Goal: Communication & Community: Ask a question

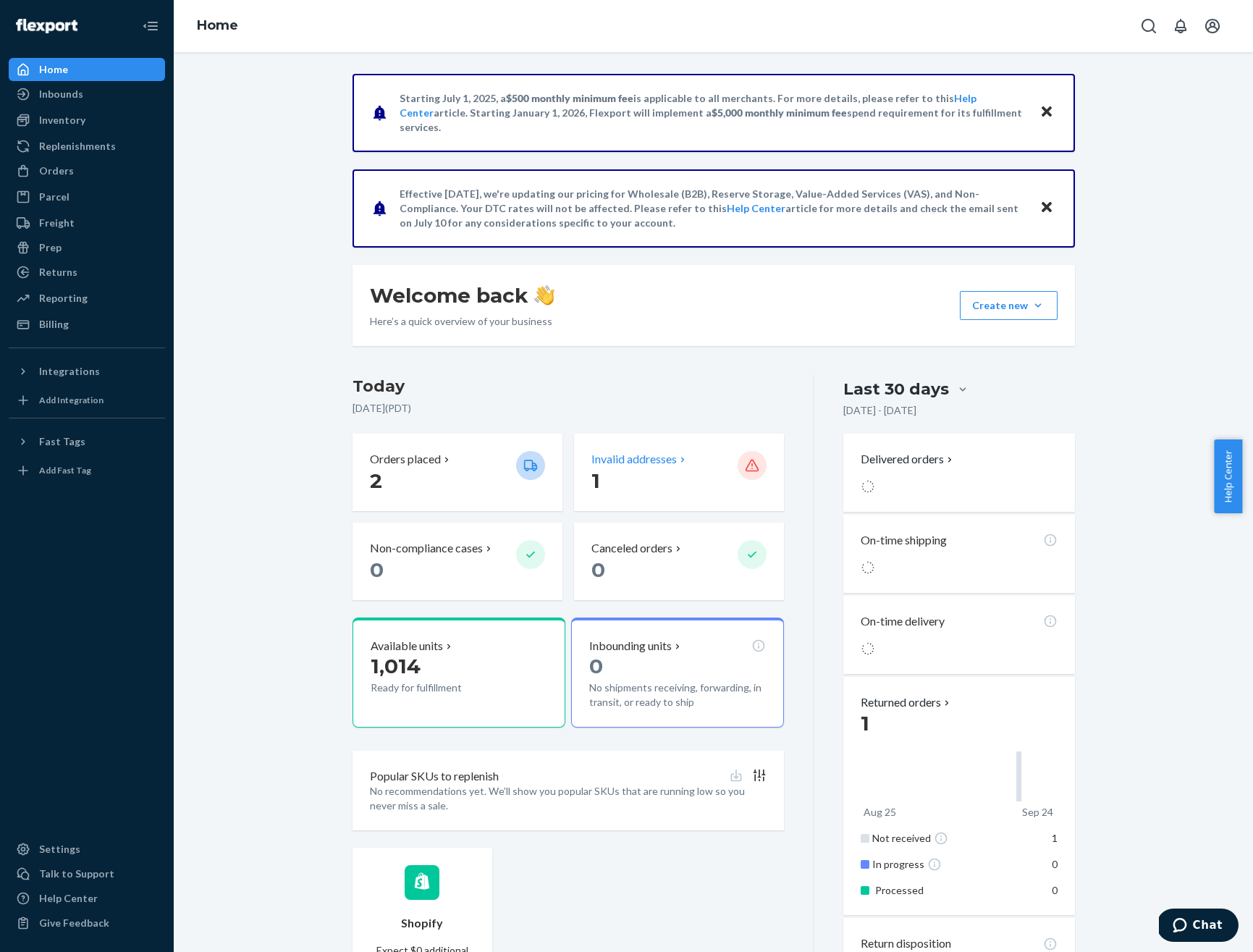
click at [608, 454] on p "Invalid addresses" at bounding box center [634, 459] width 85 height 17
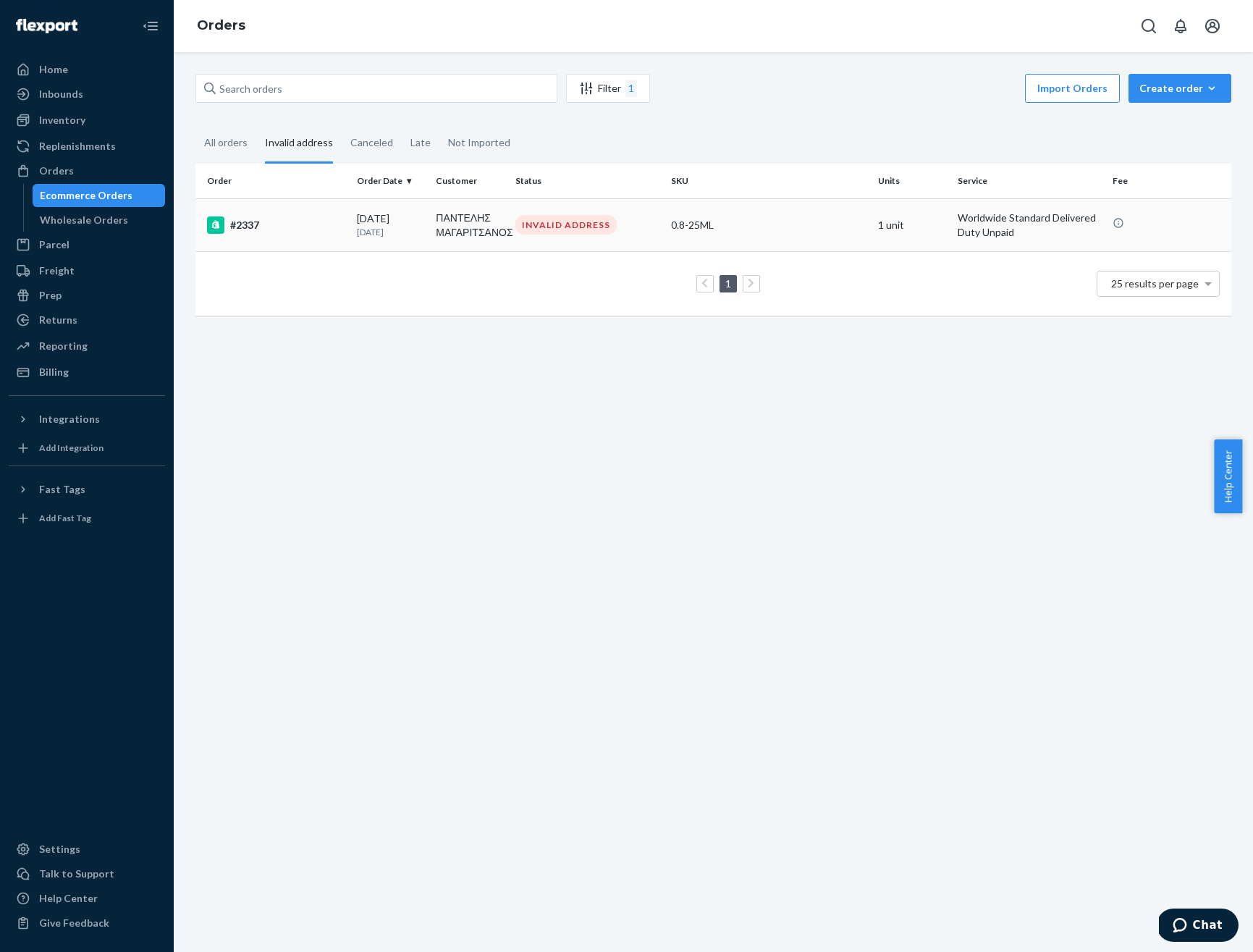
click at [465, 218] on td "ΠΑΝΤΕΛΗΣ ΜΑΓΑΡΙΤΣΑΝΟΣ" at bounding box center [470, 224] width 80 height 52
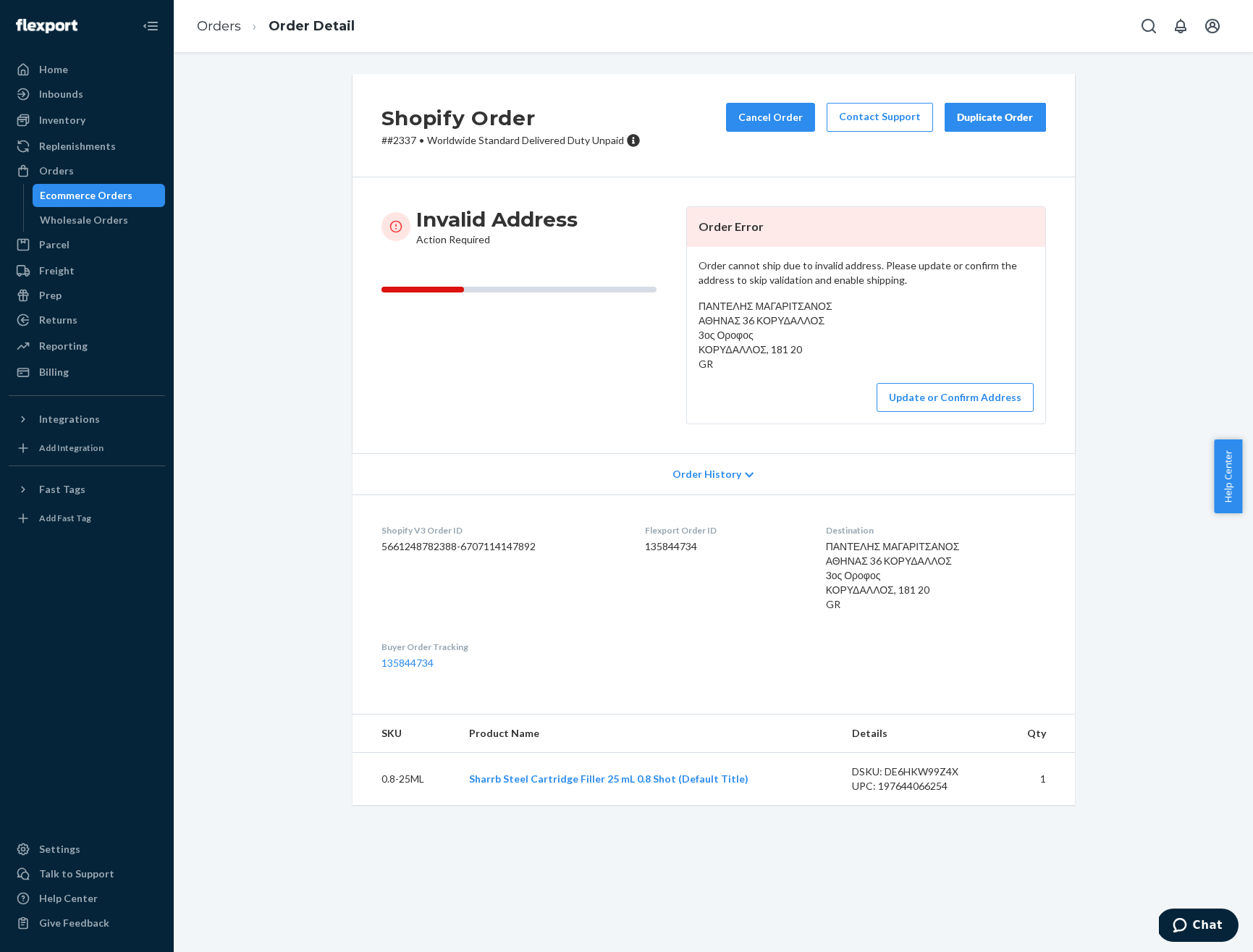
click at [531, 284] on div "Invalid Address Action Required" at bounding box center [528, 315] width 293 height 218
click at [562, 359] on div "Invalid Address Action Required" at bounding box center [528, 315] width 293 height 218
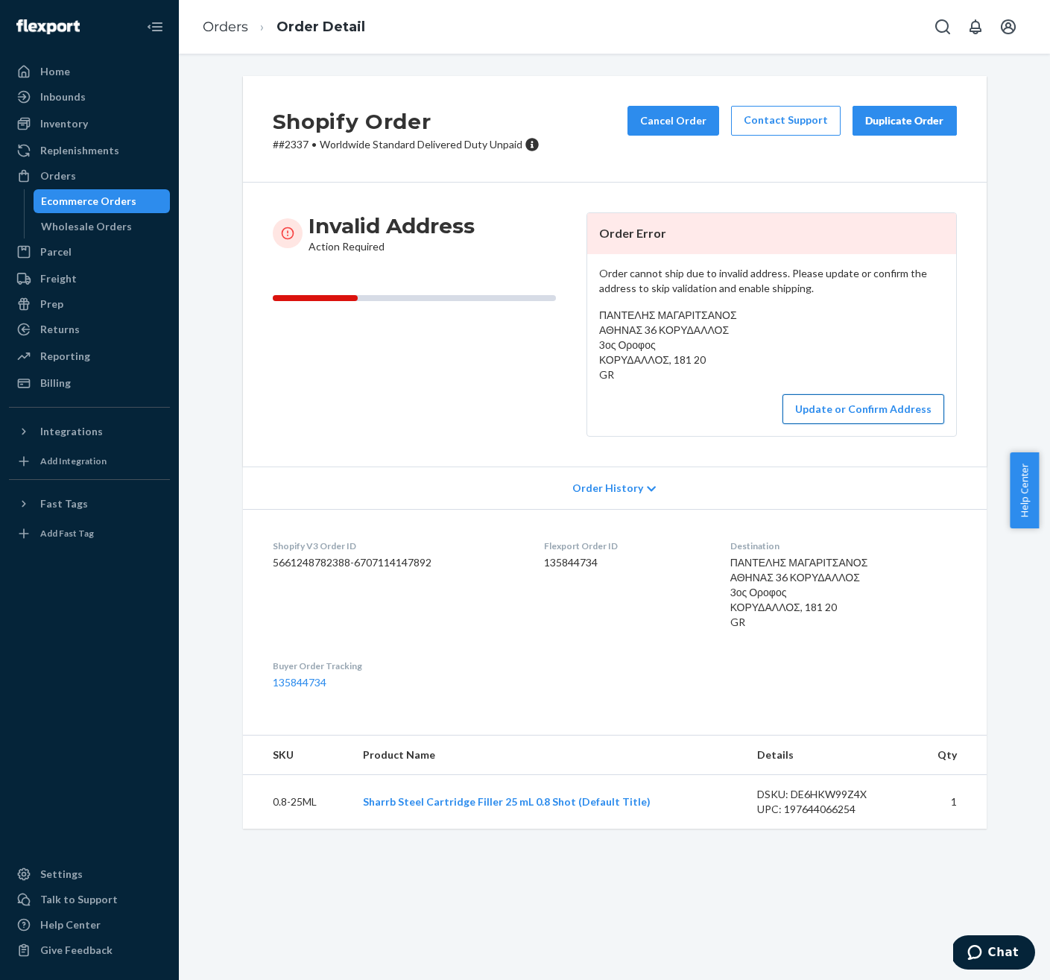
click at [880, 412] on button "Update or Confirm Address" at bounding box center [864, 409] width 162 height 30
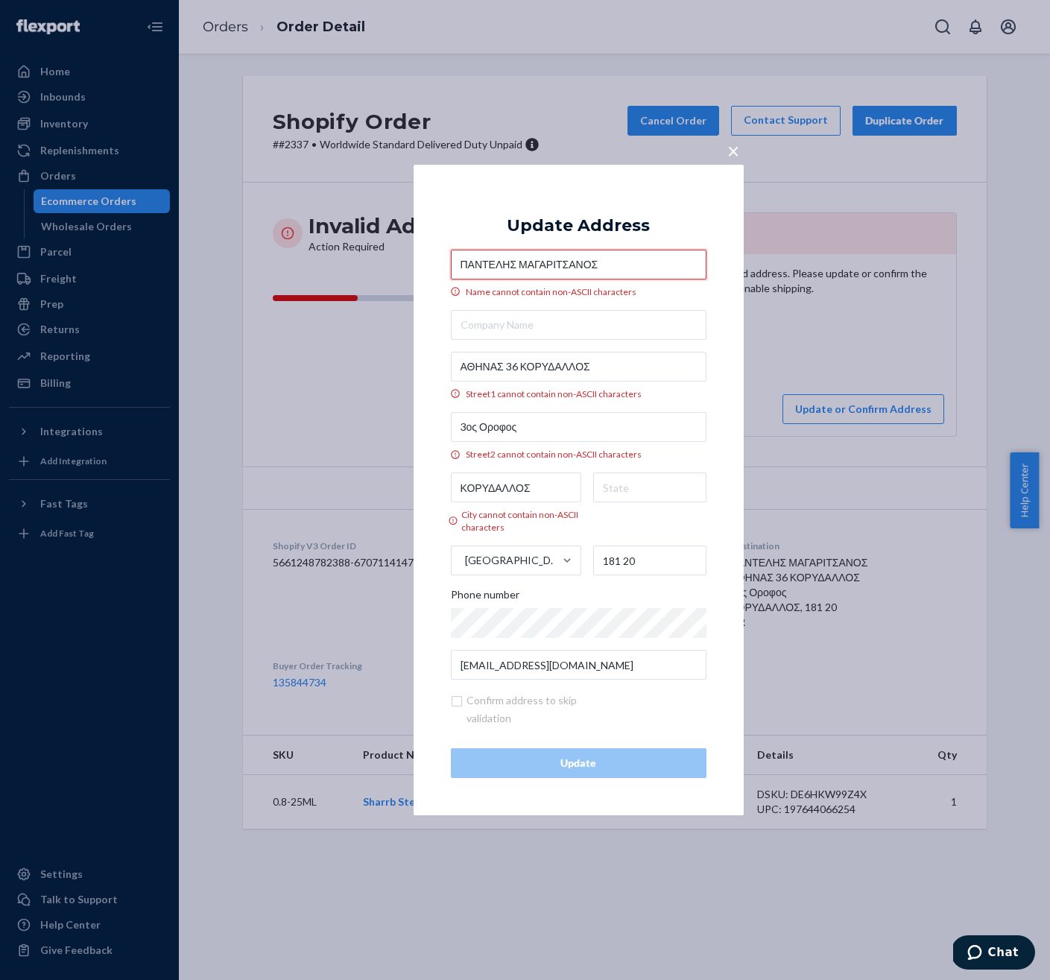
click at [649, 270] on input "ΠΑΝΤΕΛΗΣ ΜΑΓΑΡΙΤΣΑΝΟΣ" at bounding box center [579, 265] width 256 height 30
paste input "PANTELIS MAGARITSANOS"
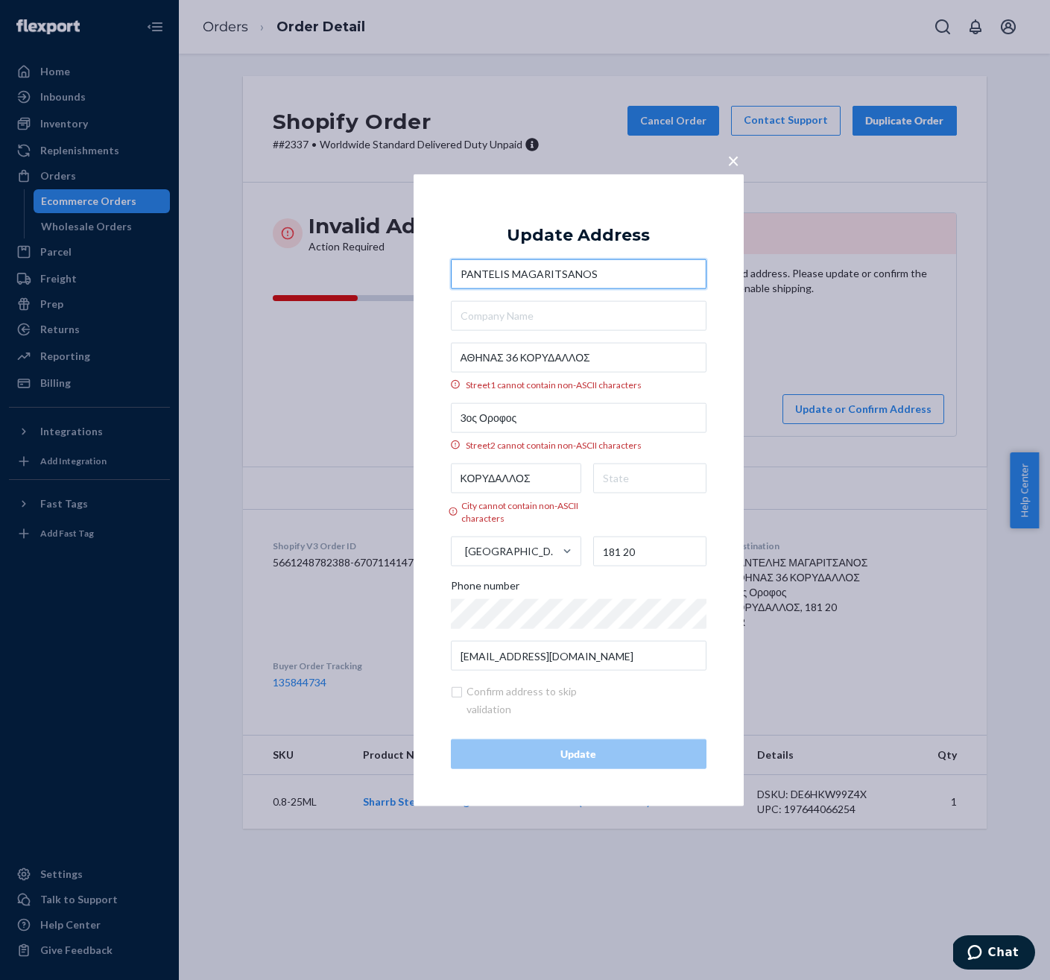
type input "PANTELIS MAGARITSANOS"
click at [588, 363] on input "ΑΘΗΝΑΣ 36 ΚΟΡΥΔΑΛΛΟΣ" at bounding box center [579, 357] width 256 height 30
click at [540, 354] on input "ΑΘΗΝΑΣ 36 ΚΟΡΥΔΑΛΛΟΣ" at bounding box center [579, 357] width 256 height 30
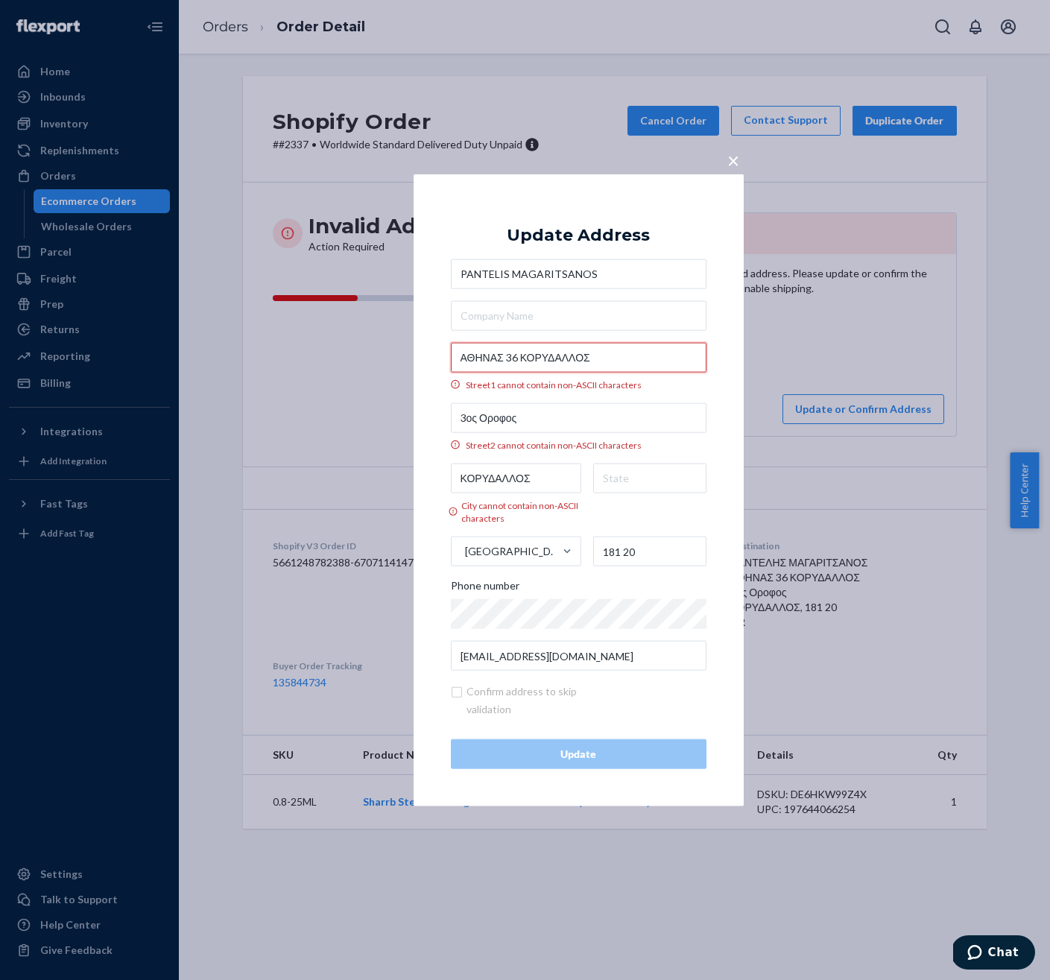
paste input "ATHINAS 36 KORYDALLOS"
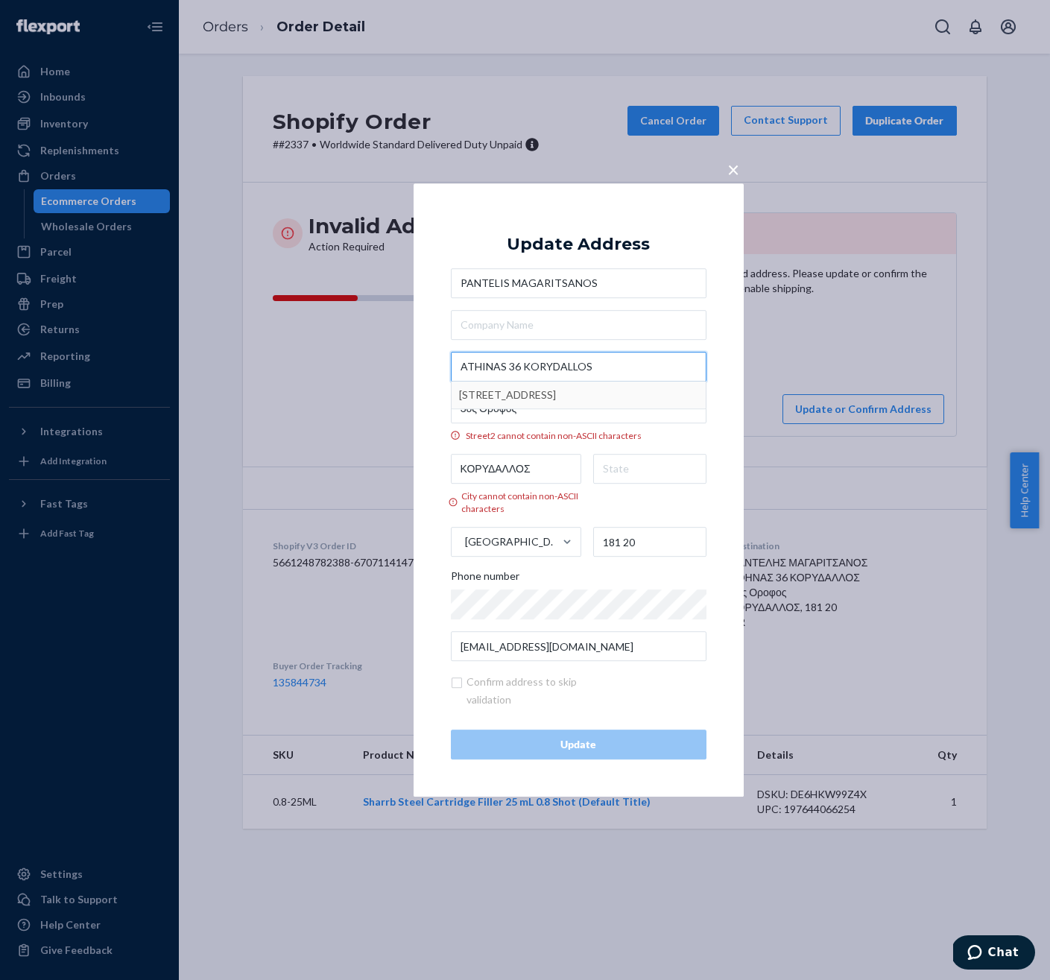
type input "ATHINAS 36 KORYDALLOS"
type input "Koridallos"
type input "36 Athinas"
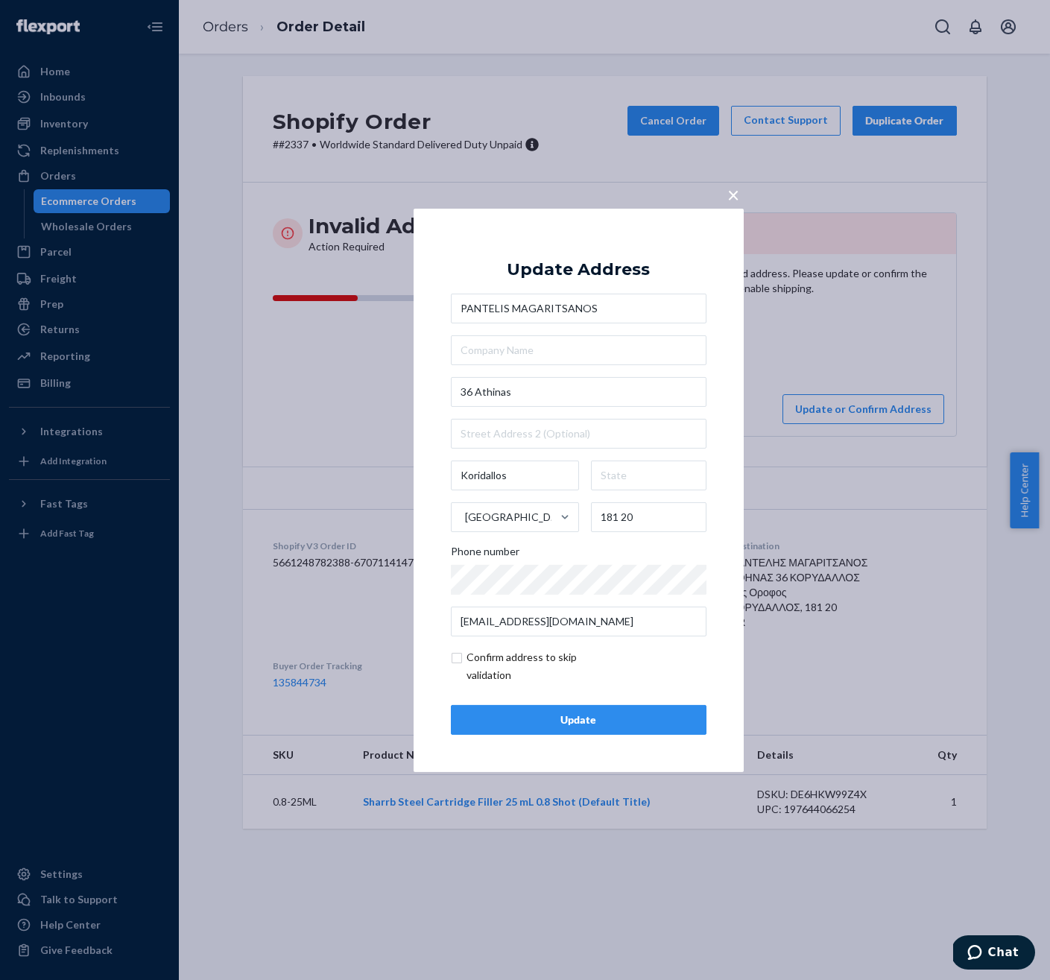
click at [509, 660] on input "checkbox" at bounding box center [537, 667] width 173 height 36
checkbox input "true"
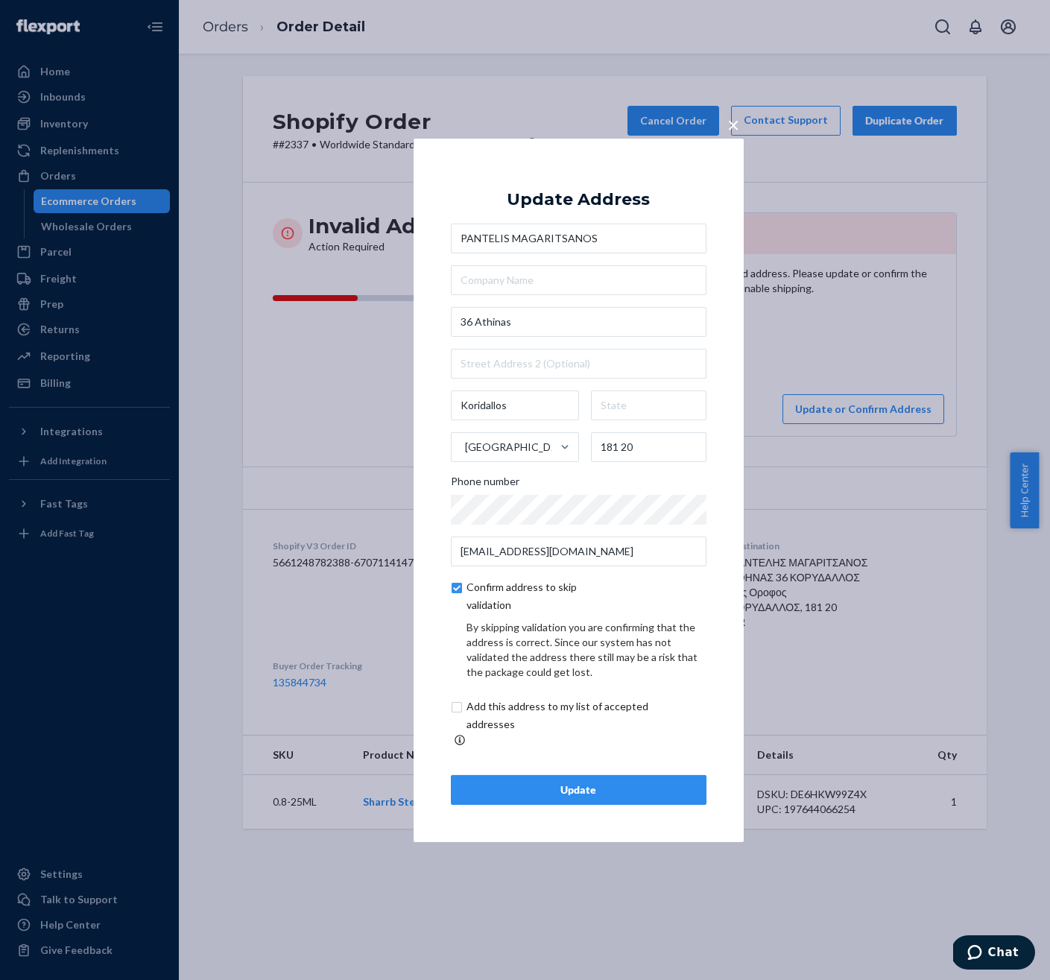
click at [594, 789] on button "Update" at bounding box center [579, 790] width 256 height 30
click at [532, 285] on input "text" at bounding box center [579, 280] width 256 height 30
click at [658, 419] on input "text" at bounding box center [649, 406] width 116 height 30
paste input "Attica"
type input "Attica"
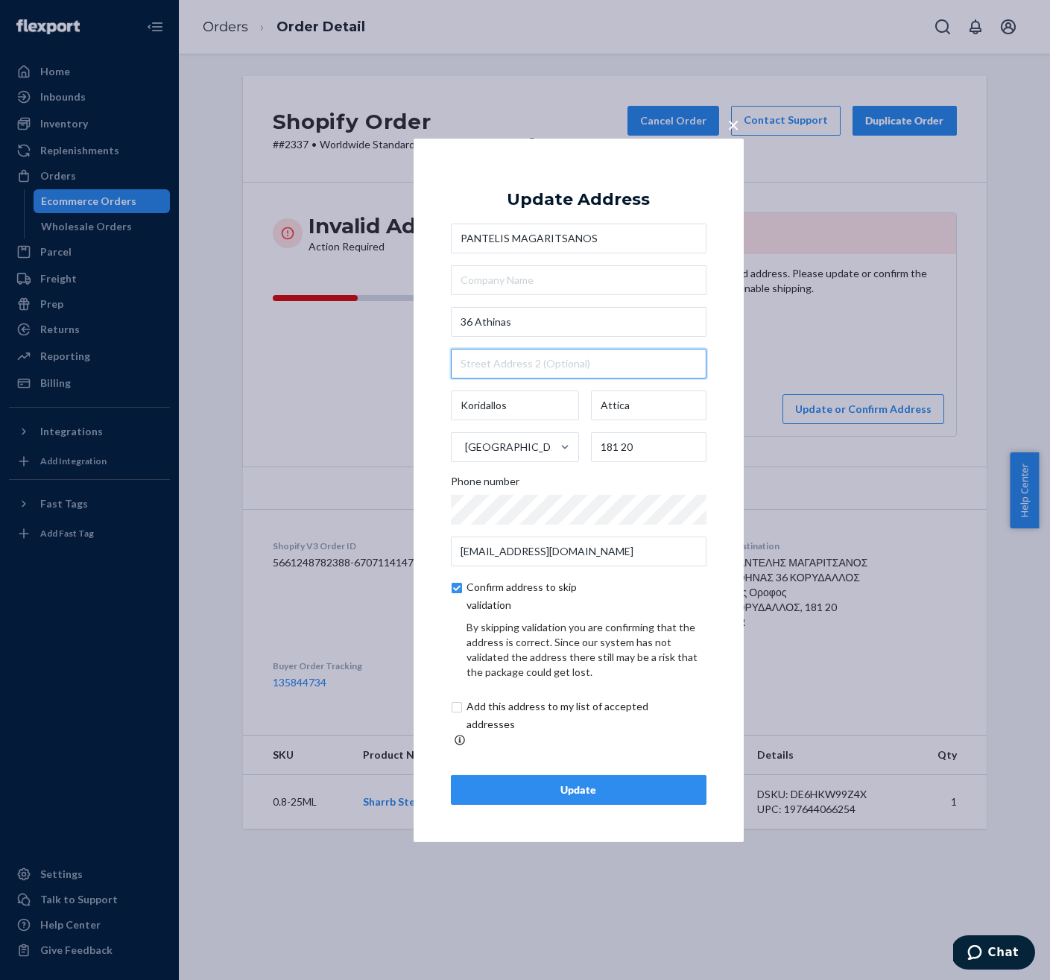
click at [633, 374] on input "text" at bounding box center [579, 364] width 256 height 30
click at [634, 391] on div "PANTELIS MAGARITSANOS 36 Athinas Koridallos Attica Greece 181 20 Phone number p…" at bounding box center [579, 395] width 256 height 343
click at [596, 783] on div "Update" at bounding box center [579, 790] width 230 height 15
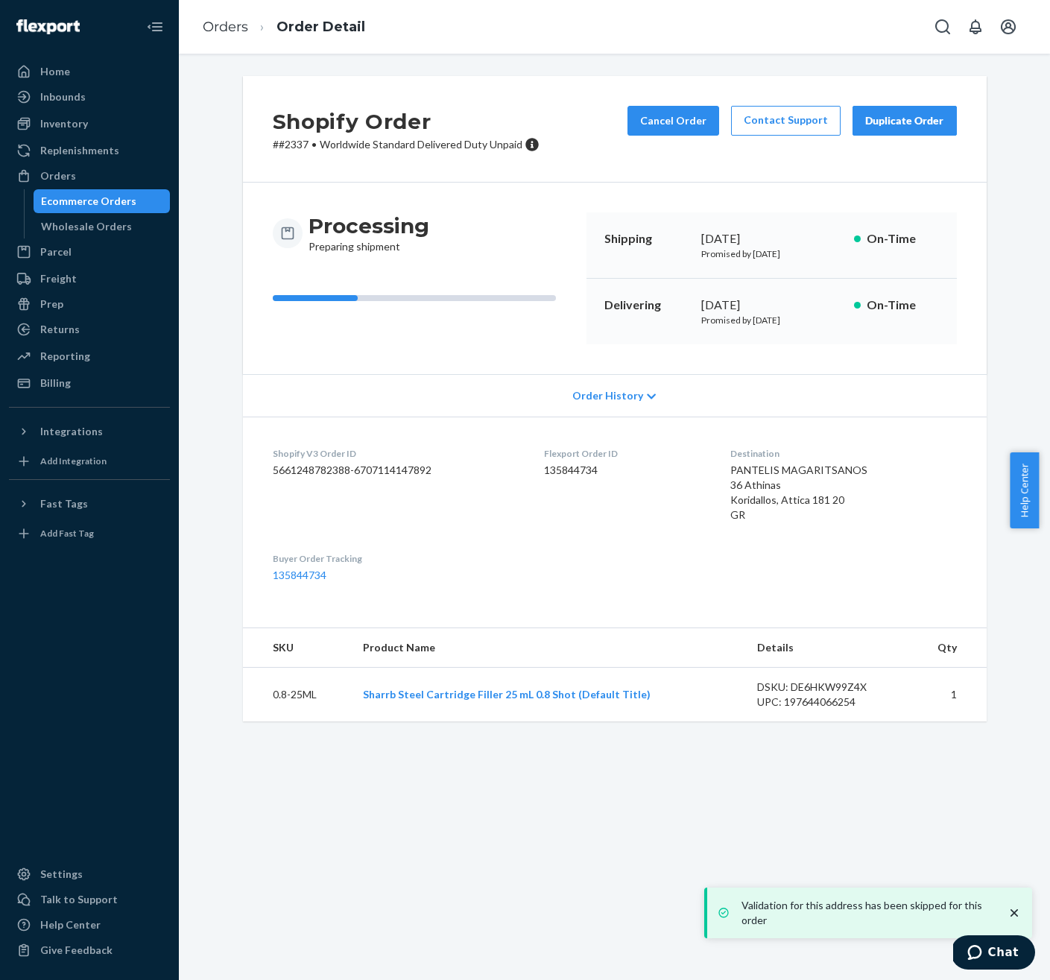
click at [610, 772] on div "Shopify Order # #2337 • Worldwide Standard Delivered Duty Unpaid Cancel Order C…" at bounding box center [614, 517] width 871 height 927
click at [778, 538] on dl "Shopify V3 Order ID 5661248782388-6707114147892 Flexport Order ID 135844734 Des…" at bounding box center [615, 515] width 744 height 196
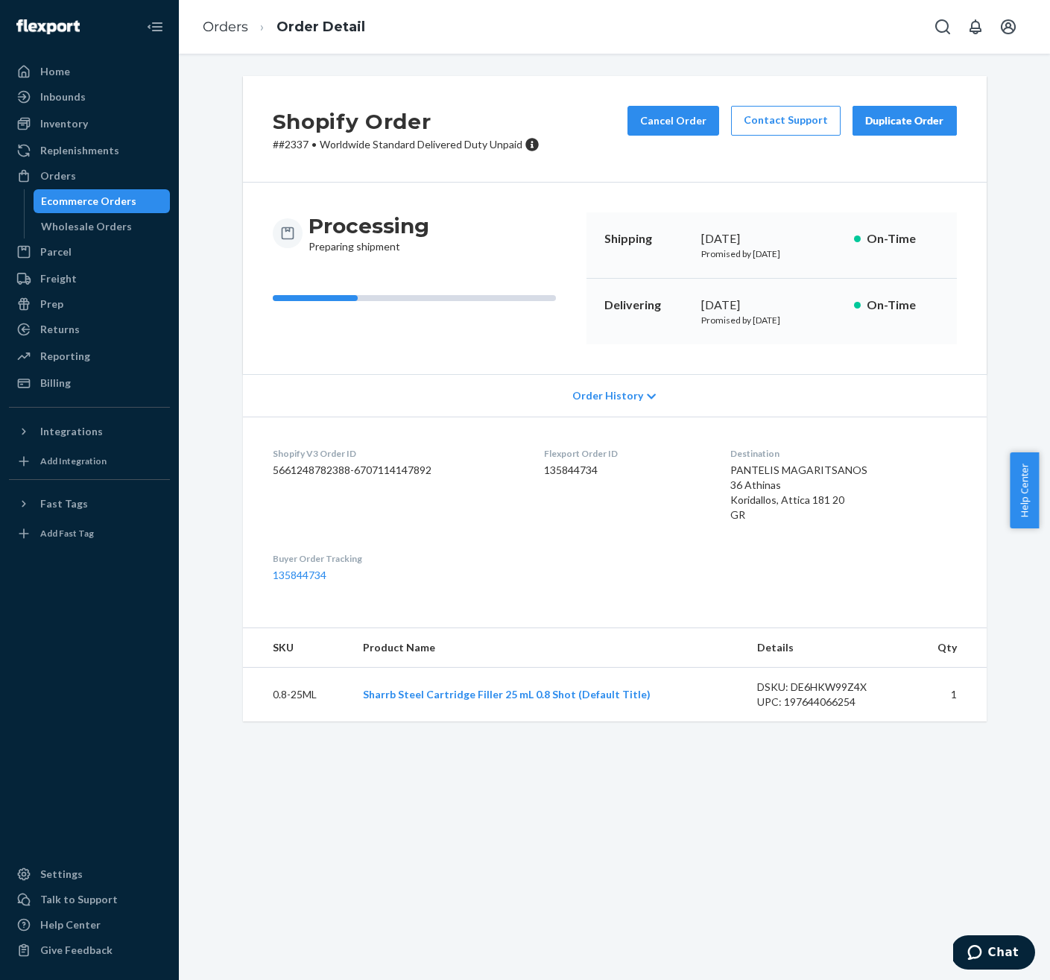
click at [55, 56] on div "Home Inbounds Shipping Plans Problems Inventory Products Replenishments Orders …" at bounding box center [89, 490] width 179 height 980
click at [71, 69] on div "Home" at bounding box center [89, 71] width 158 height 21
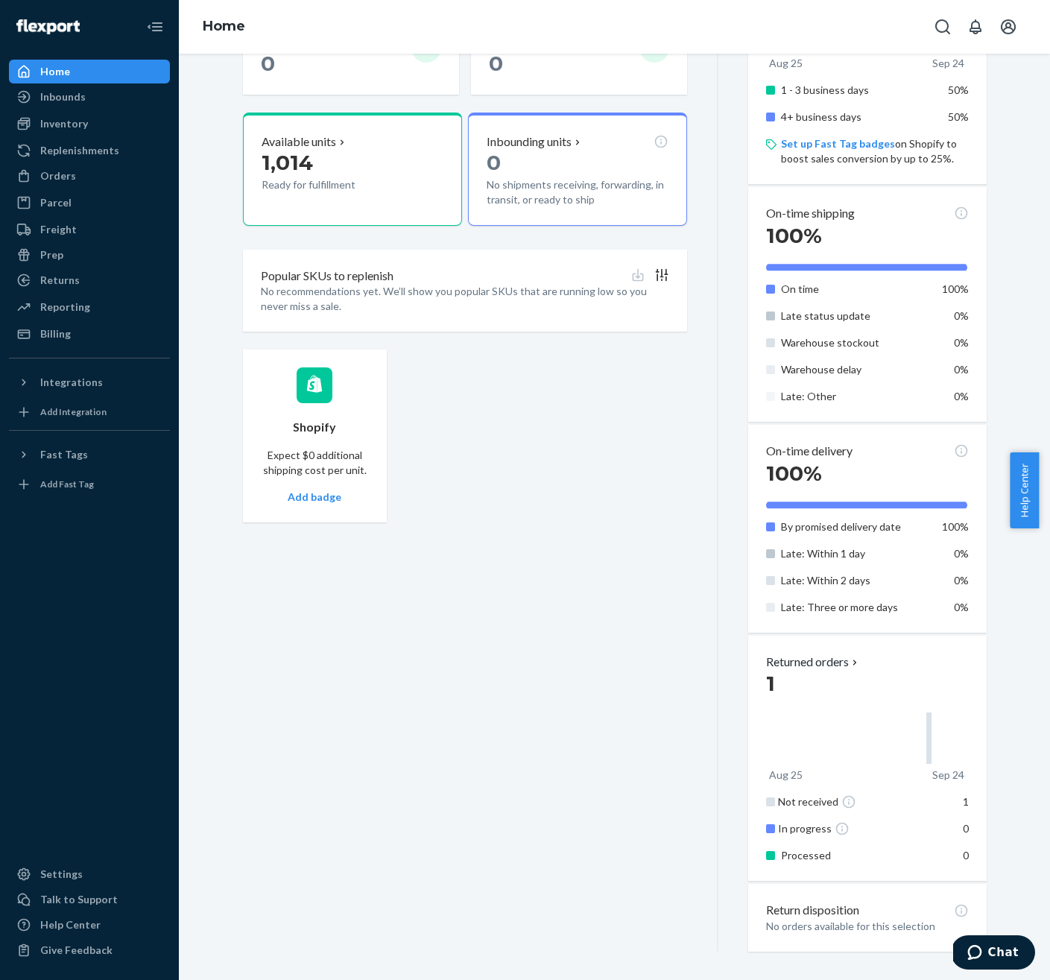
scroll to position [525, 0]
drag, startPoint x: 670, startPoint y: 777, endPoint x: 778, endPoint y: 789, distance: 108.8
click at [670, 777] on div "Today September 24, 2025 ( PDT ) Orders placed 2 Invalid addresses 0 Non-compli…" at bounding box center [481, 405] width 476 height 1089
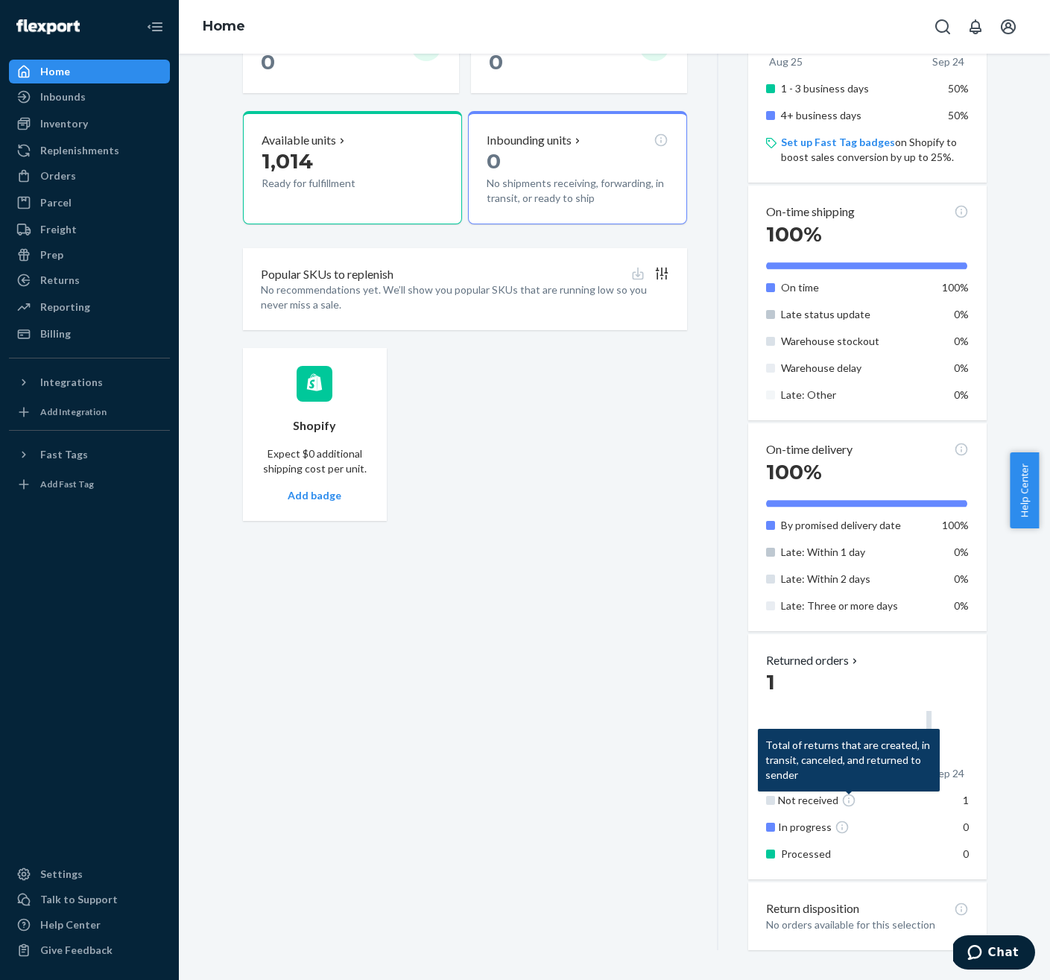
click at [841, 796] on icon at bounding box center [849, 795] width 182 height 6
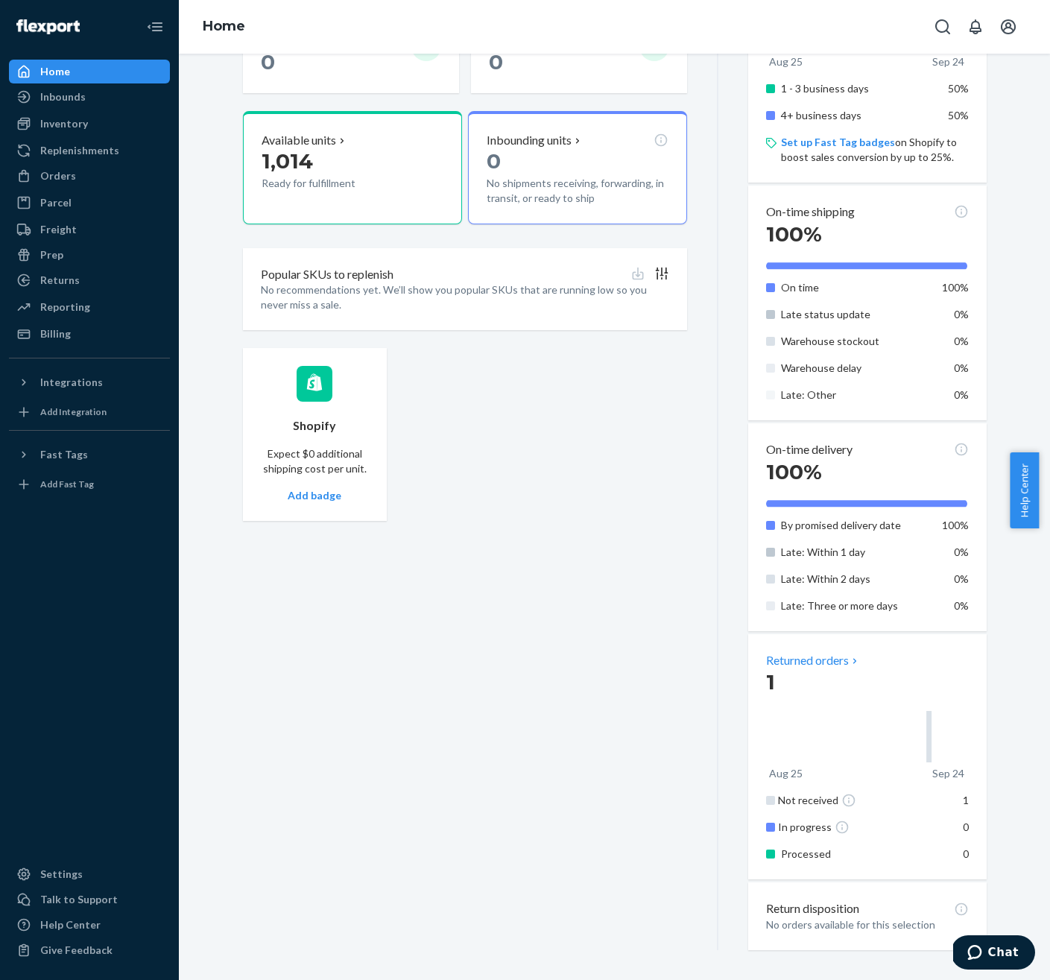
click at [787, 663] on p "Returned orders" at bounding box center [813, 660] width 95 height 17
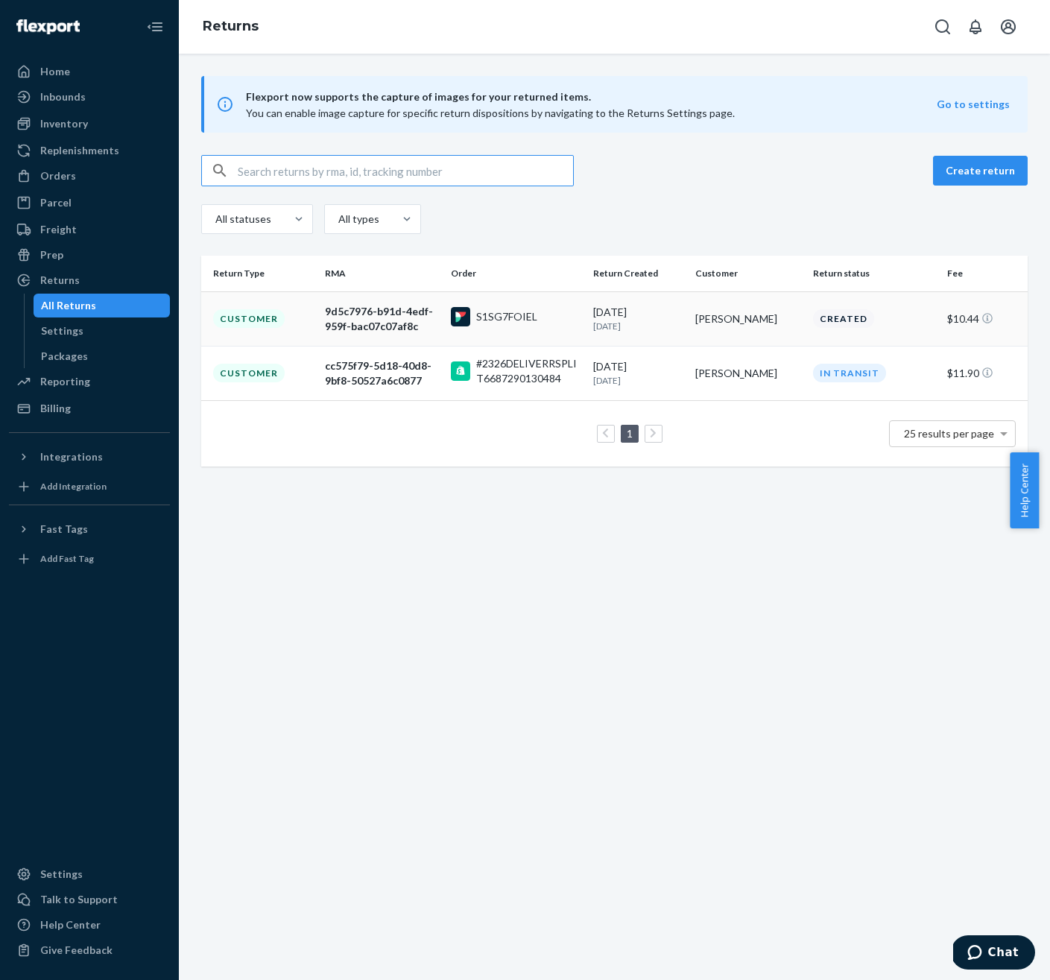
click at [848, 324] on div "Created" at bounding box center [843, 318] width 61 height 19
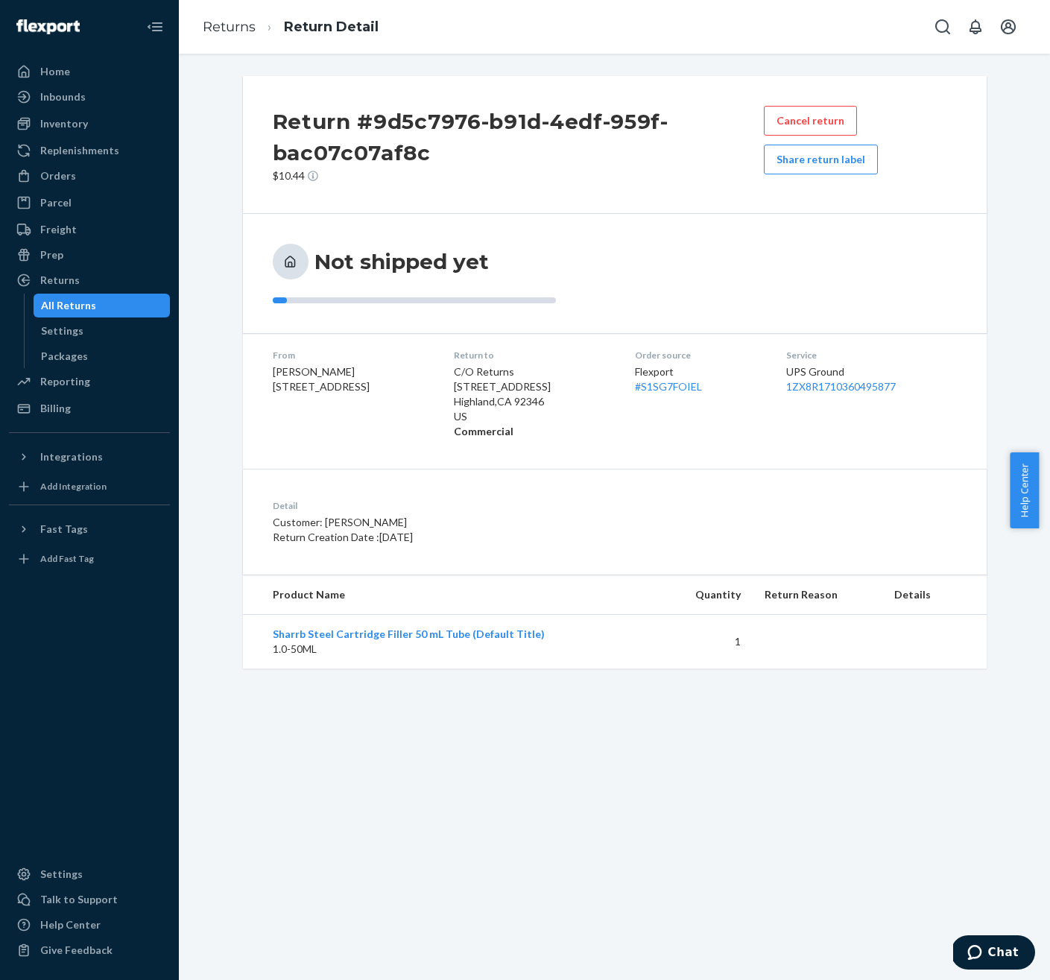
click at [825, 126] on button "Cancel return" at bounding box center [810, 121] width 93 height 30
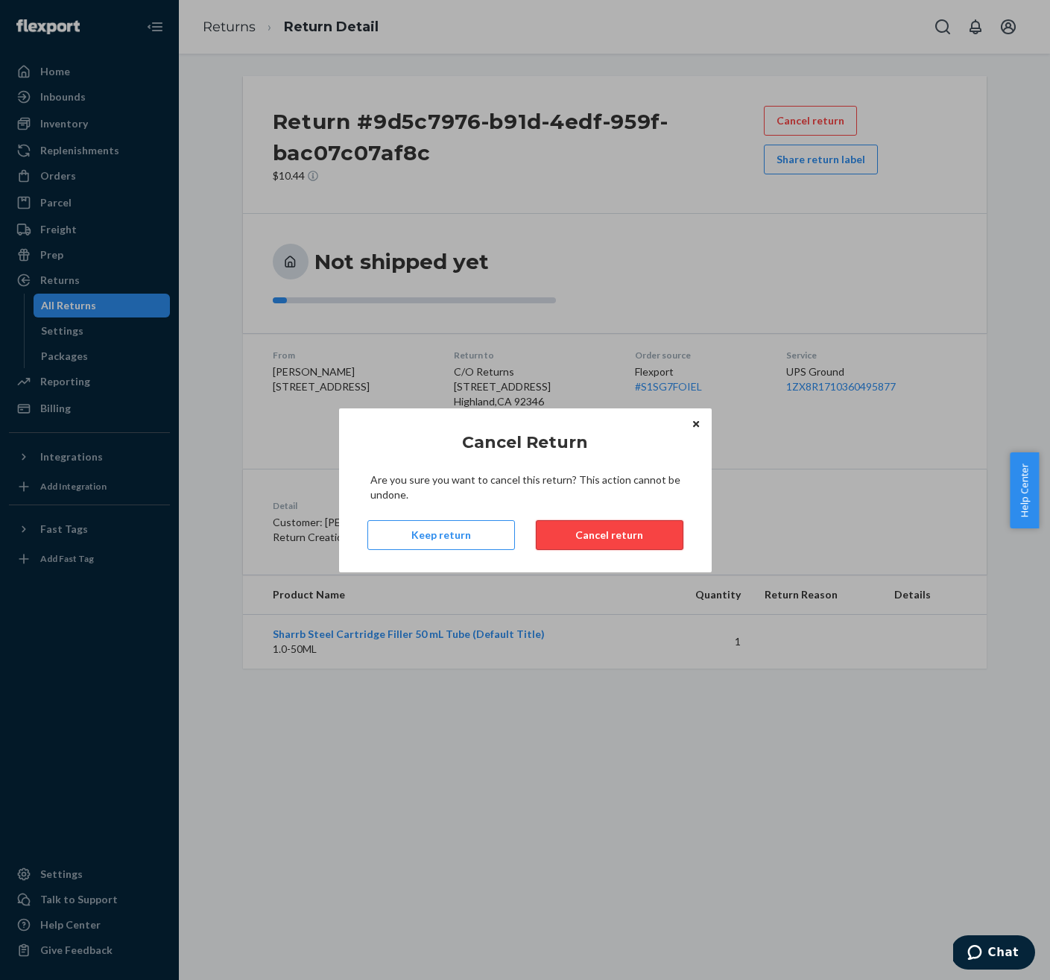
click at [641, 535] on button "Cancel return" at bounding box center [610, 535] width 148 height 30
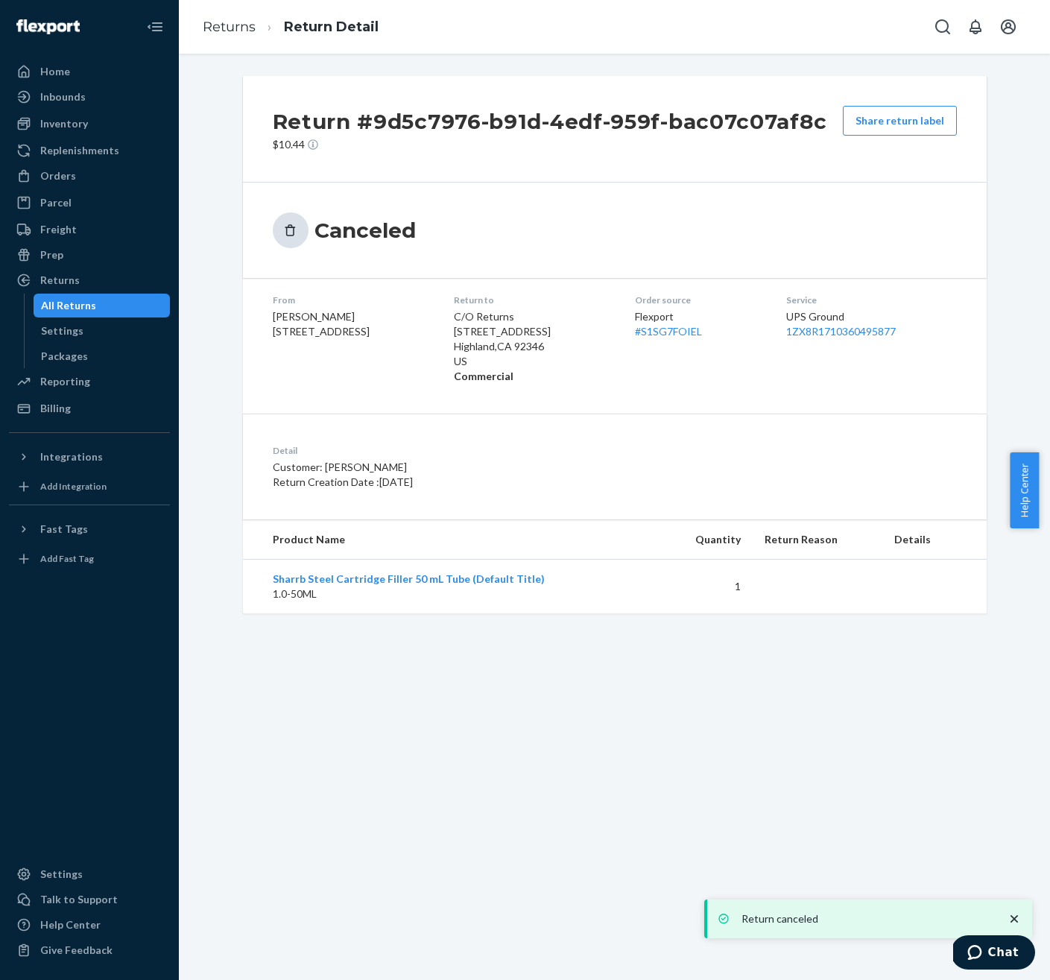
click at [529, 603] on td "Sharrb Steel Cartridge Filler 50 mL Tube (Default Title) 1.0-50ML" at bounding box center [452, 587] width 418 height 54
click at [101, 66] on div "Home" at bounding box center [89, 71] width 158 height 21
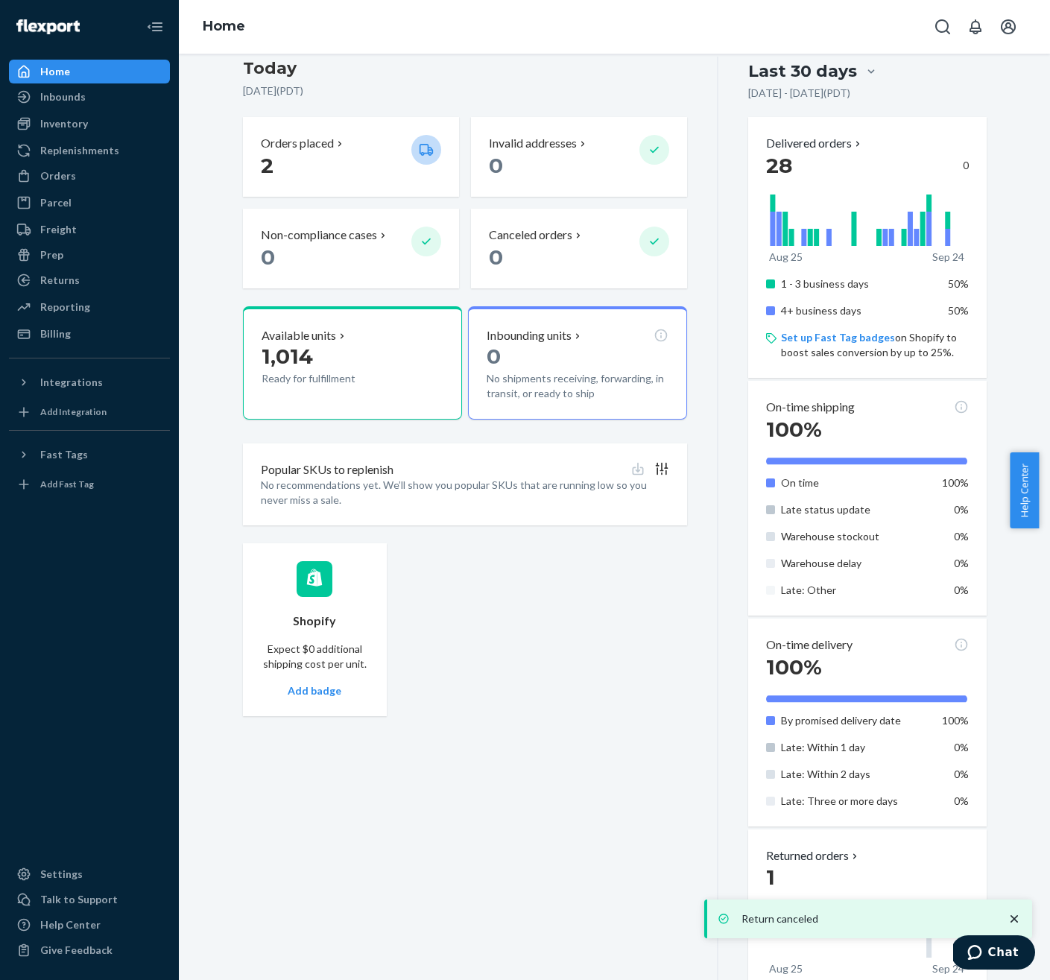
scroll to position [525, 0]
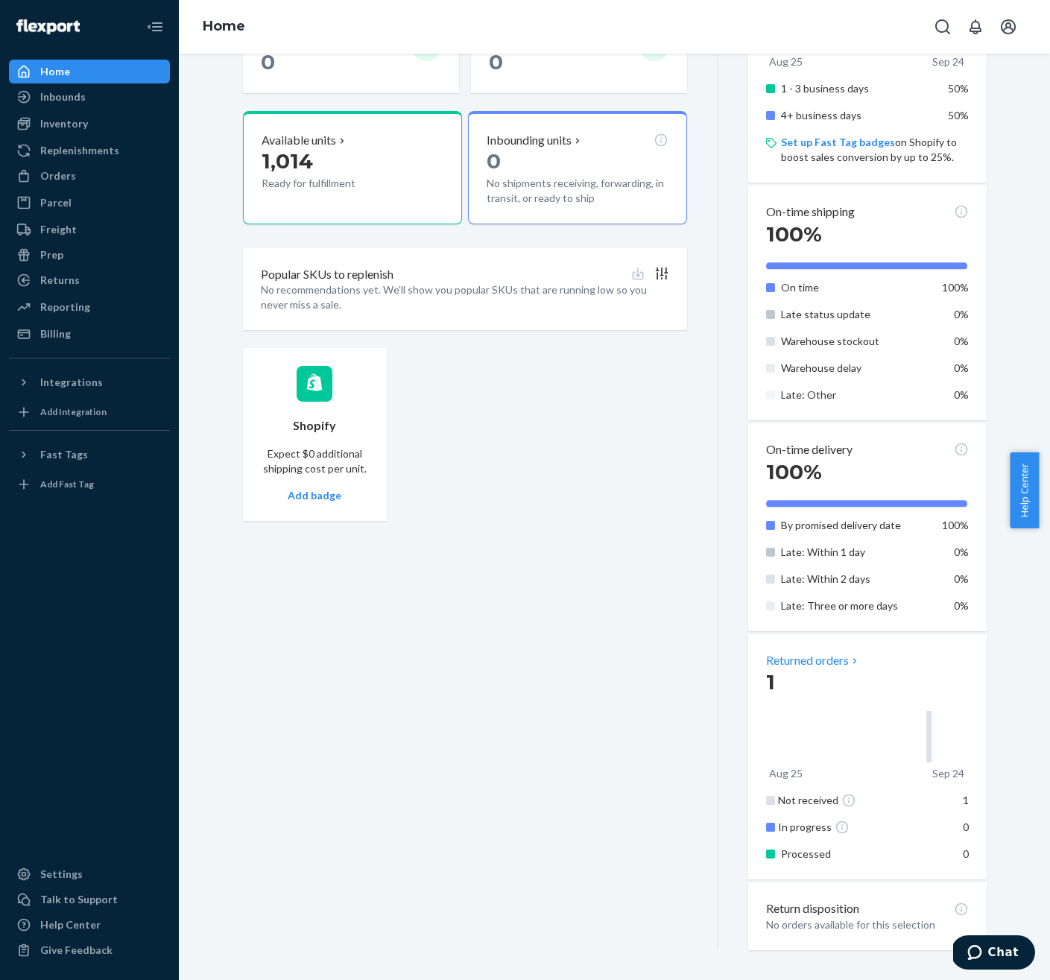
click at [816, 658] on p "Returned orders" at bounding box center [813, 660] width 95 height 17
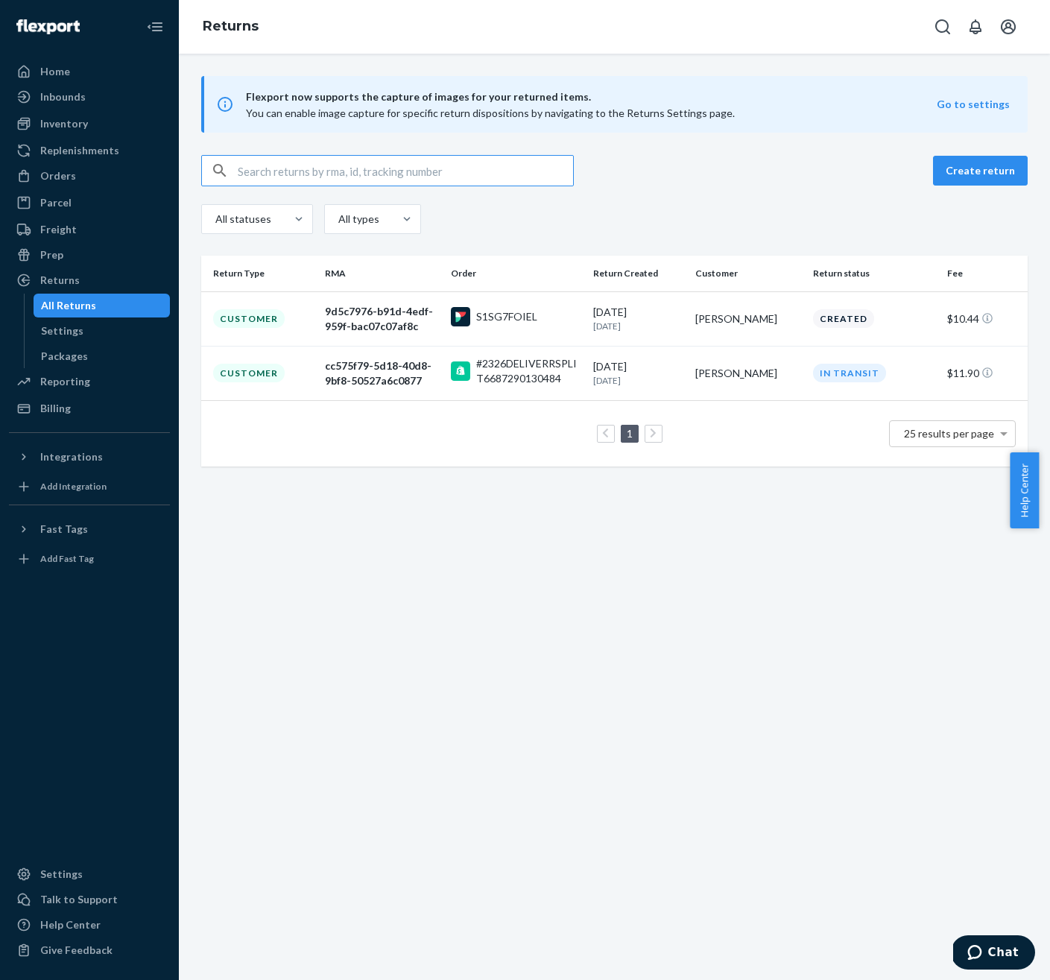
click at [267, 365] on div "Customer" at bounding box center [249, 373] width 72 height 19
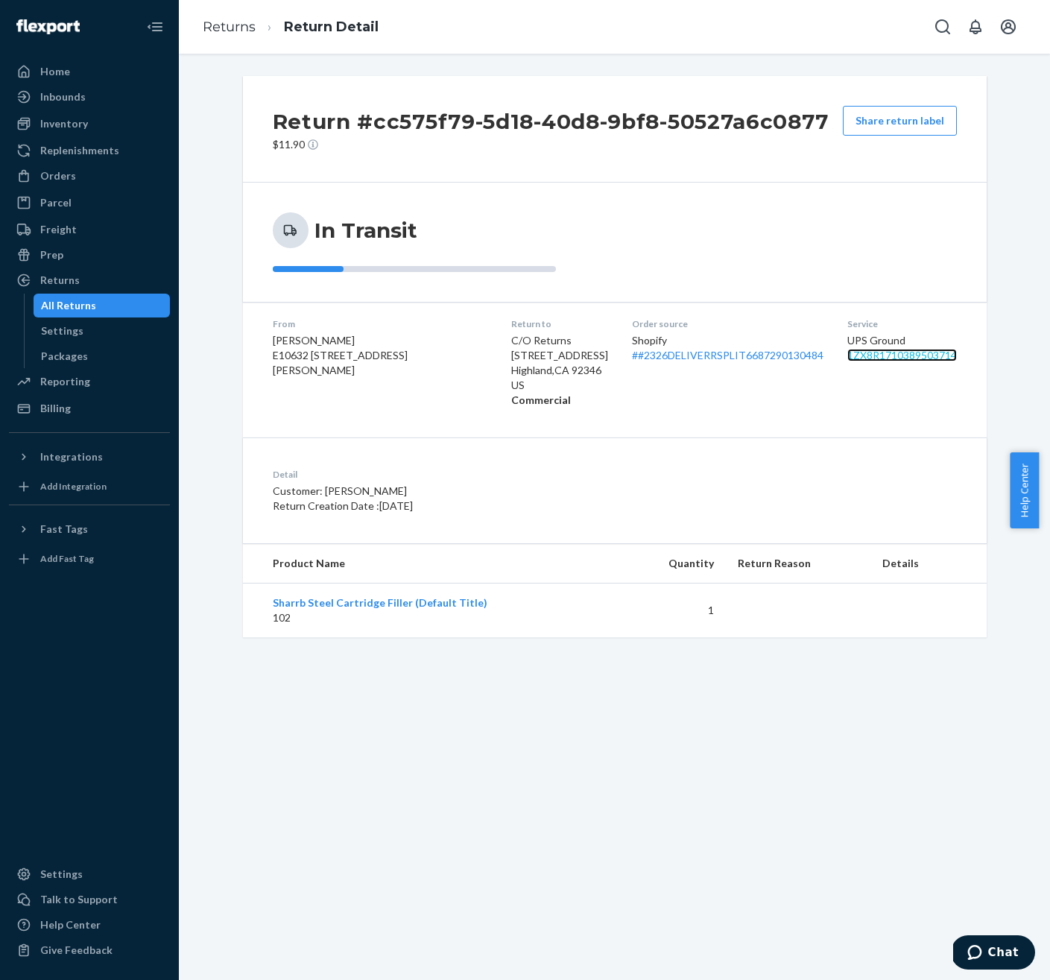
click at [848, 356] on link "1ZX8R1710389503714" at bounding box center [903, 355] width 110 height 13
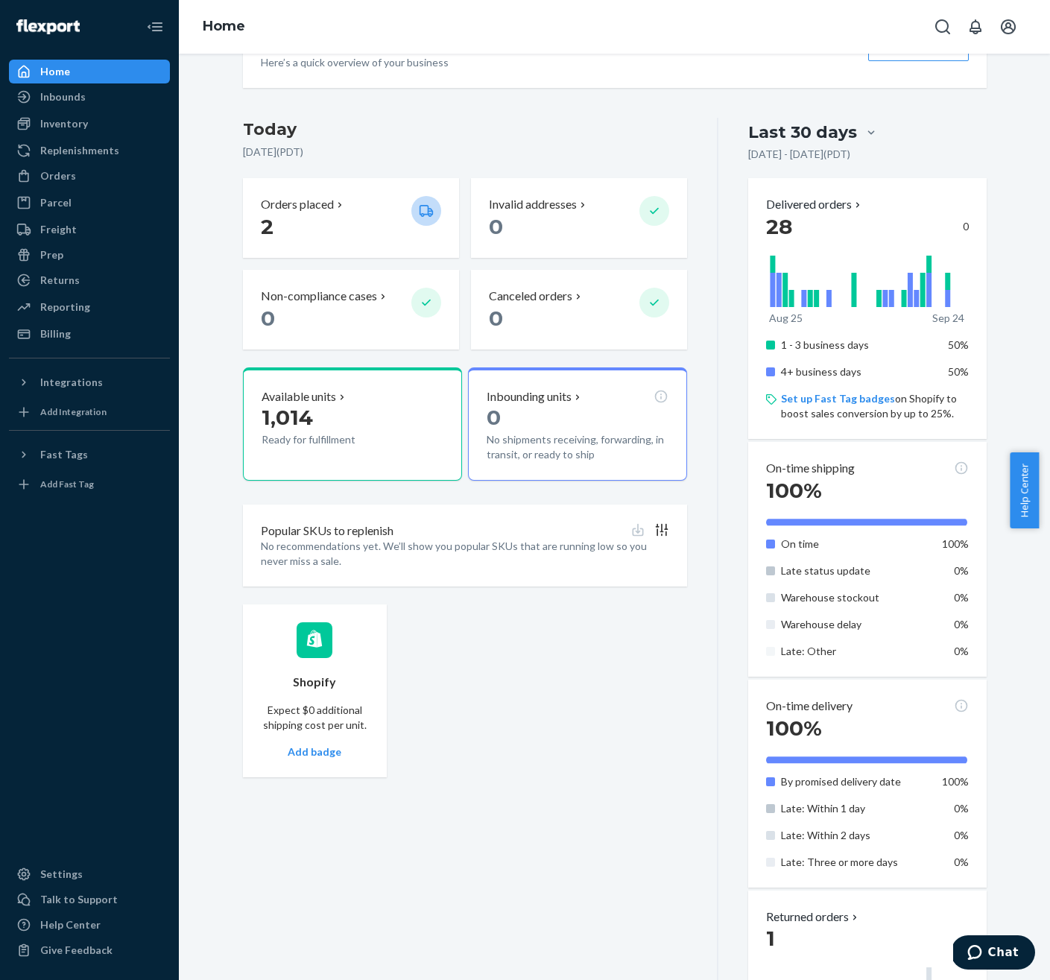
scroll to position [283, 0]
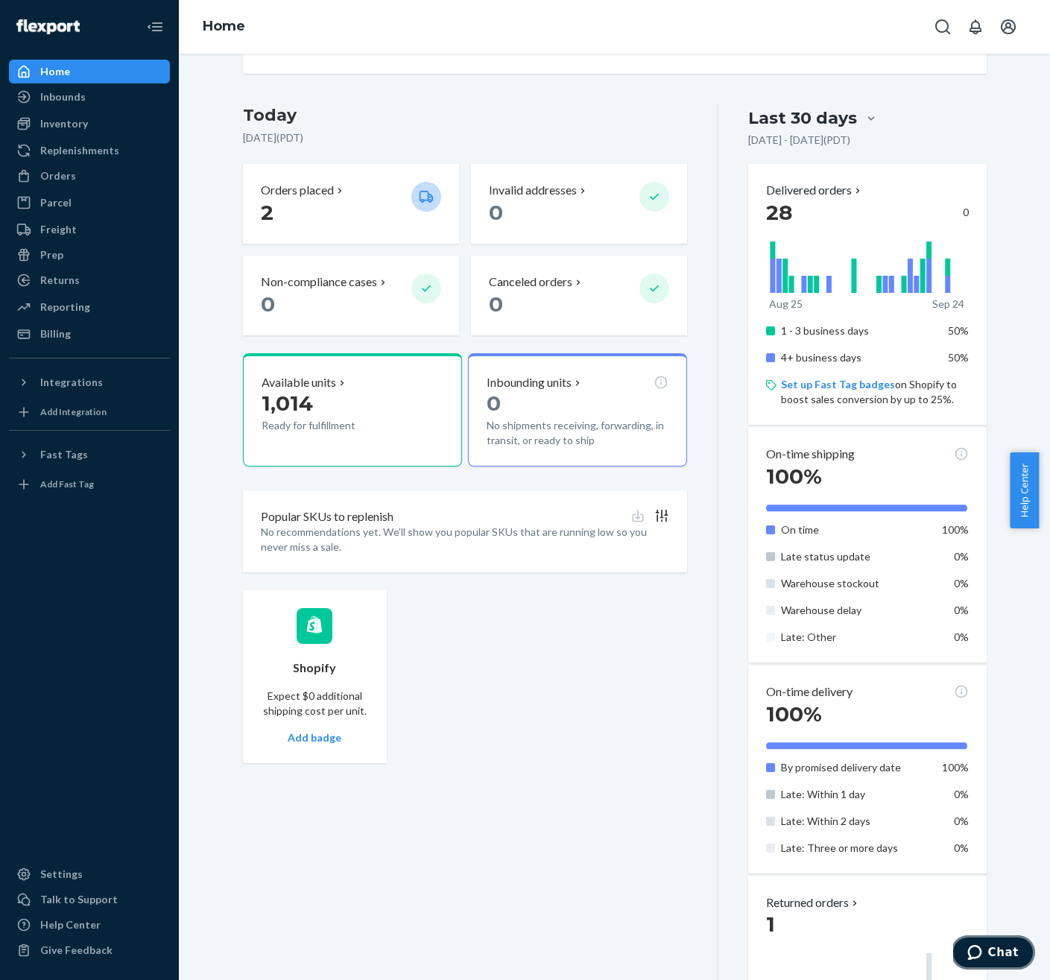
click at [989, 959] on span "Chat" at bounding box center [978, 952] width 21 height 15
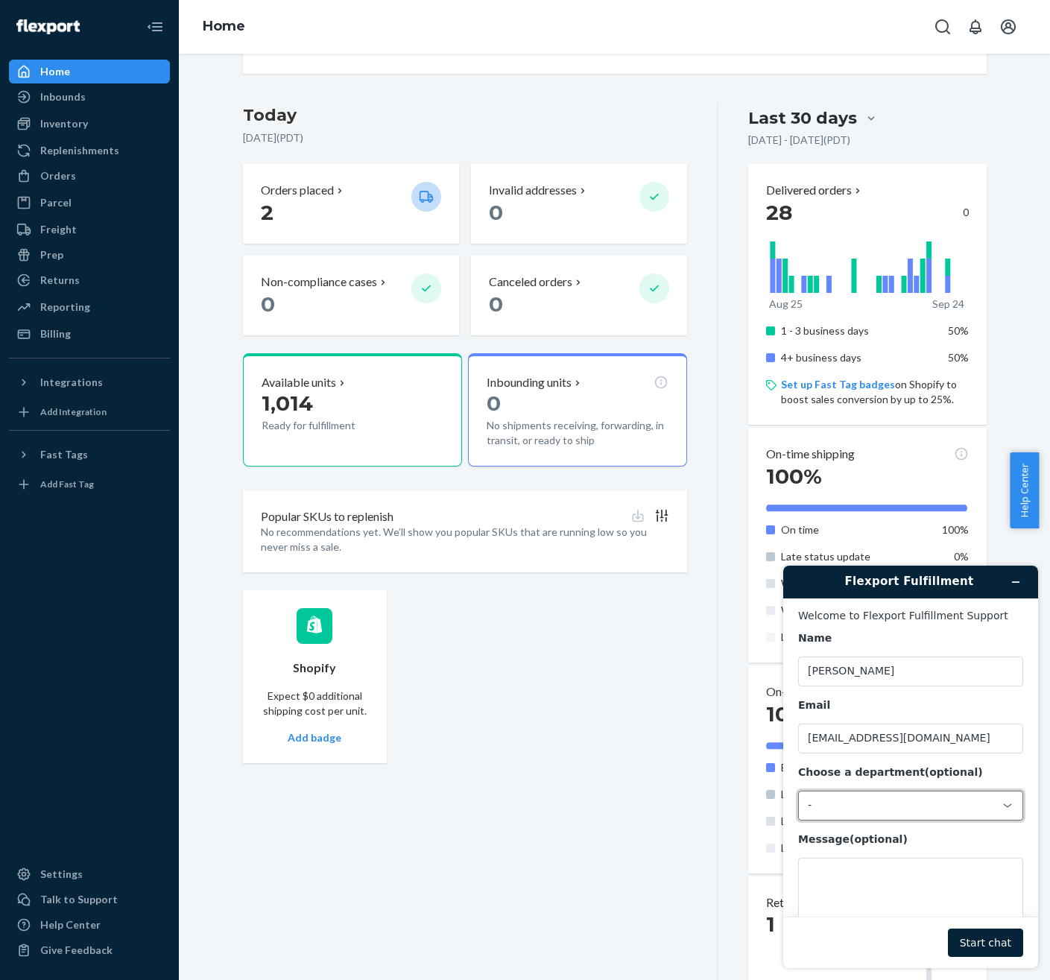
click at [933, 803] on div "-" at bounding box center [902, 805] width 188 height 13
click at [898, 865] on li "Messaging (Chat Team)" at bounding box center [908, 868] width 219 height 27
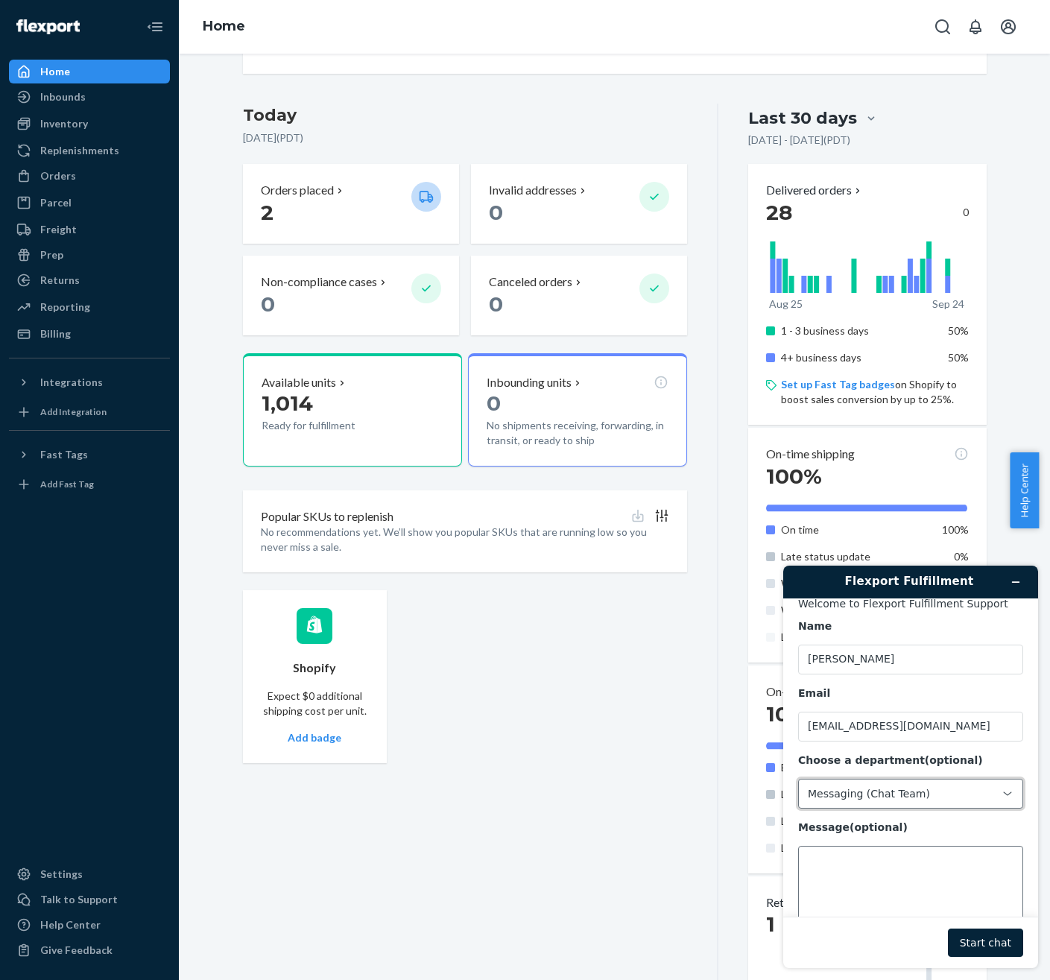
scroll to position [26, 0]
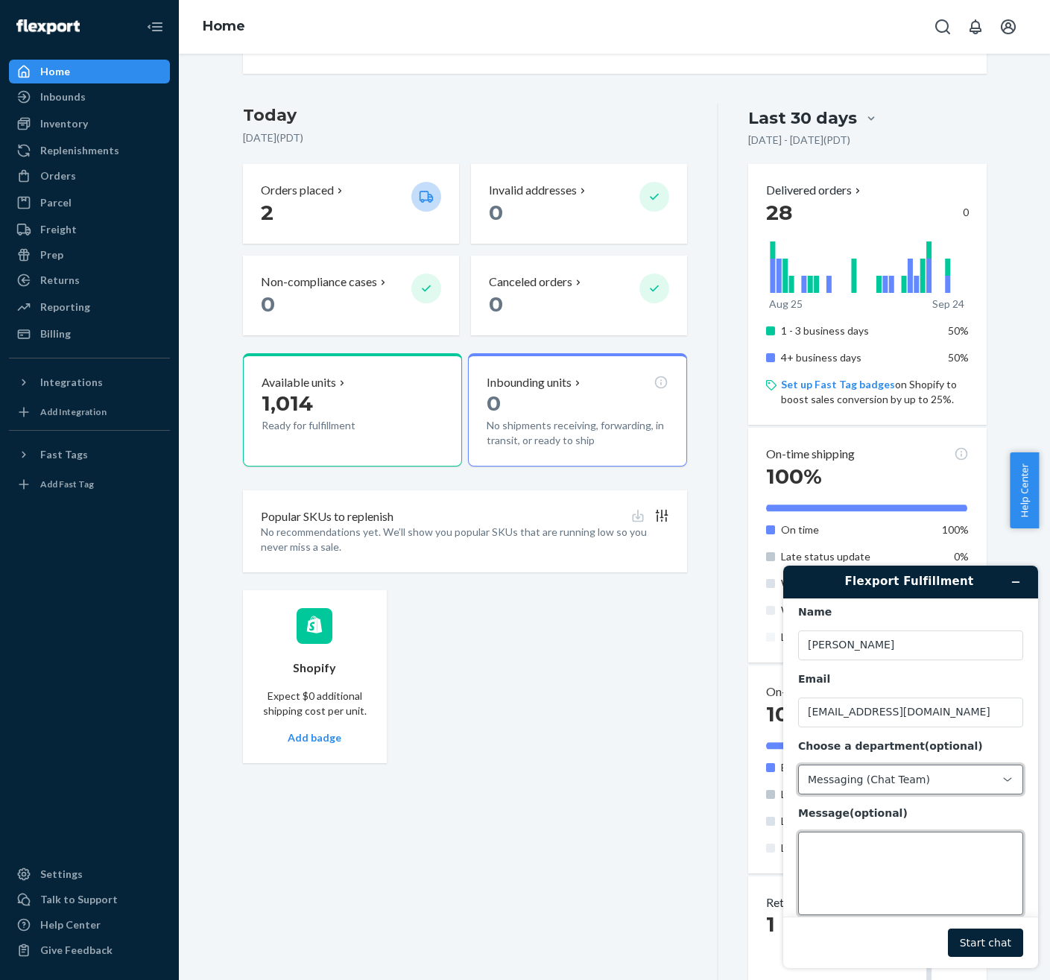
click at [898, 865] on textarea "Message (optional)" at bounding box center [910, 873] width 225 height 83
type textarea "My claim keeps getting denied, look into it please"
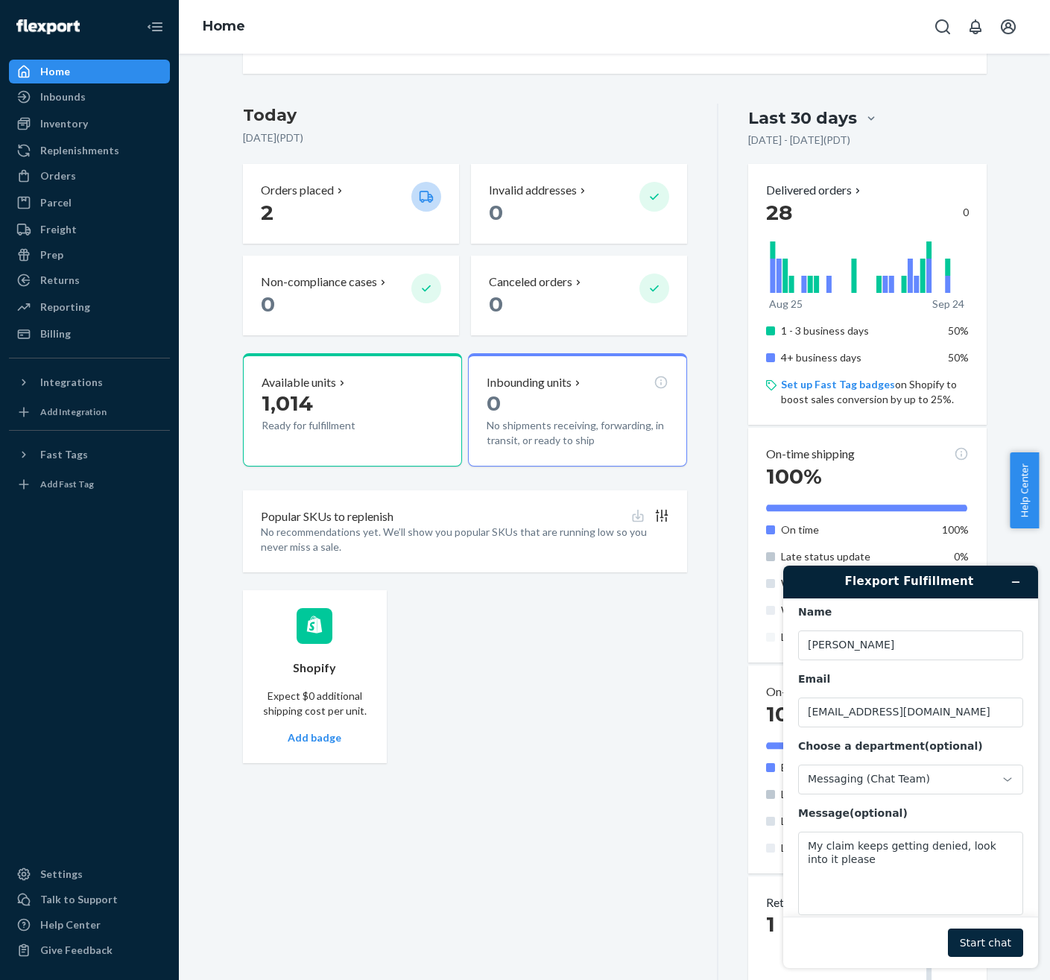
click at [1010, 936] on button "Start chat" at bounding box center [985, 943] width 75 height 28
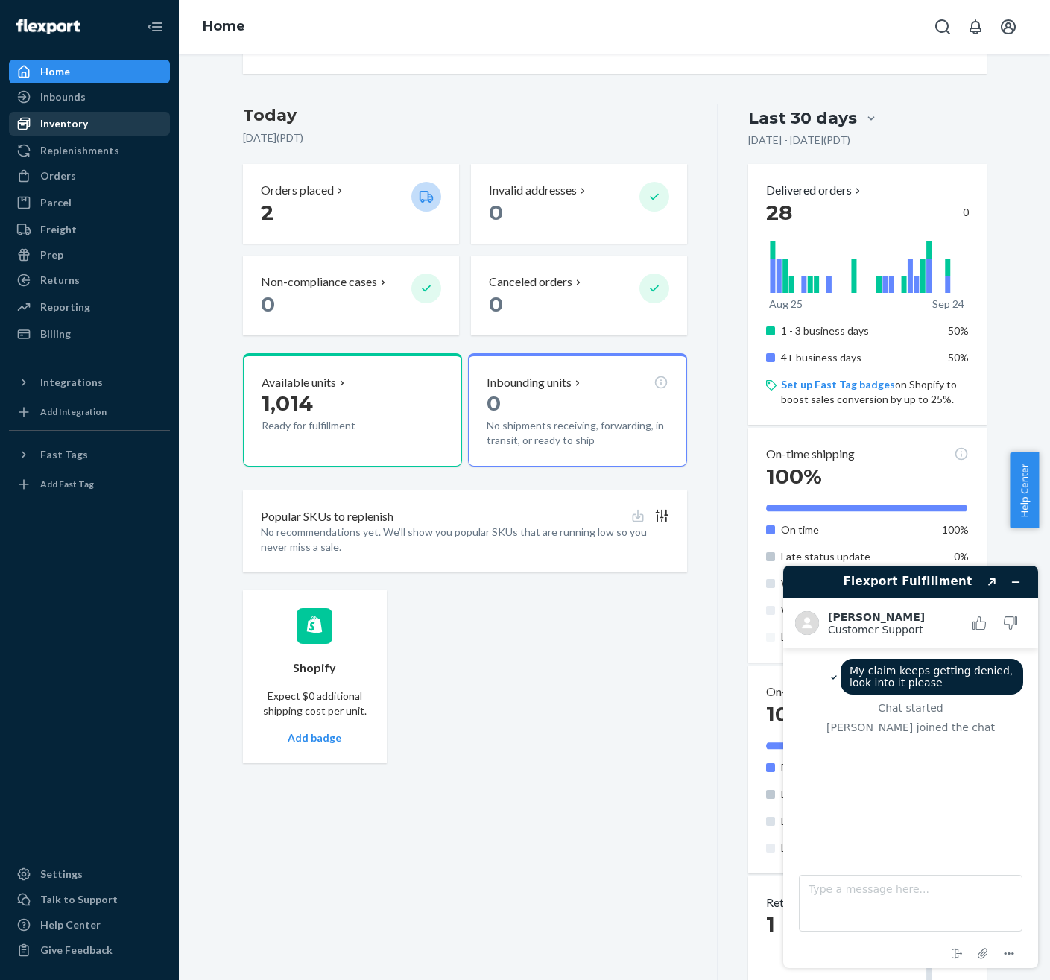
click at [110, 118] on div "Inventory" at bounding box center [89, 123] width 158 height 21
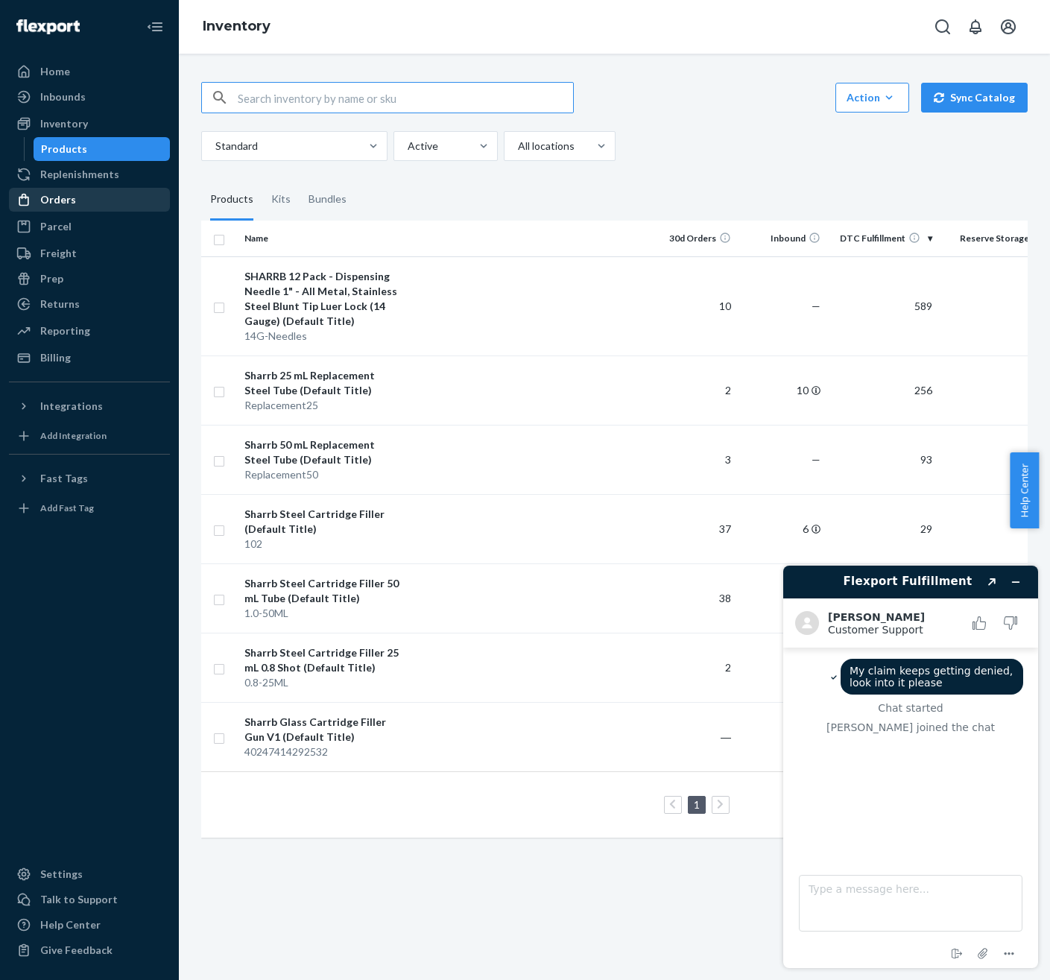
click at [107, 188] on link "Orders" at bounding box center [89, 200] width 161 height 24
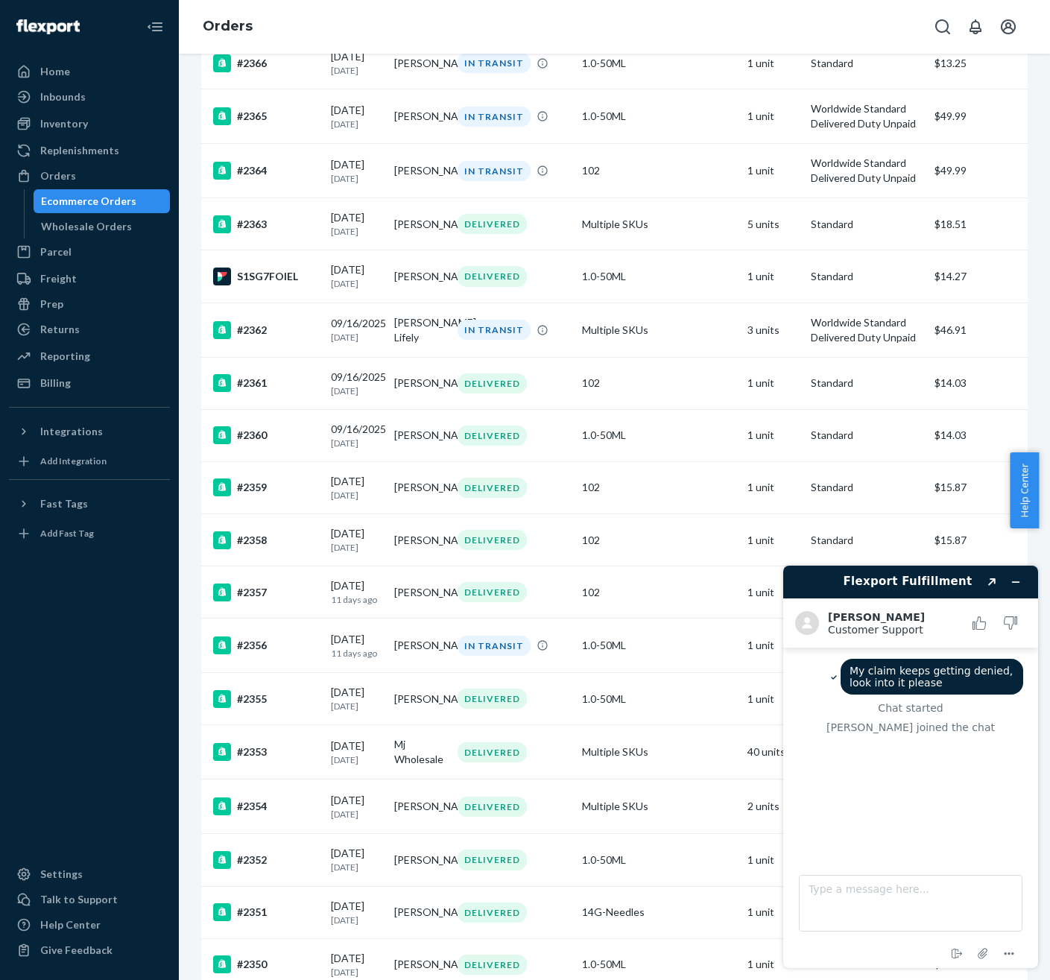
scroll to position [675, 0]
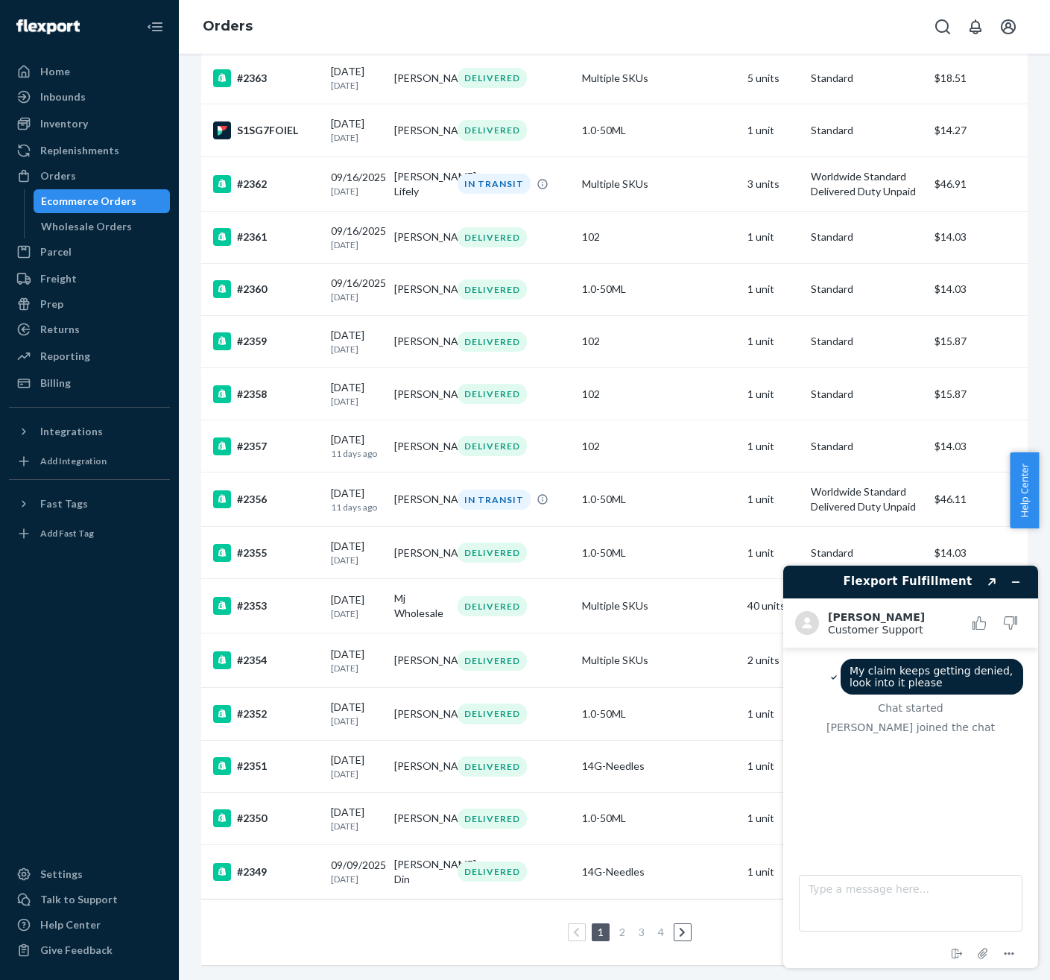
click at [617, 926] on link "2" at bounding box center [623, 932] width 12 height 13
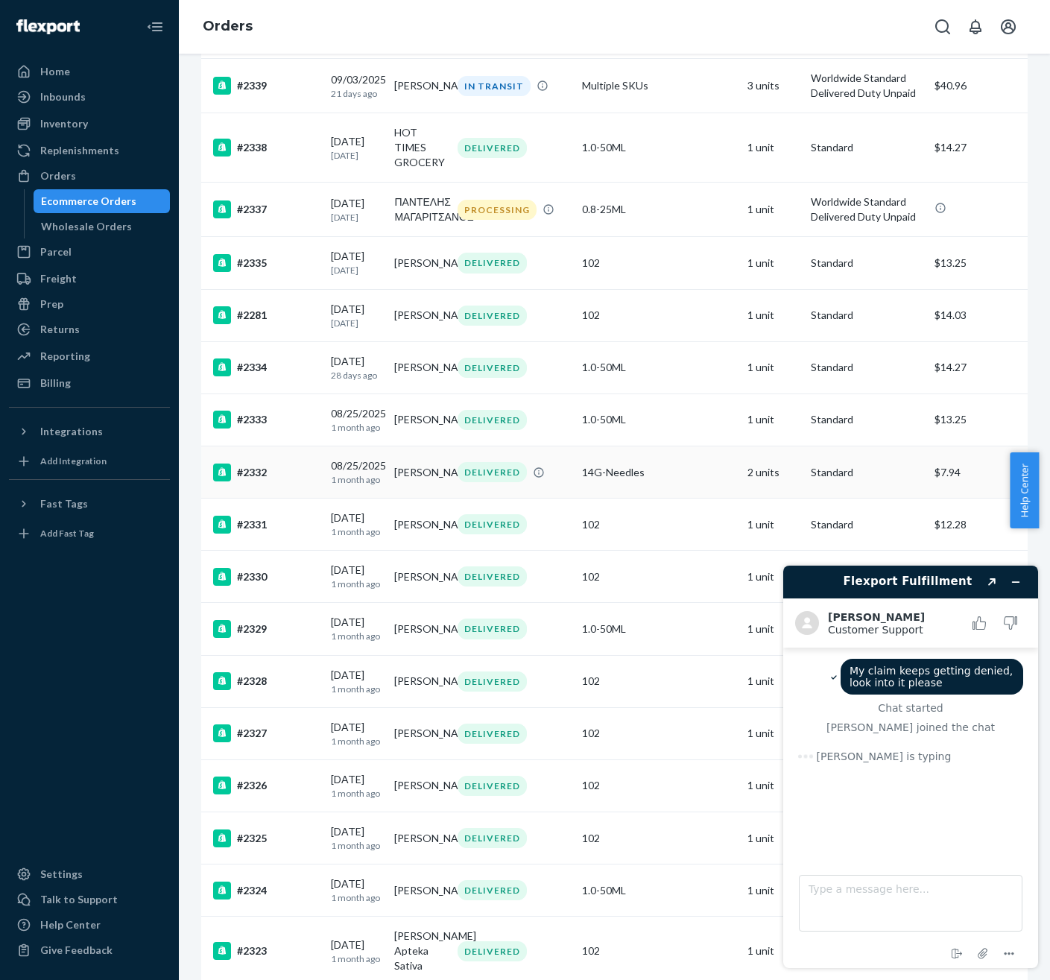
scroll to position [734, 0]
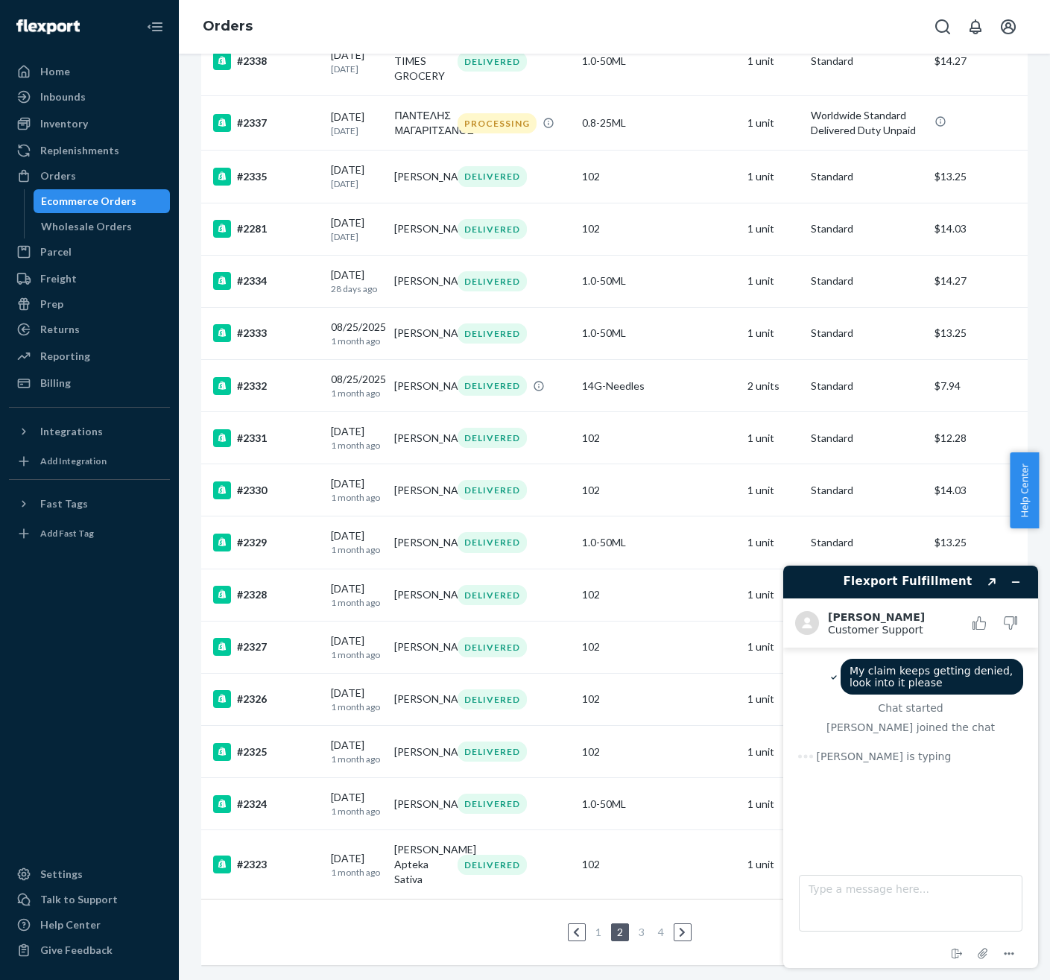
click at [636, 926] on link "3" at bounding box center [642, 932] width 12 height 13
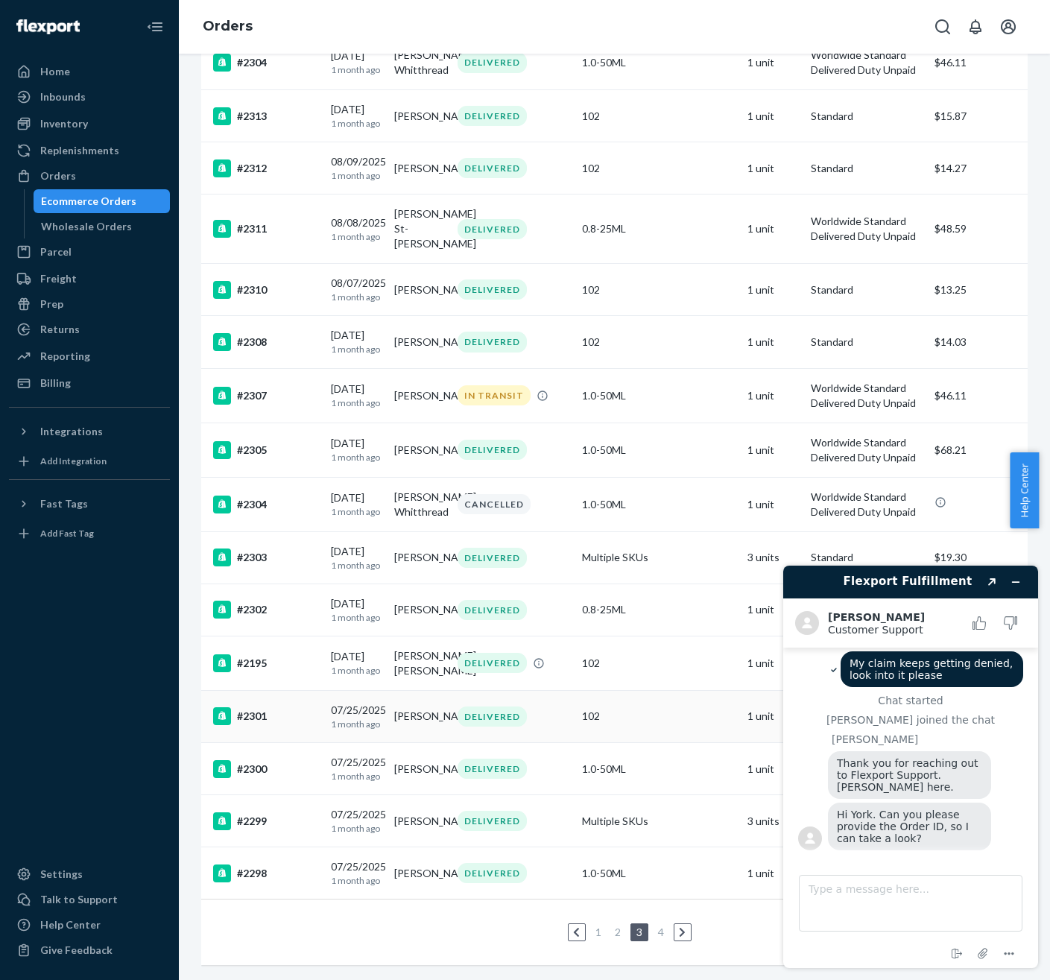
scroll to position [10, 0]
click at [655, 926] on link "4" at bounding box center [661, 932] width 12 height 13
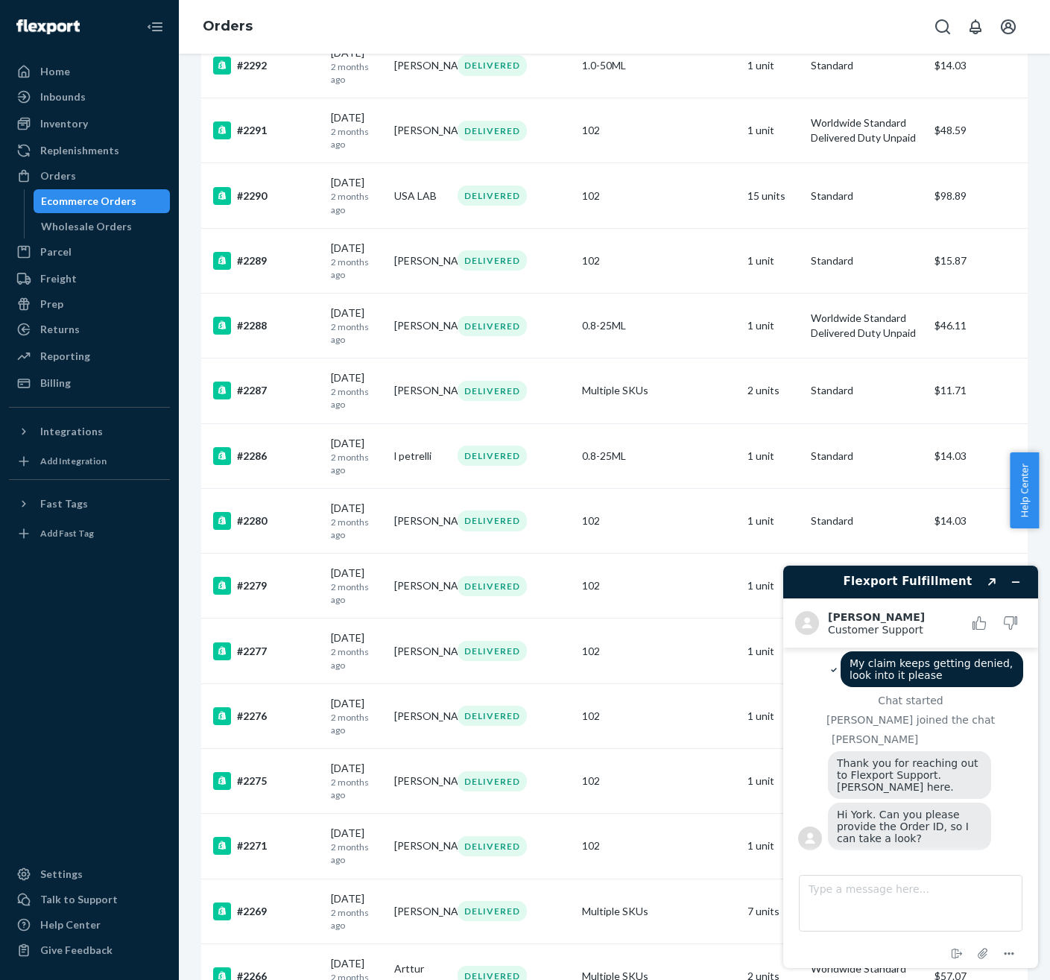
scroll to position [748, 0]
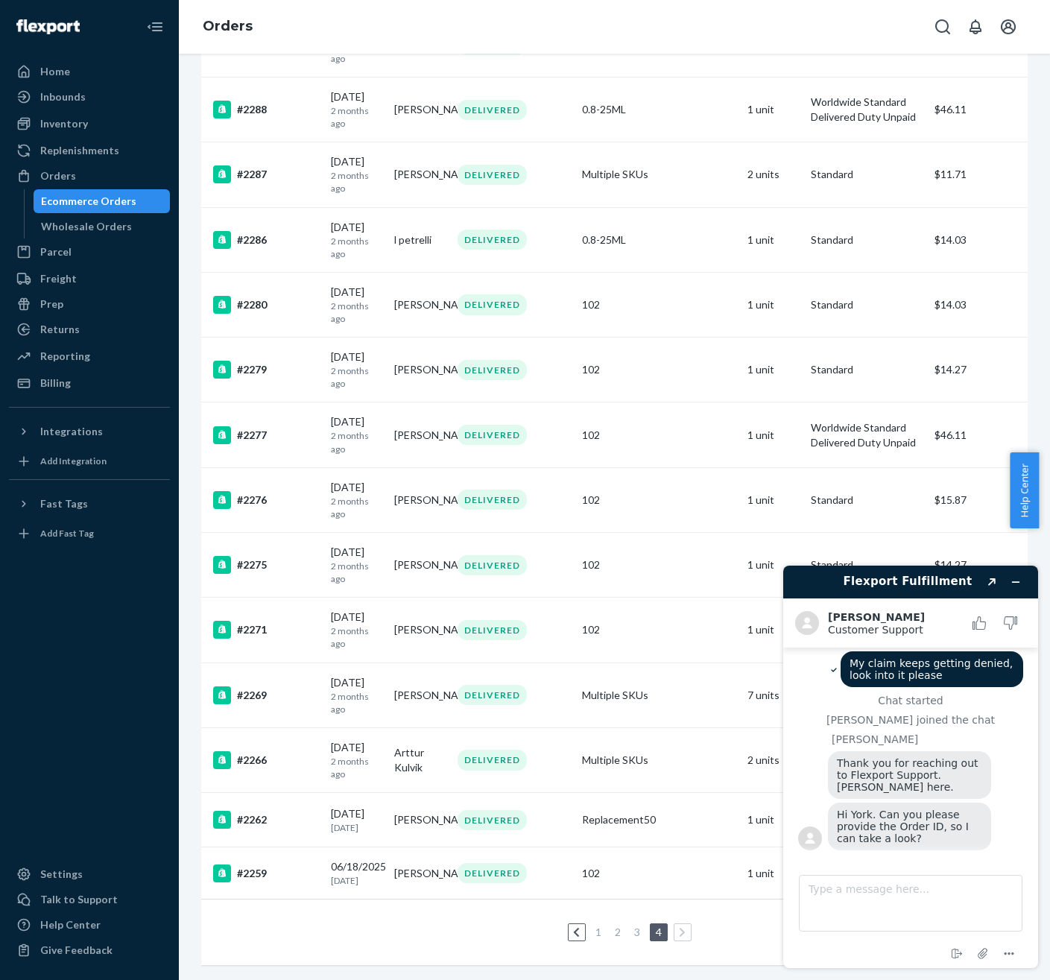
click at [631, 929] on li "3" at bounding box center [637, 933] width 13 height 18
click at [650, 924] on li "4" at bounding box center [659, 933] width 18 height 18
click at [631, 926] on link "3" at bounding box center [637, 932] width 12 height 13
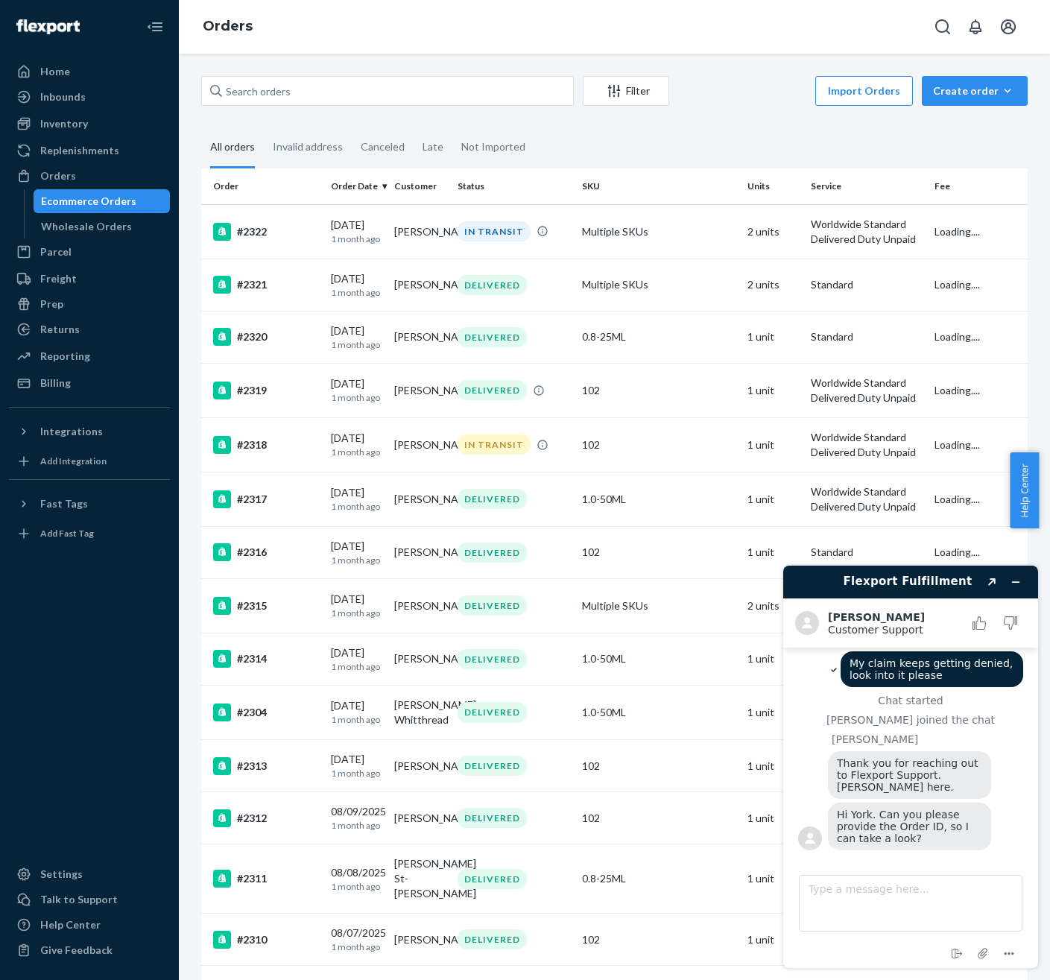
click at [598, 914] on td "0.8-25ML" at bounding box center [659, 879] width 166 height 69
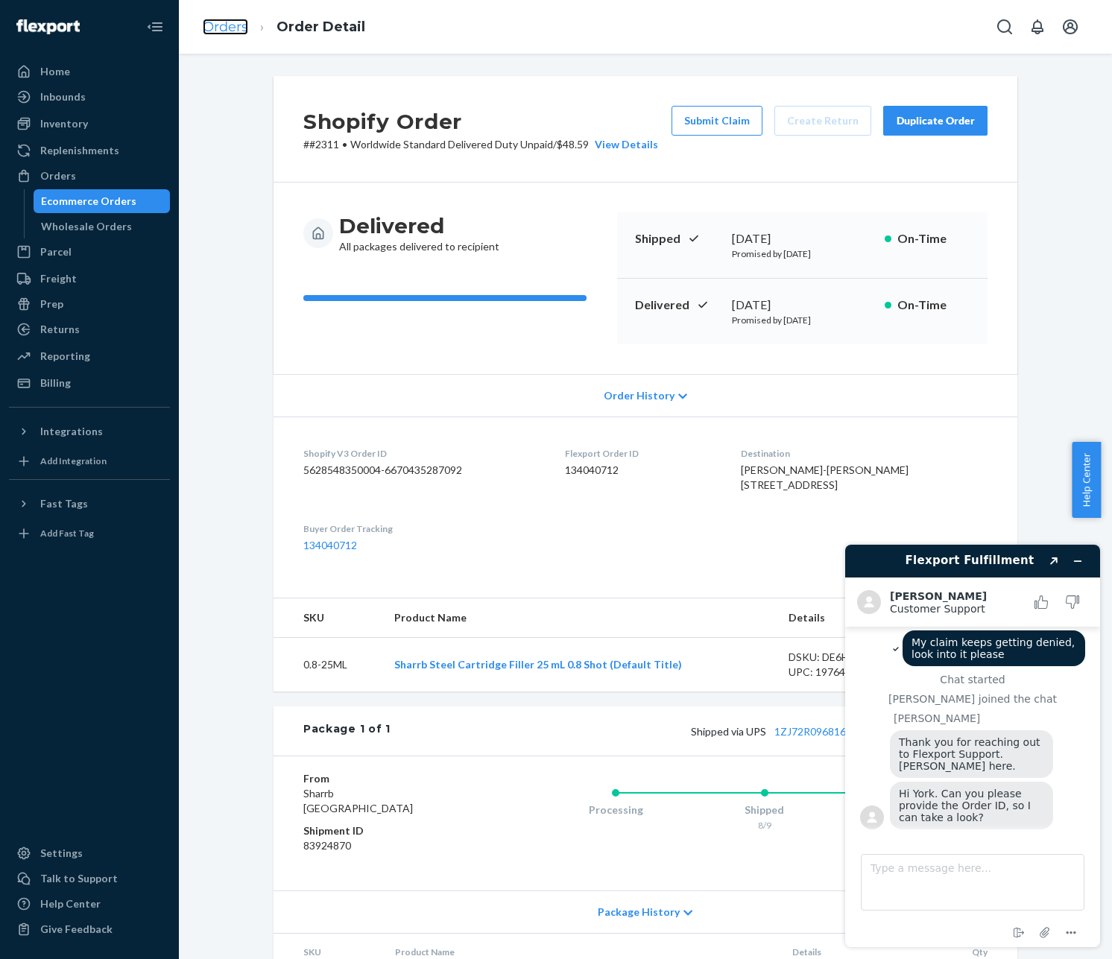
click at [233, 29] on link "Orders" at bounding box center [225, 27] width 45 height 16
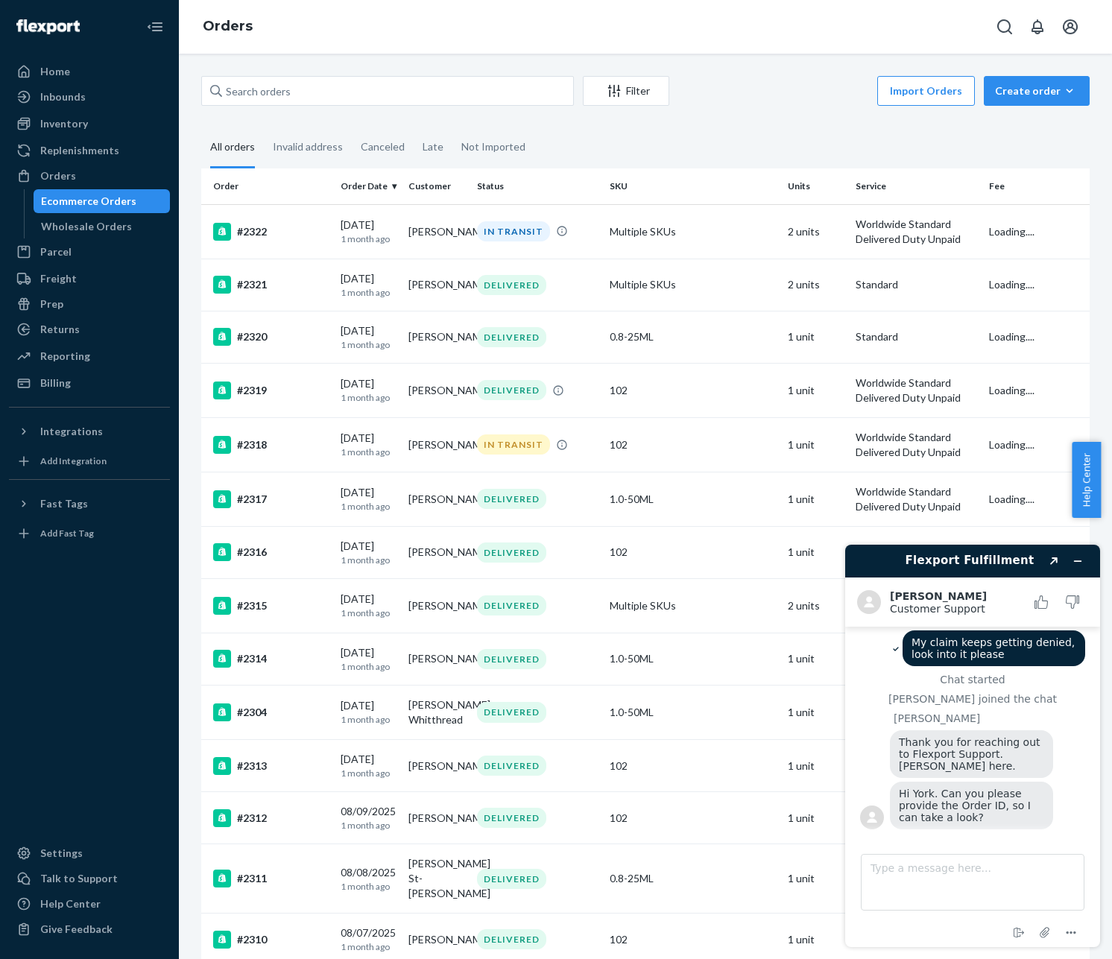
click at [306, 72] on div "Filter Import Orders Create order Ecommerce order Removal order All orders Inva…" at bounding box center [645, 507] width 933 height 906
click at [311, 84] on input "text" at bounding box center [387, 91] width 373 height 30
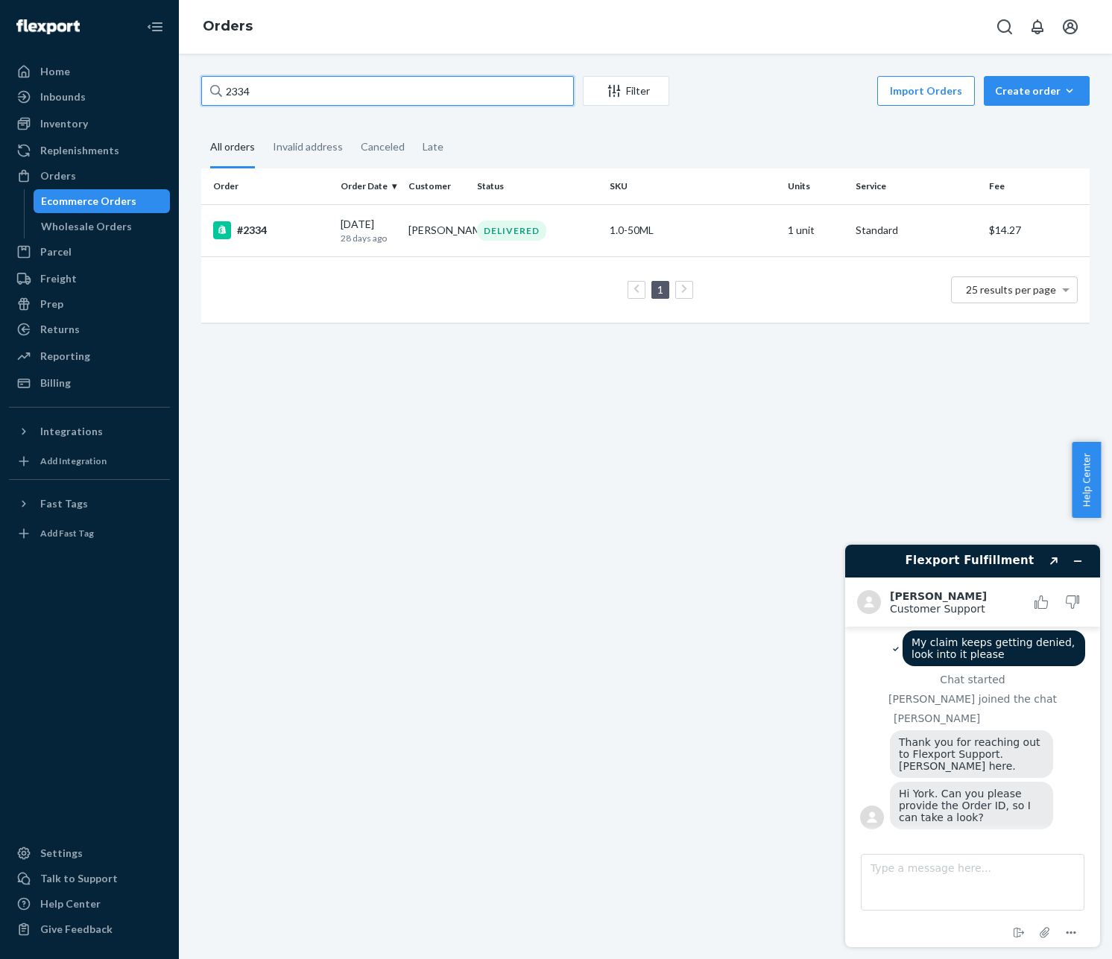
click at [300, 80] on input "2334" at bounding box center [387, 91] width 373 height 30
type input "2344"
click at [270, 236] on div "#2344" at bounding box center [271, 230] width 116 height 18
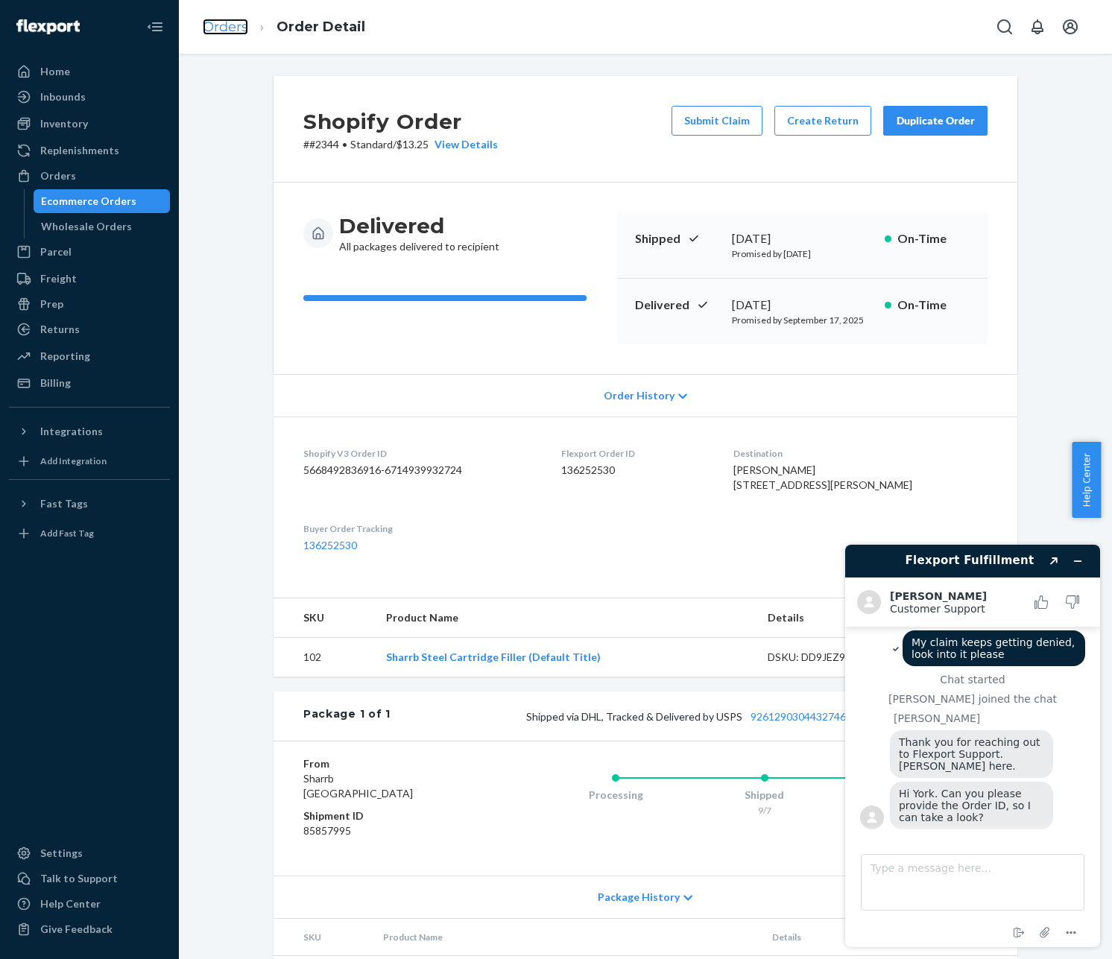
click at [231, 25] on link "Orders" at bounding box center [225, 27] width 45 height 16
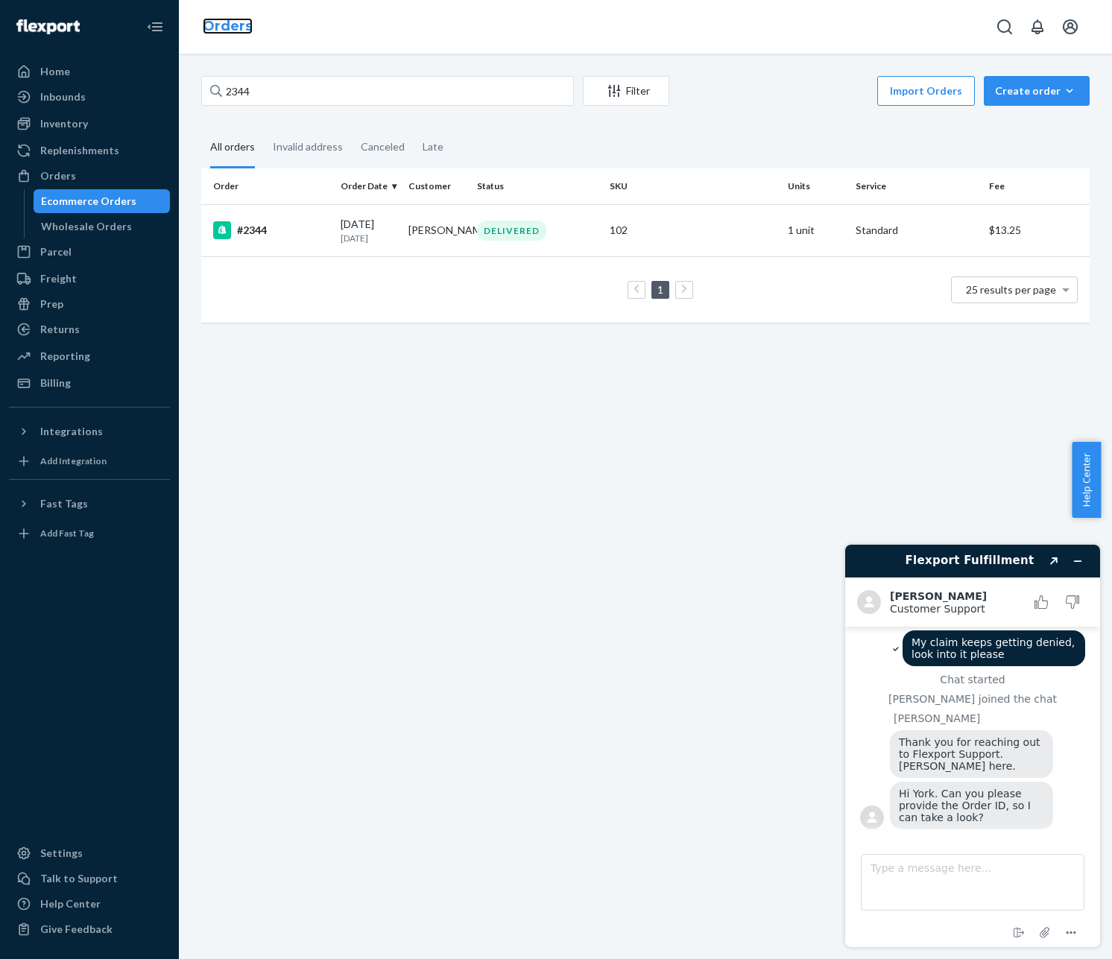
click at [232, 25] on link "Orders" at bounding box center [228, 26] width 50 height 16
click at [965, 867] on textarea "Type a message here..." at bounding box center [973, 882] width 224 height 57
type textarea "checking"
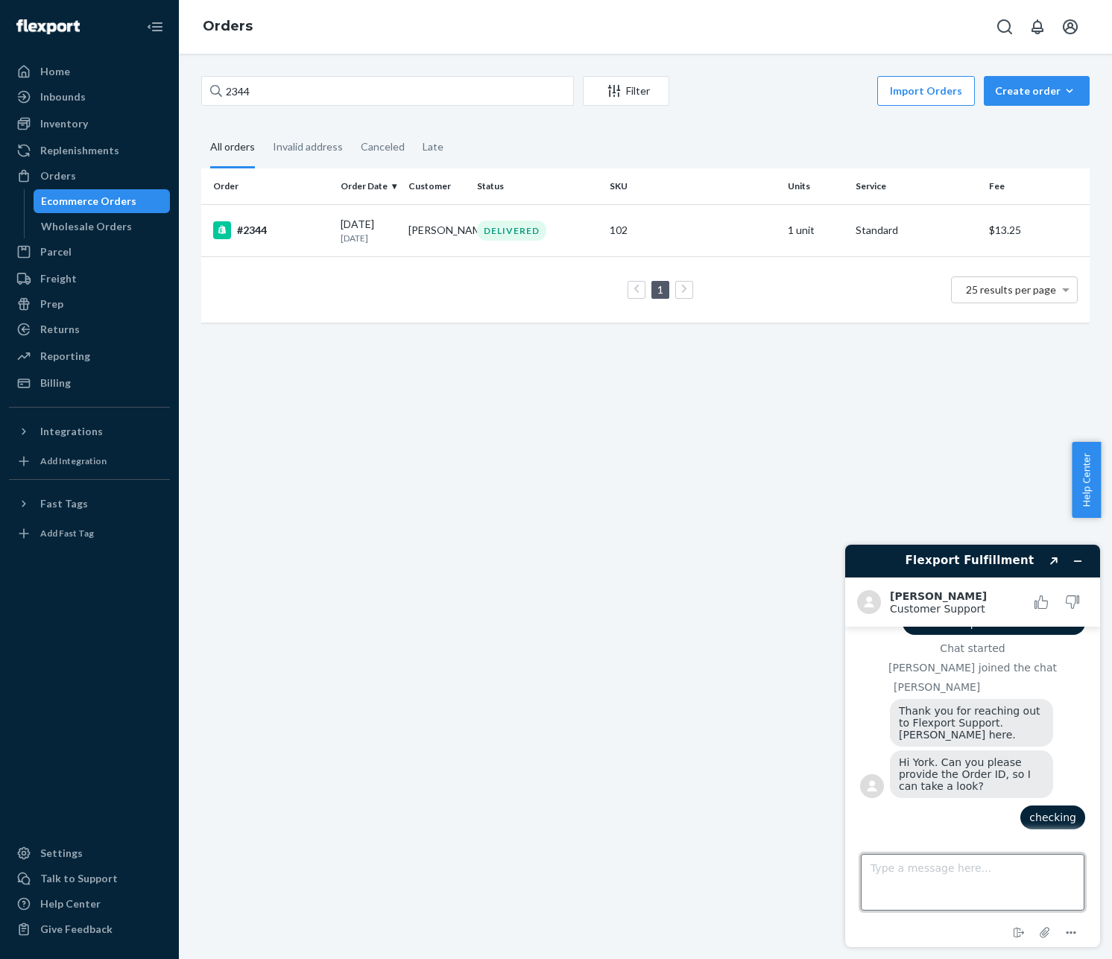
scroll to position [41, 0]
click at [427, 89] on input "2344" at bounding box center [387, 91] width 373 height 30
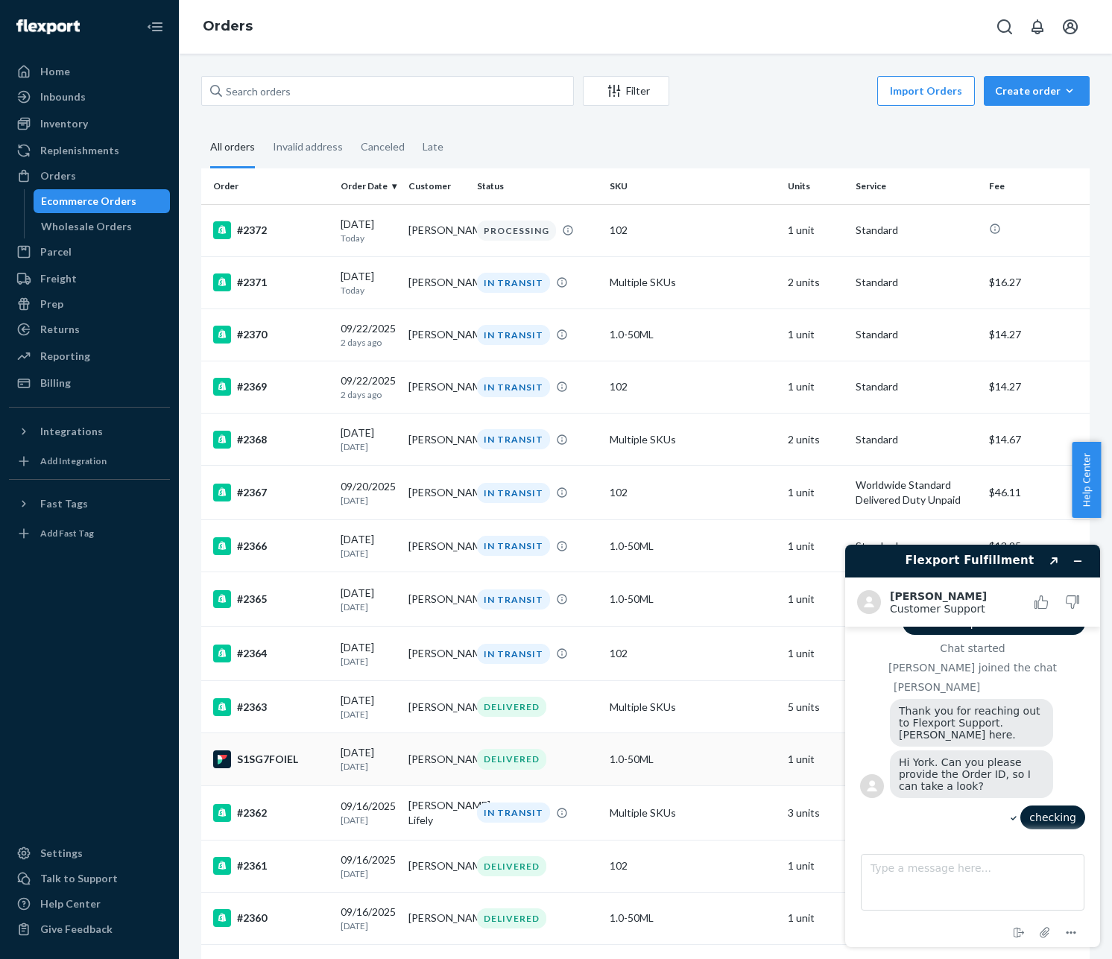
click at [403, 779] on td "[PERSON_NAME]" at bounding box center [437, 760] width 68 height 52
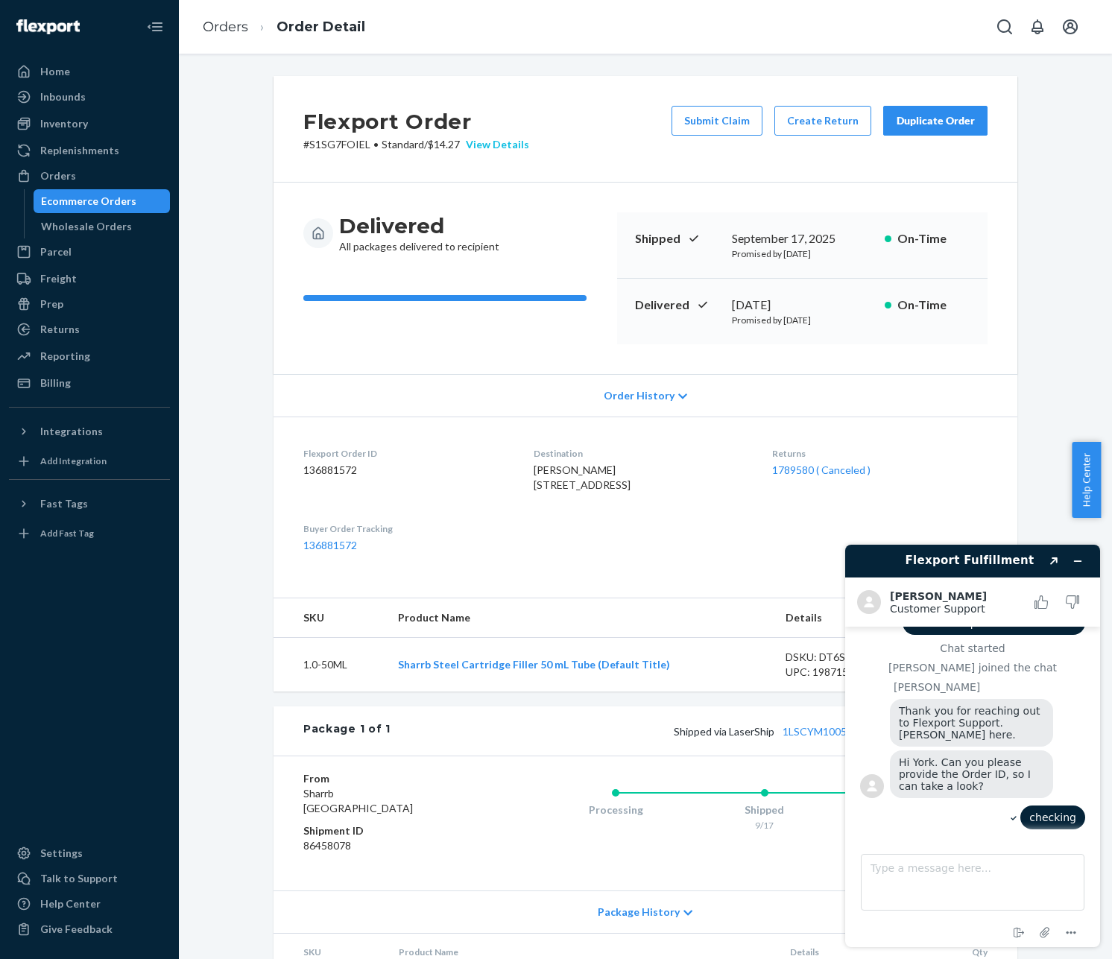
click at [505, 147] on div "View Details" at bounding box center [494, 144] width 69 height 15
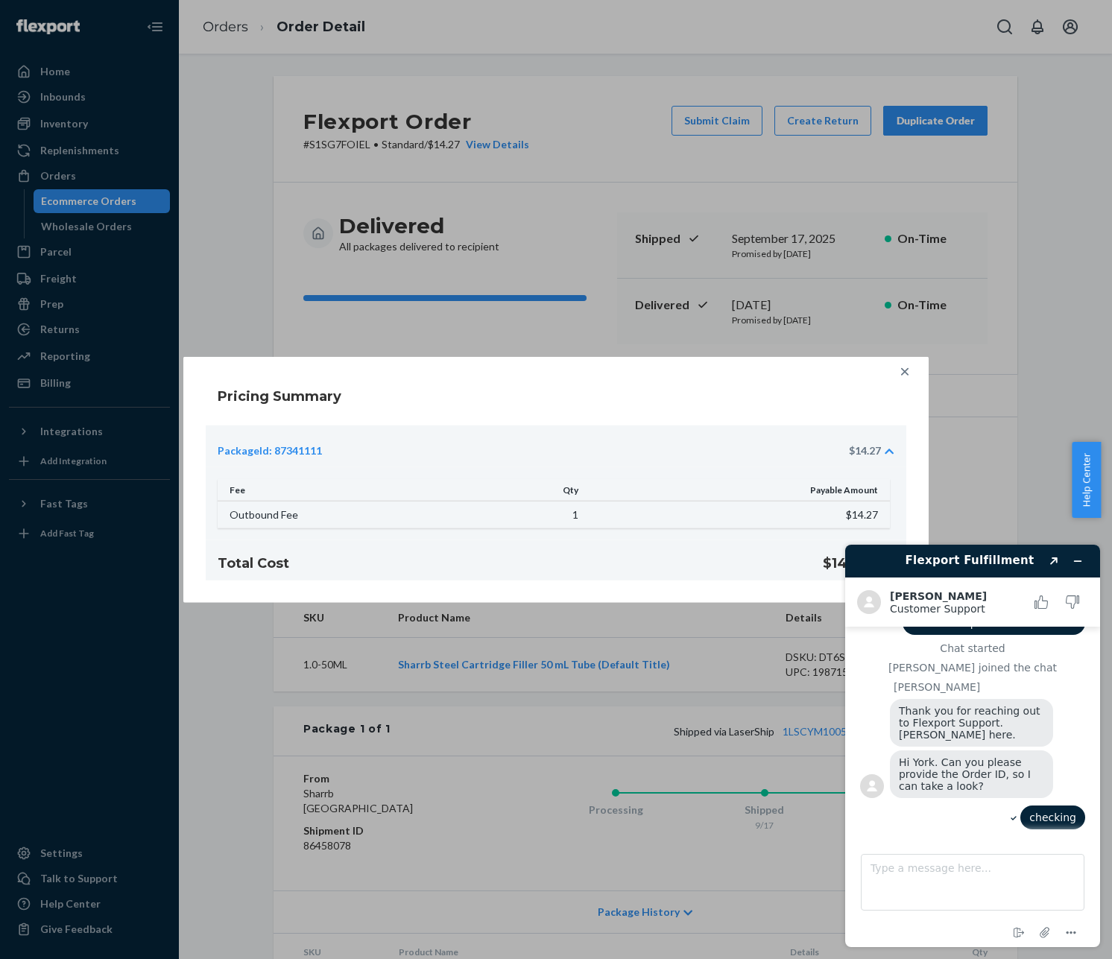
click at [506, 145] on div "Pricing Summary PackageId: 87341111 $14.27 Fee Qty Payable Amount Outbound Fee …" at bounding box center [556, 479] width 1112 height 959
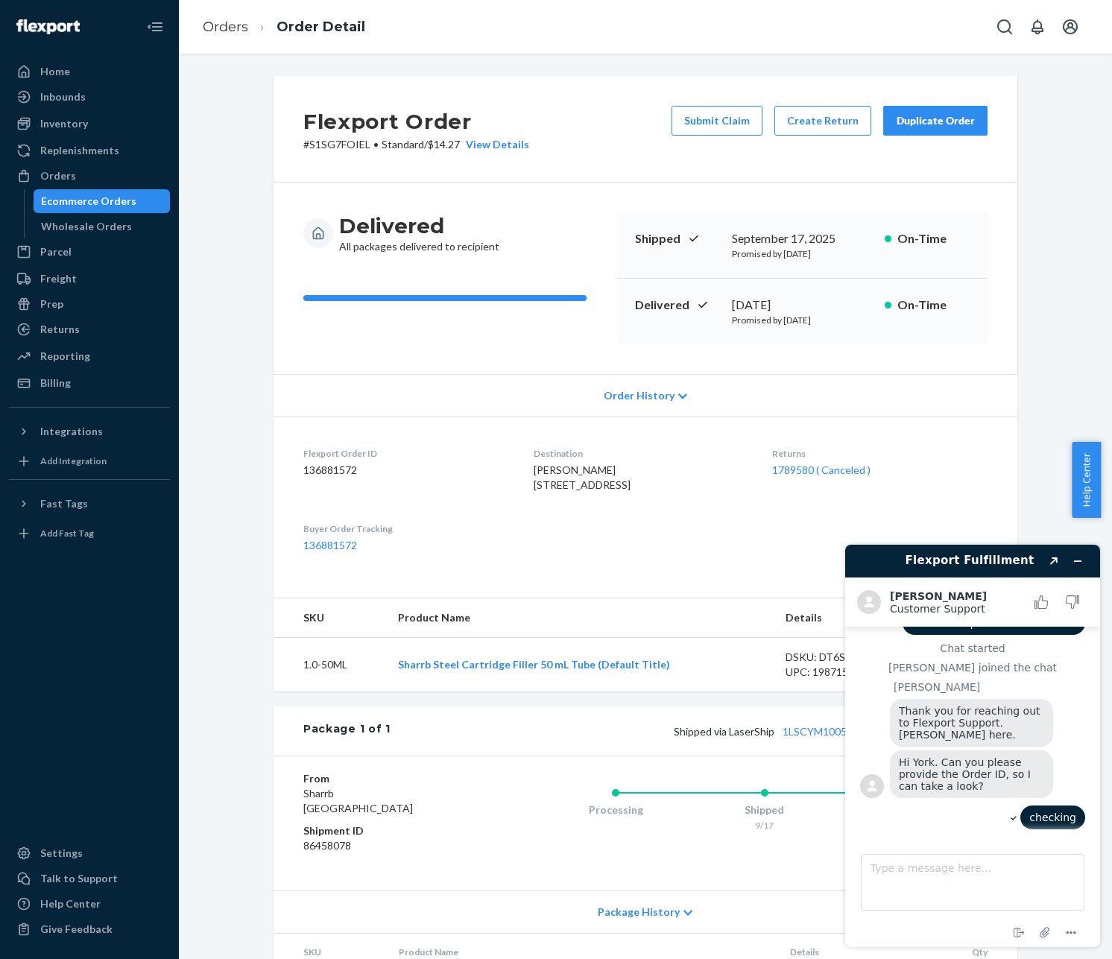
click at [479, 83] on div "Flexport Order # S1SG7FOIEL • Standard / $14.27 View Details Submit Claim Creat…" at bounding box center [646, 129] width 744 height 107
click at [539, 180] on div "Flexport Order # S1SG7FOIEL • Standard / $14.27 View Details Submit Claim Creat…" at bounding box center [646, 129] width 744 height 107
click at [225, 27] on link "Orders" at bounding box center [225, 27] width 45 height 16
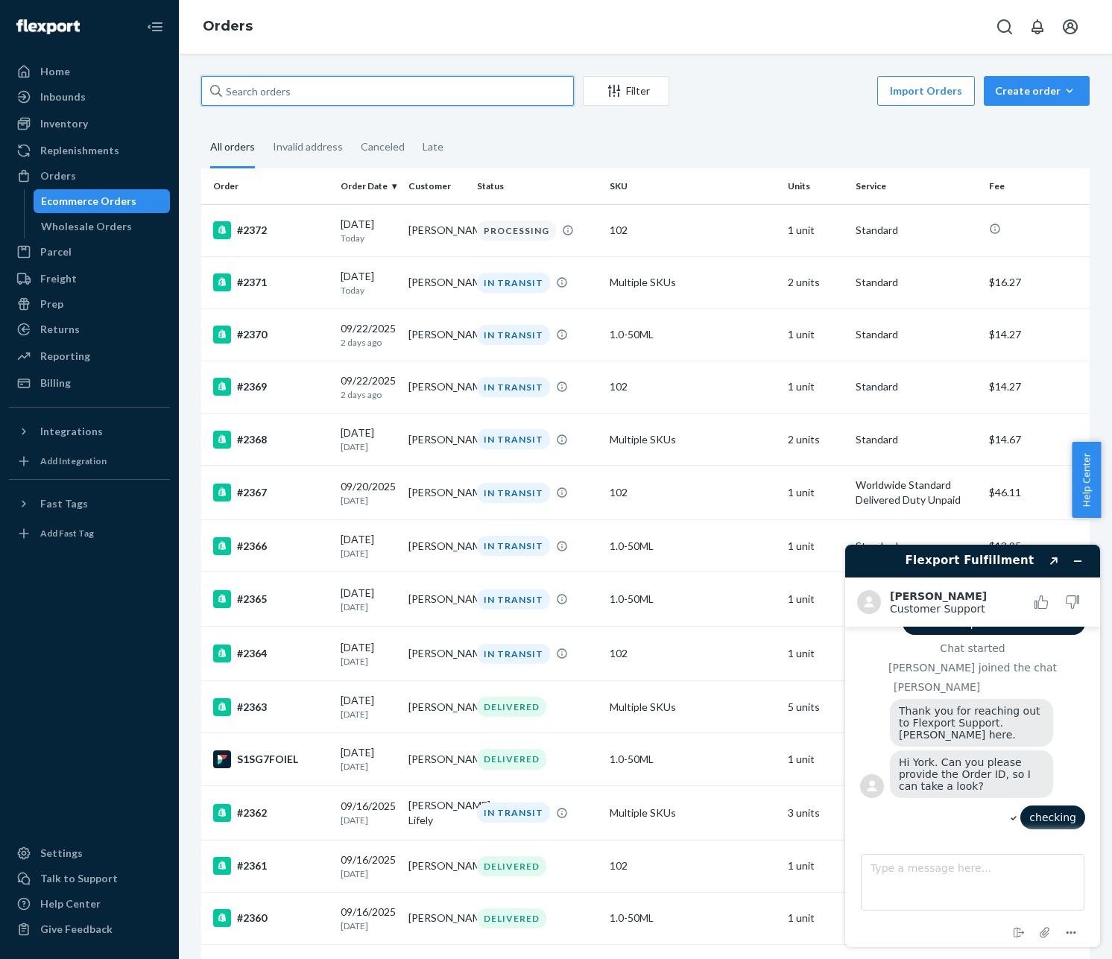
click at [328, 87] on input "text" at bounding box center [387, 91] width 373 height 30
type input "2334"
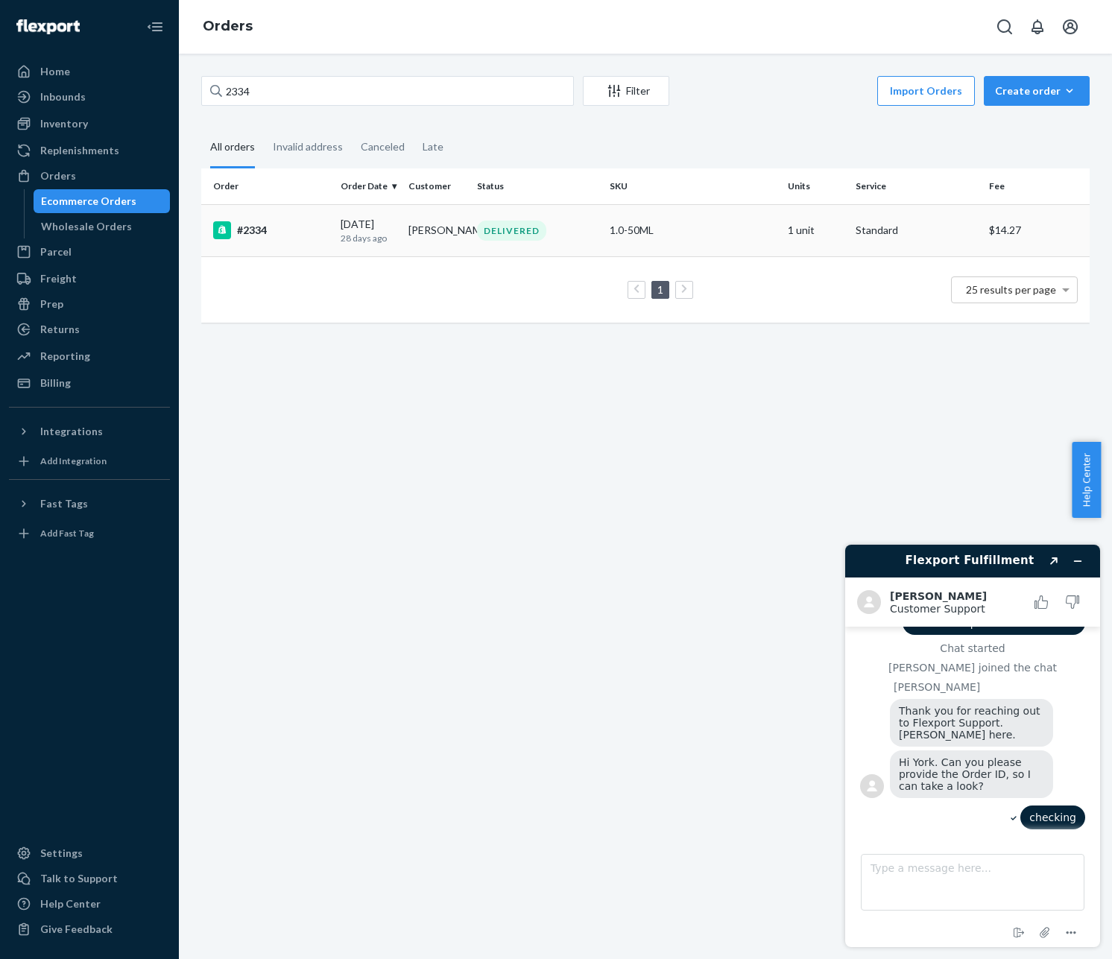
click at [256, 222] on div "#2334" at bounding box center [271, 230] width 116 height 18
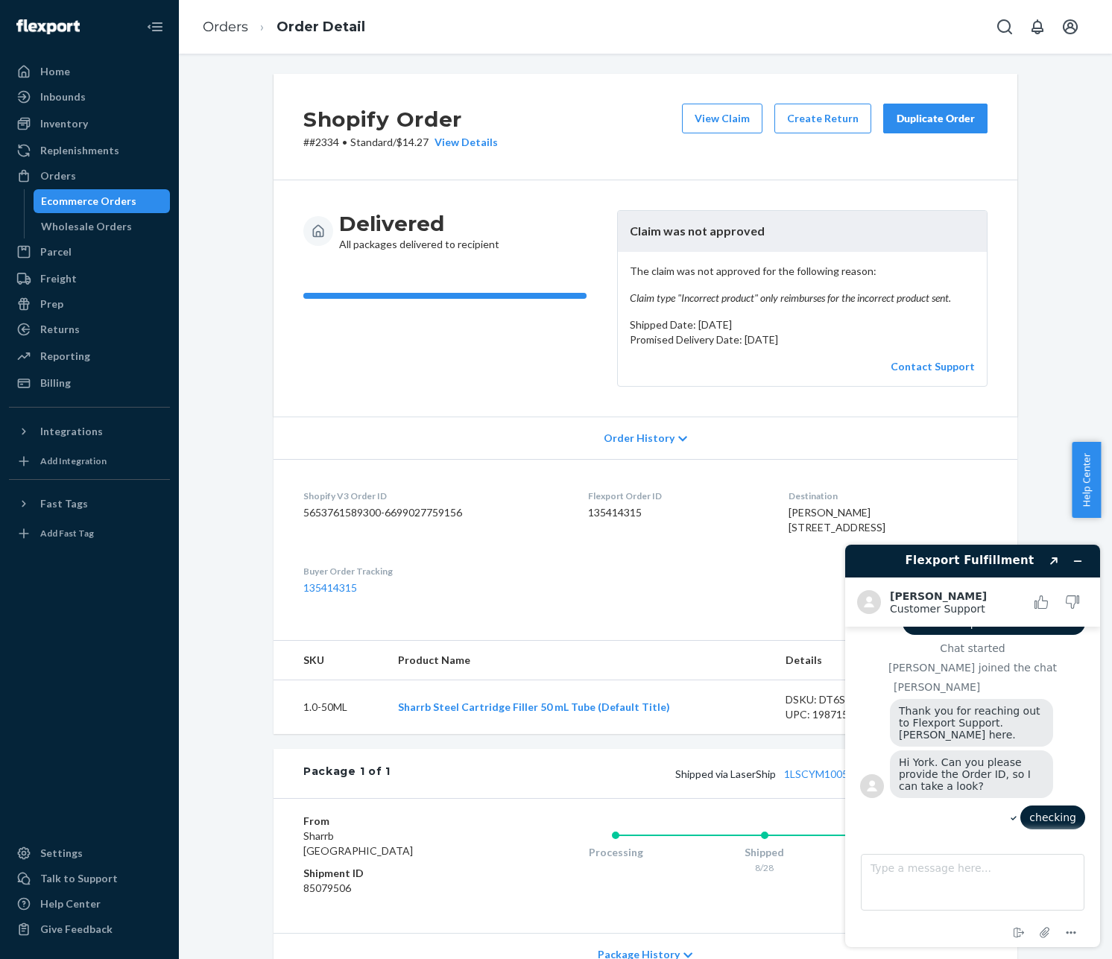
scroll to position [3, 0]
click at [389, 512] on dd "5653761589300-6699027759156" at bounding box center [433, 512] width 261 height 15
click at [588, 513] on dd "135414315" at bounding box center [676, 512] width 176 height 15
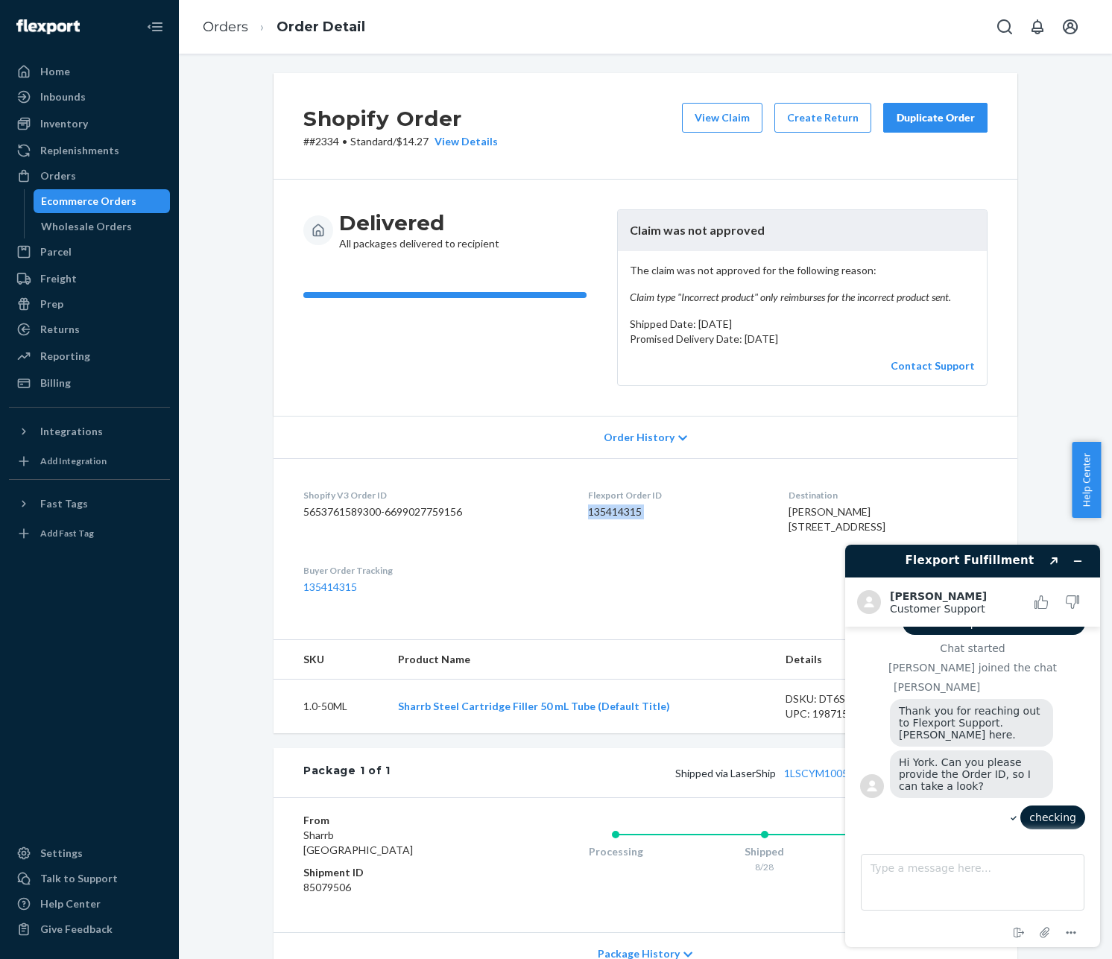
click at [588, 513] on dd "135414315" at bounding box center [676, 512] width 176 height 15
copy dd "135414315"
click at [1021, 880] on textarea "Type a message here..." at bounding box center [973, 882] width 224 height 57
paste textarea "135414315"
type textarea "135414315"
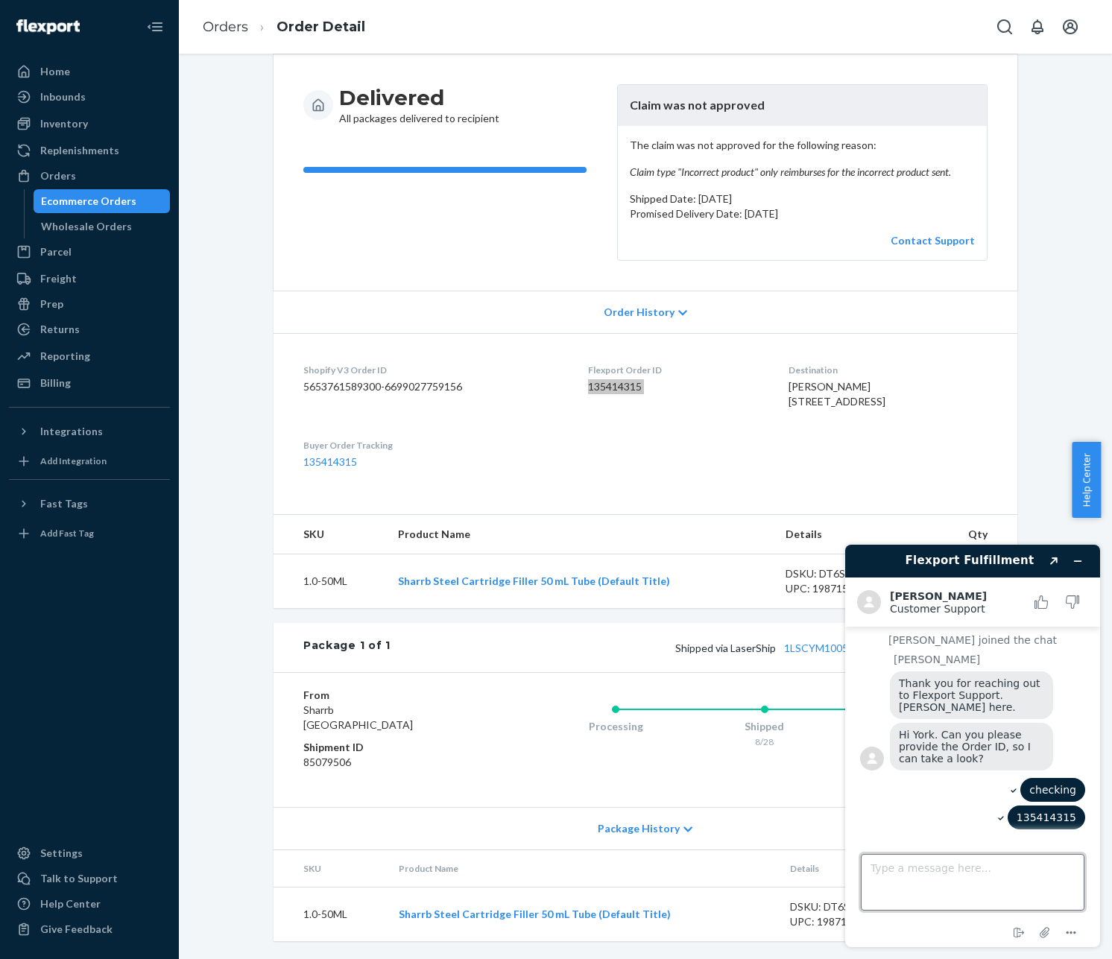
scroll to position [0, 0]
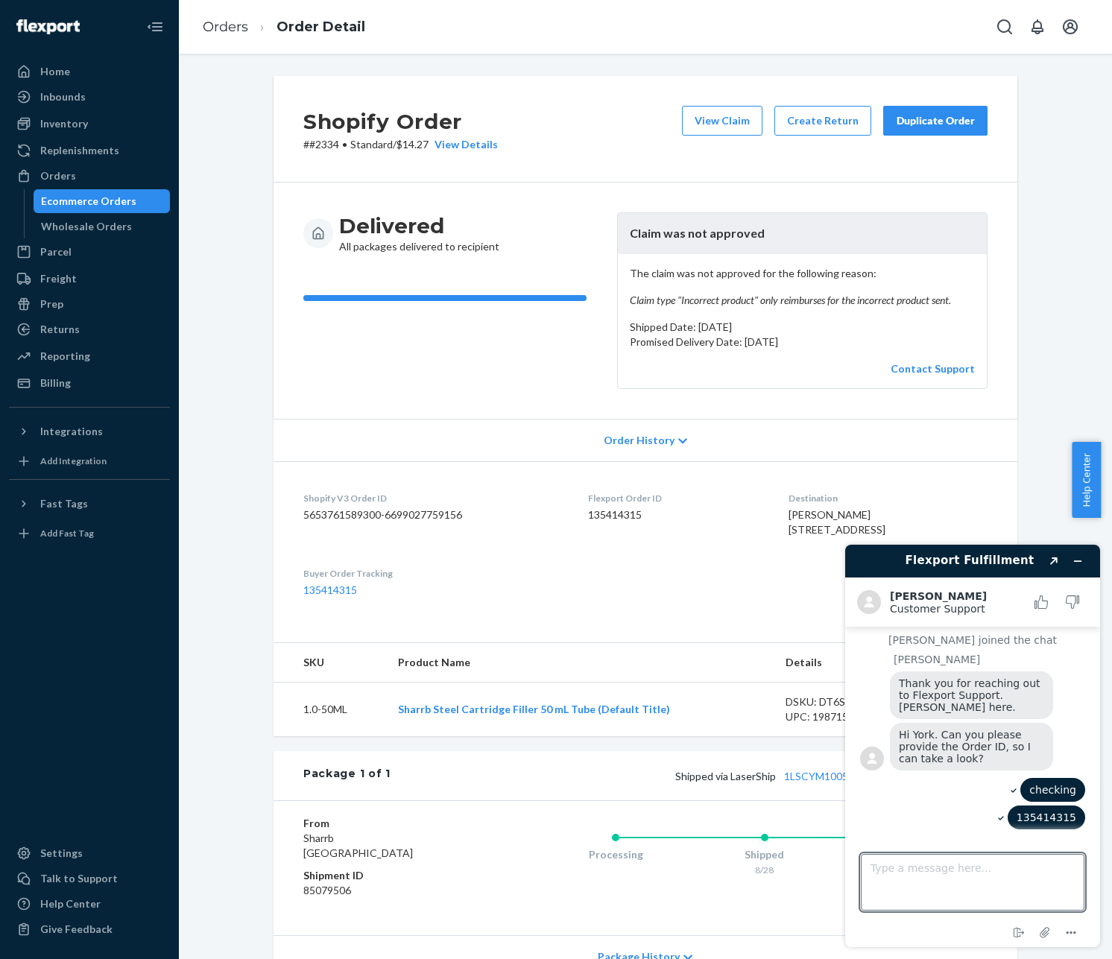
click at [707, 335] on p "Promised Delivery Date: [DATE]" at bounding box center [802, 342] width 345 height 15
click at [217, 28] on link "Orders" at bounding box center [225, 27] width 45 height 16
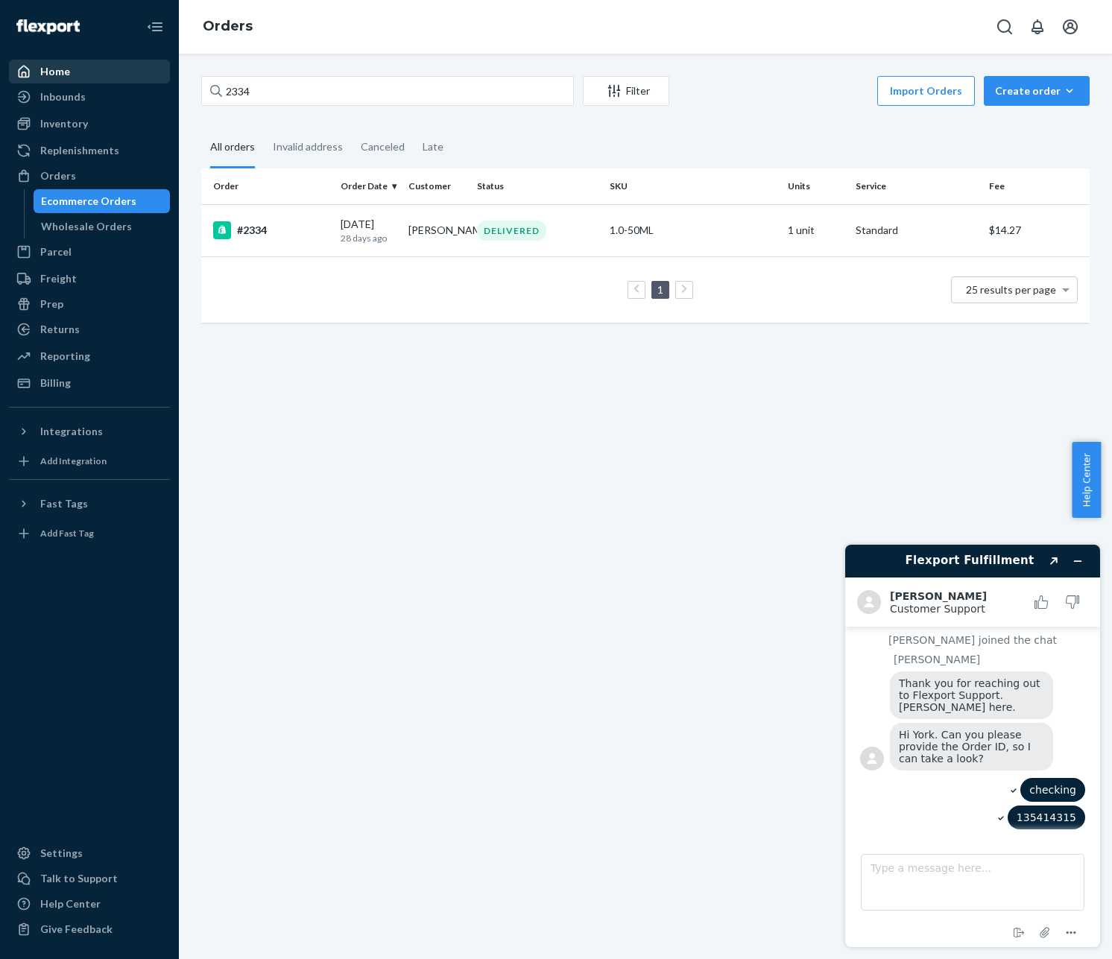
click at [60, 76] on div "Home" at bounding box center [55, 71] width 30 height 15
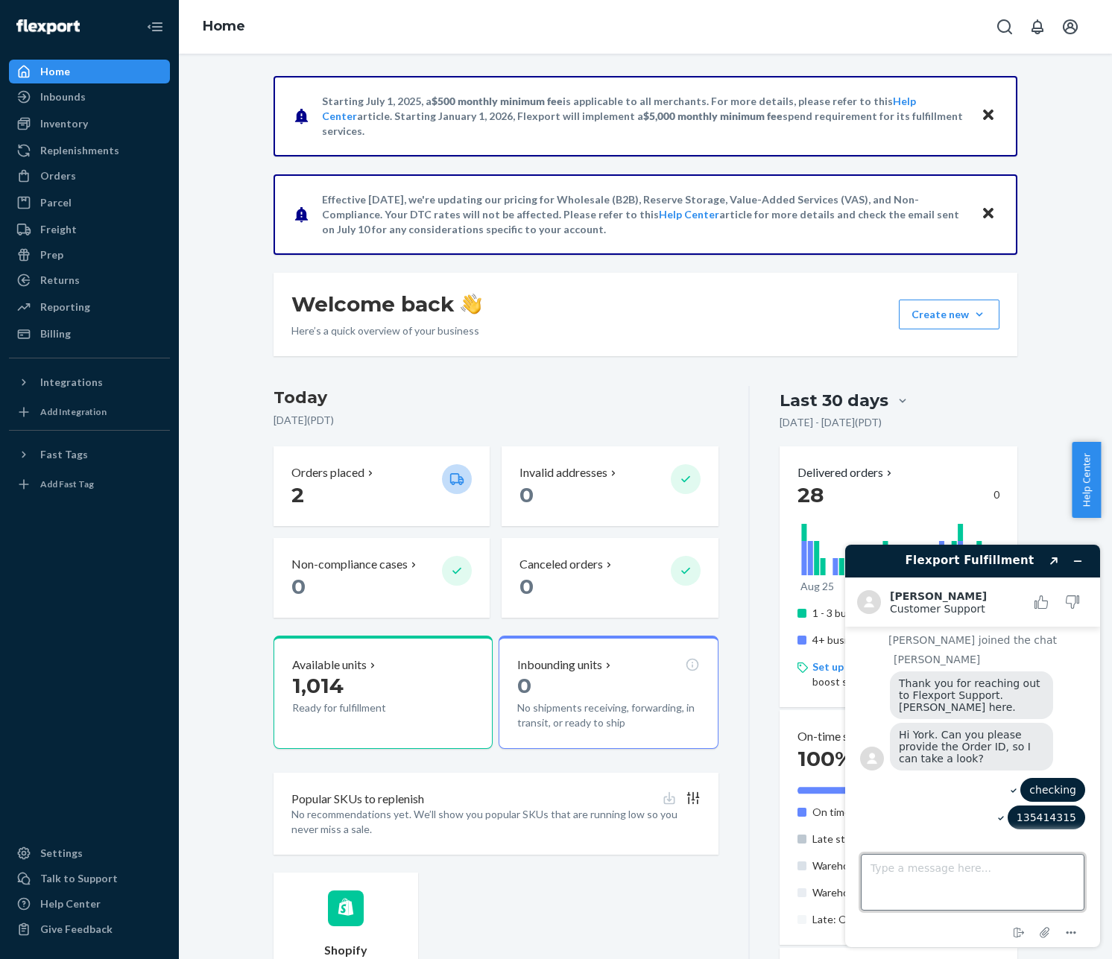
click at [986, 874] on textarea "Type a message here..." at bounding box center [973, 882] width 224 height 57
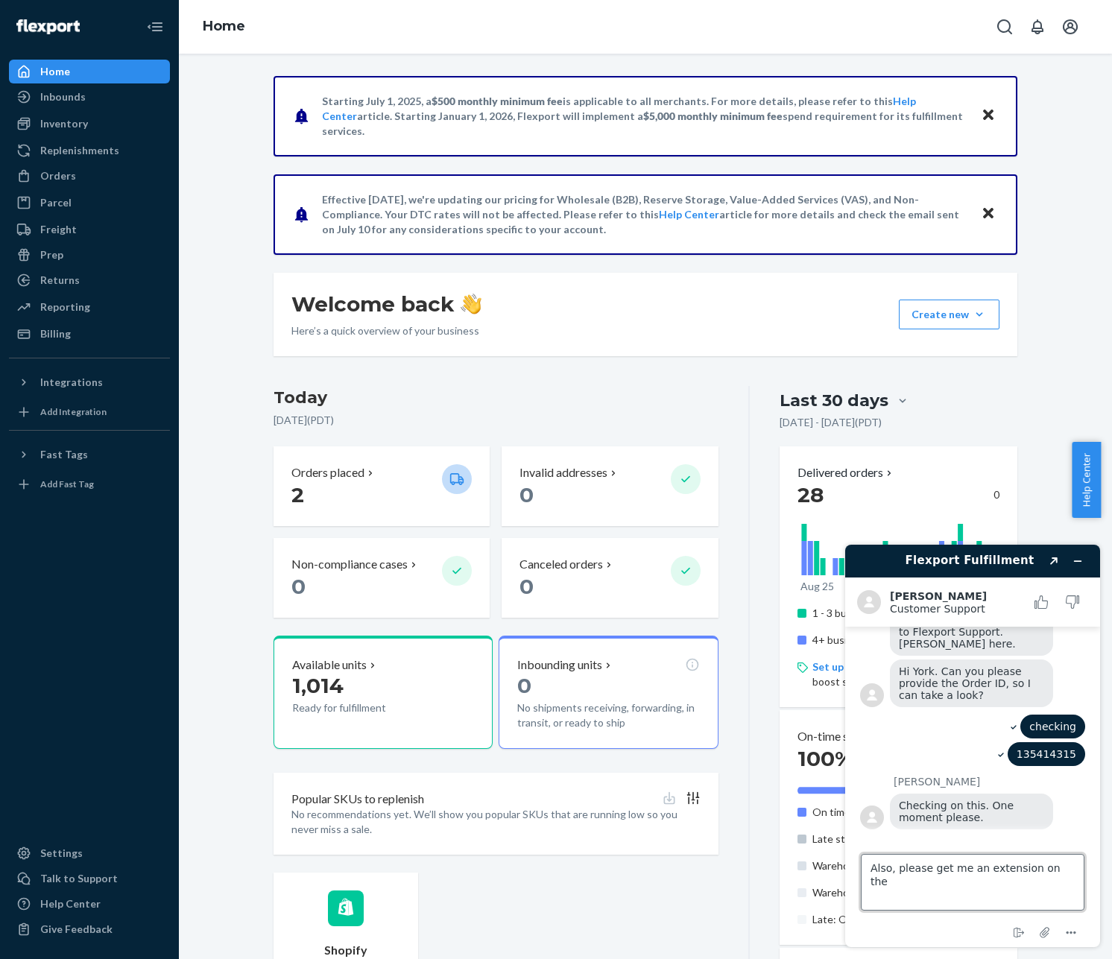
scroll to position [133, 0]
type textarea "Also, please get me an extension on the $5,000 monthly fee i am a small business"
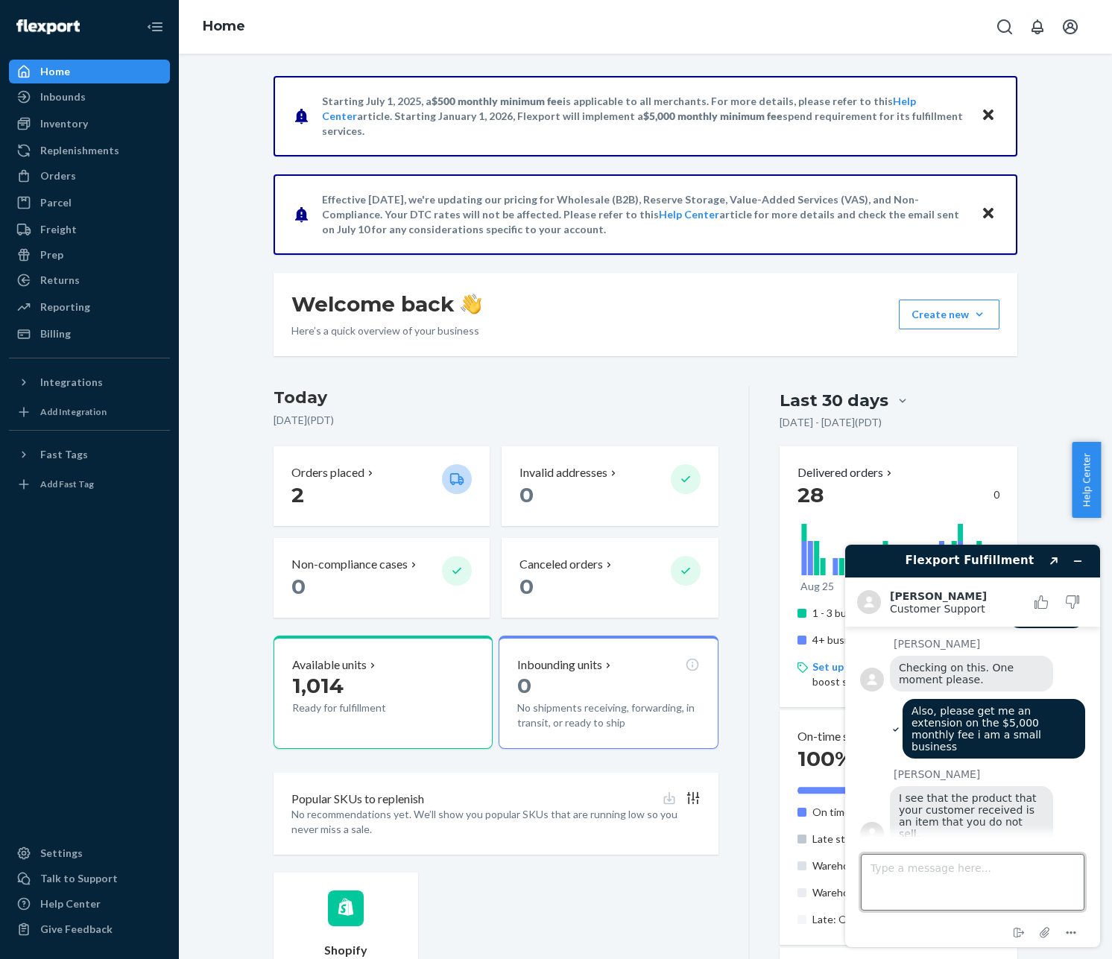
scroll to position [264, 0]
type textarea "Yes"
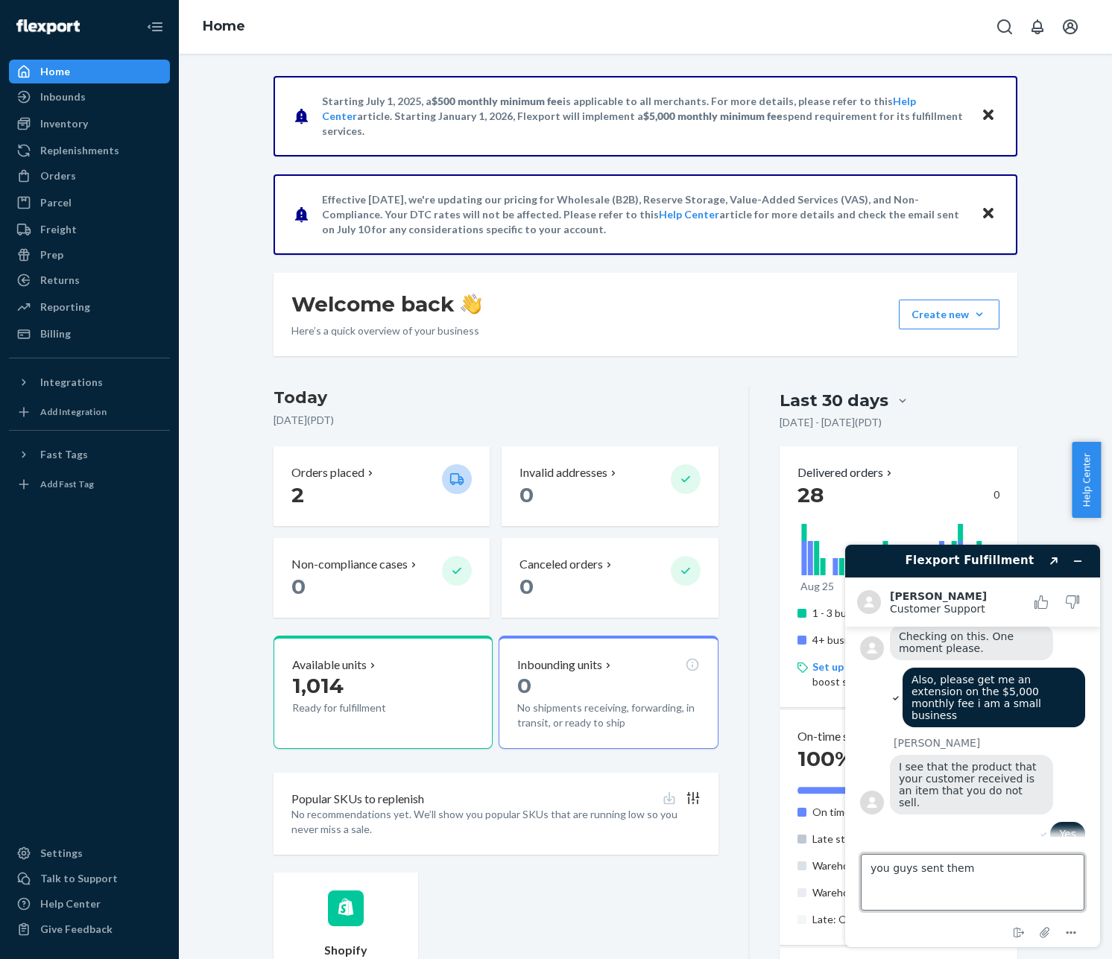
scroll to position [295, 0]
type textarea "you guys sent them a tshirt"
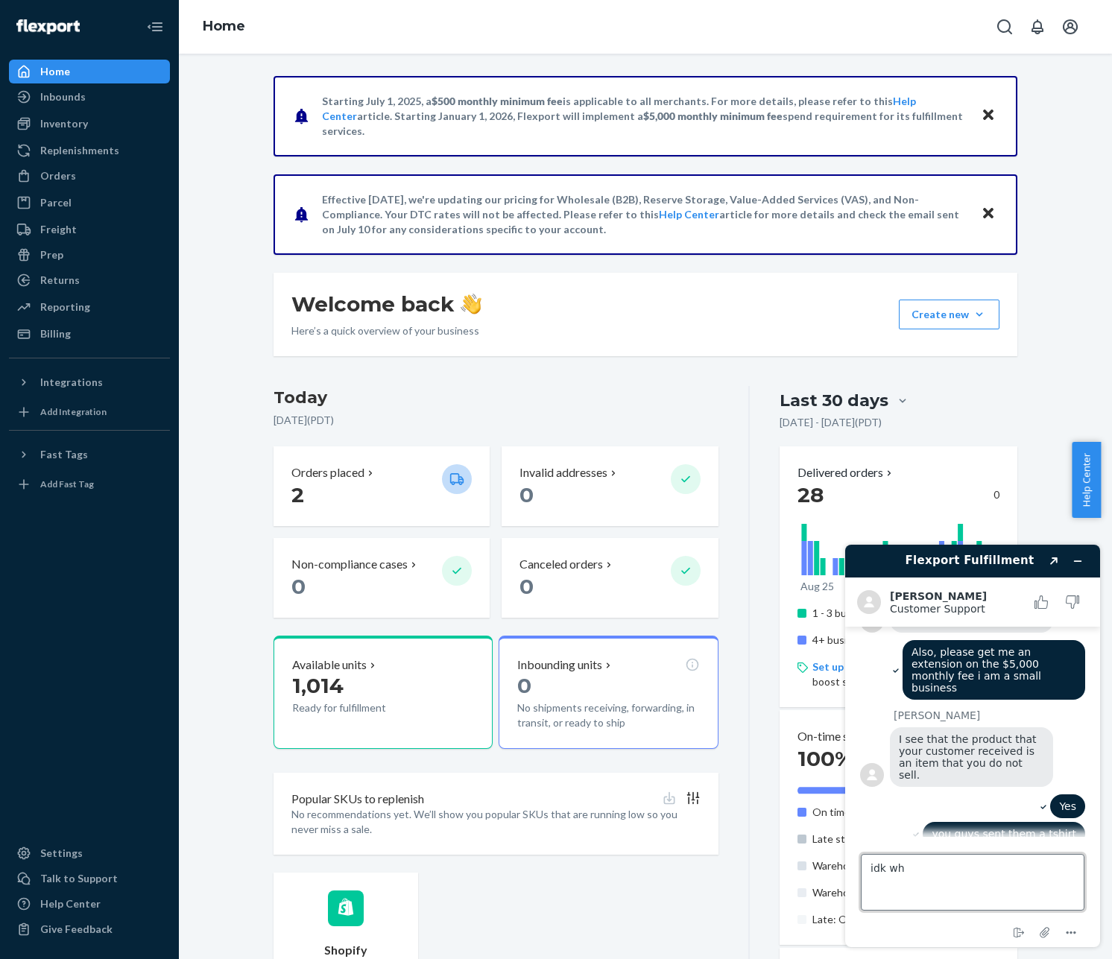
type textarea "idk why"
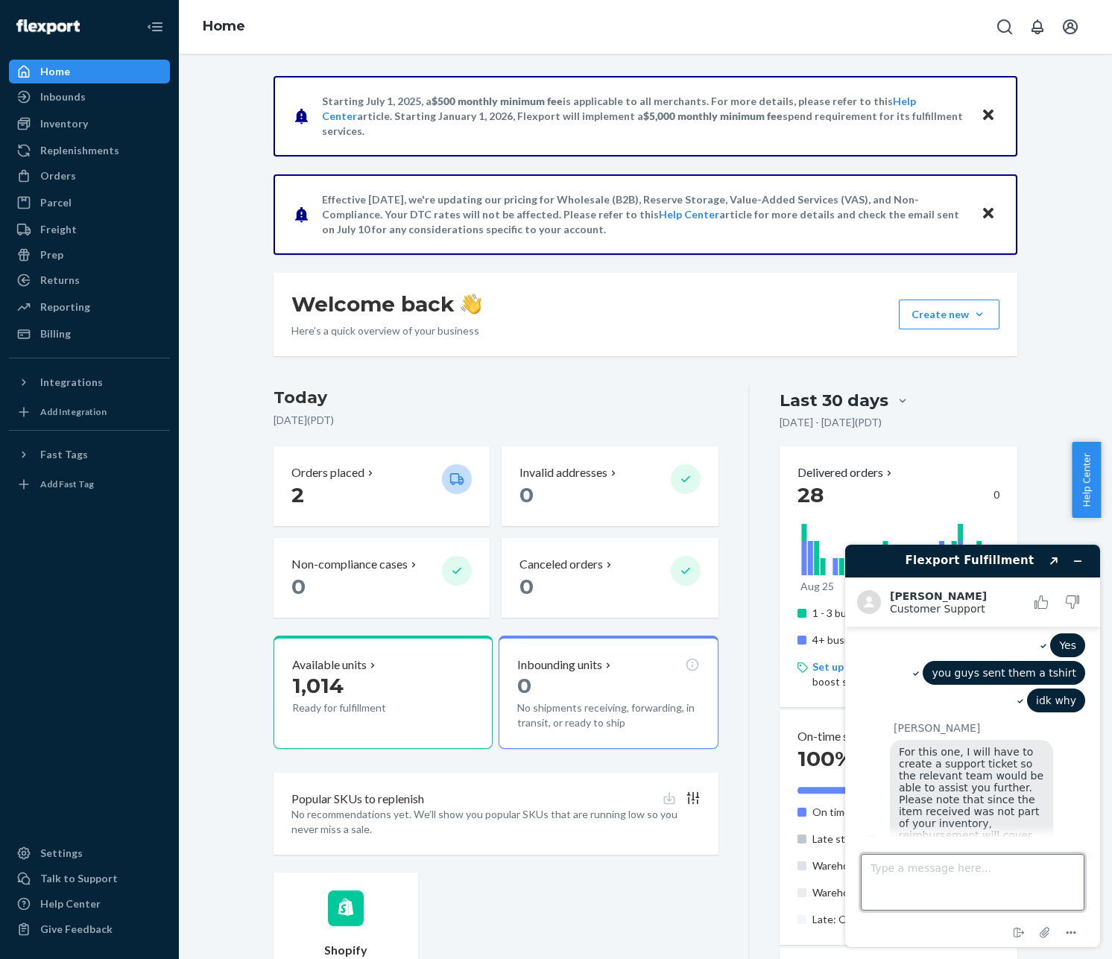
scroll to position [486, 0]
type textarea "y"
type textarea "Yes"
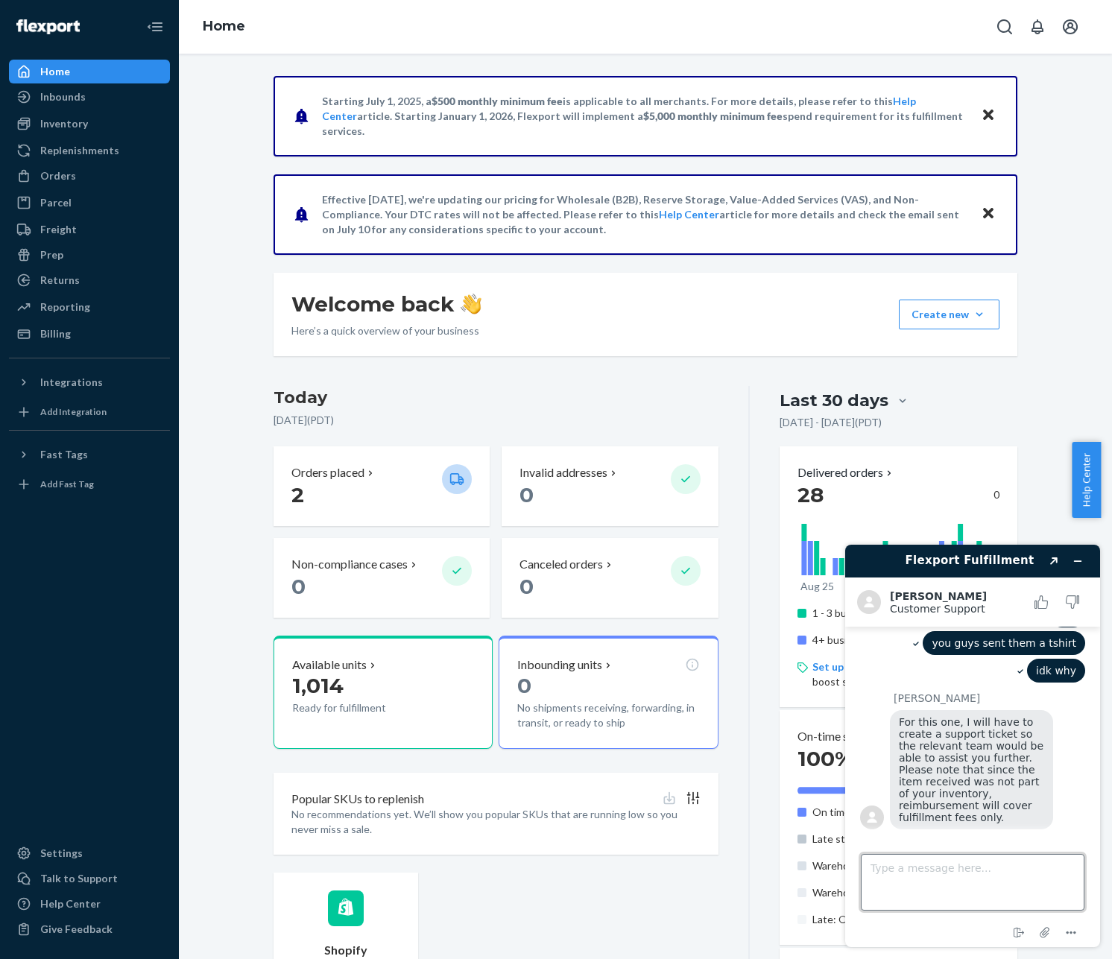
click at [955, 867] on textarea "Type a message here..." at bounding box center [973, 882] width 224 height 57
click at [958, 871] on textarea "Type a message here..." at bounding box center [973, 882] width 224 height 57
type textarea "thats fine"
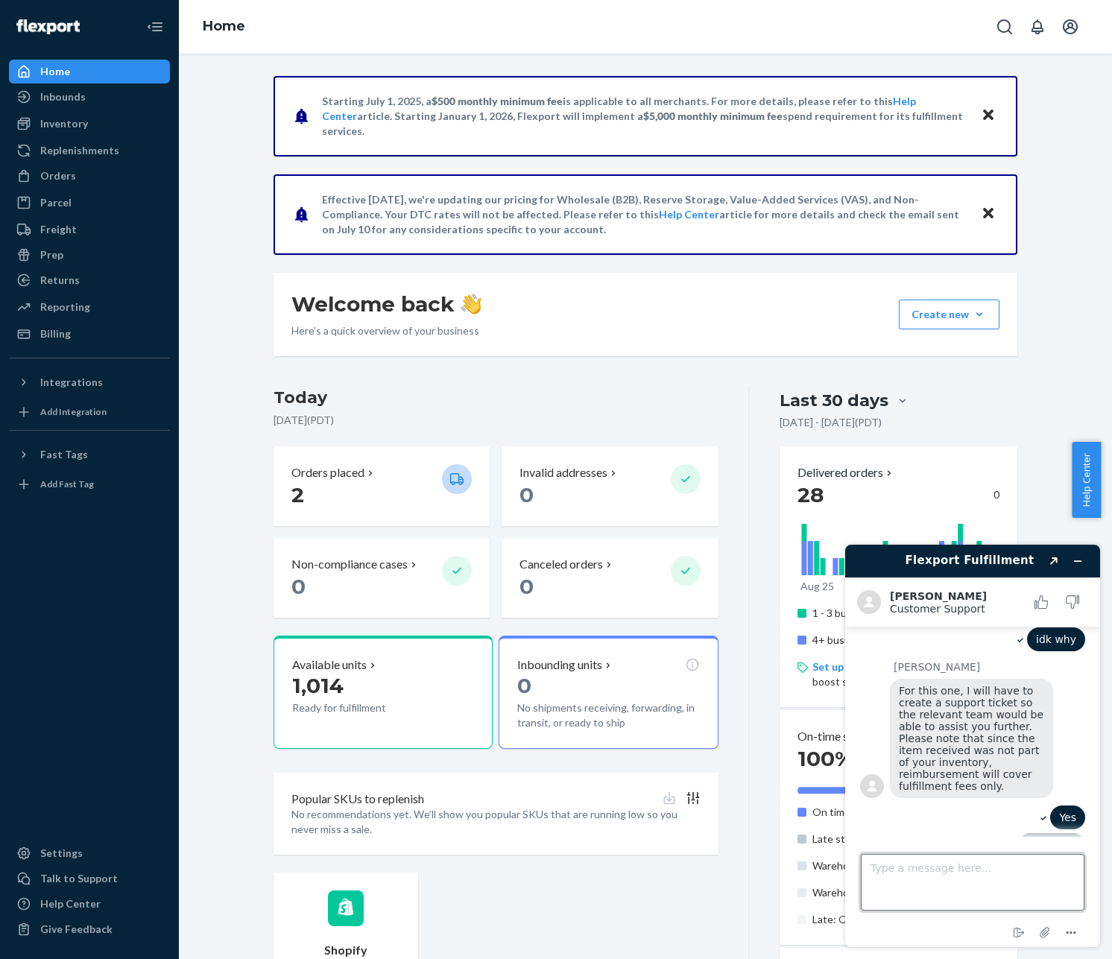
scroll to position [621, 0]
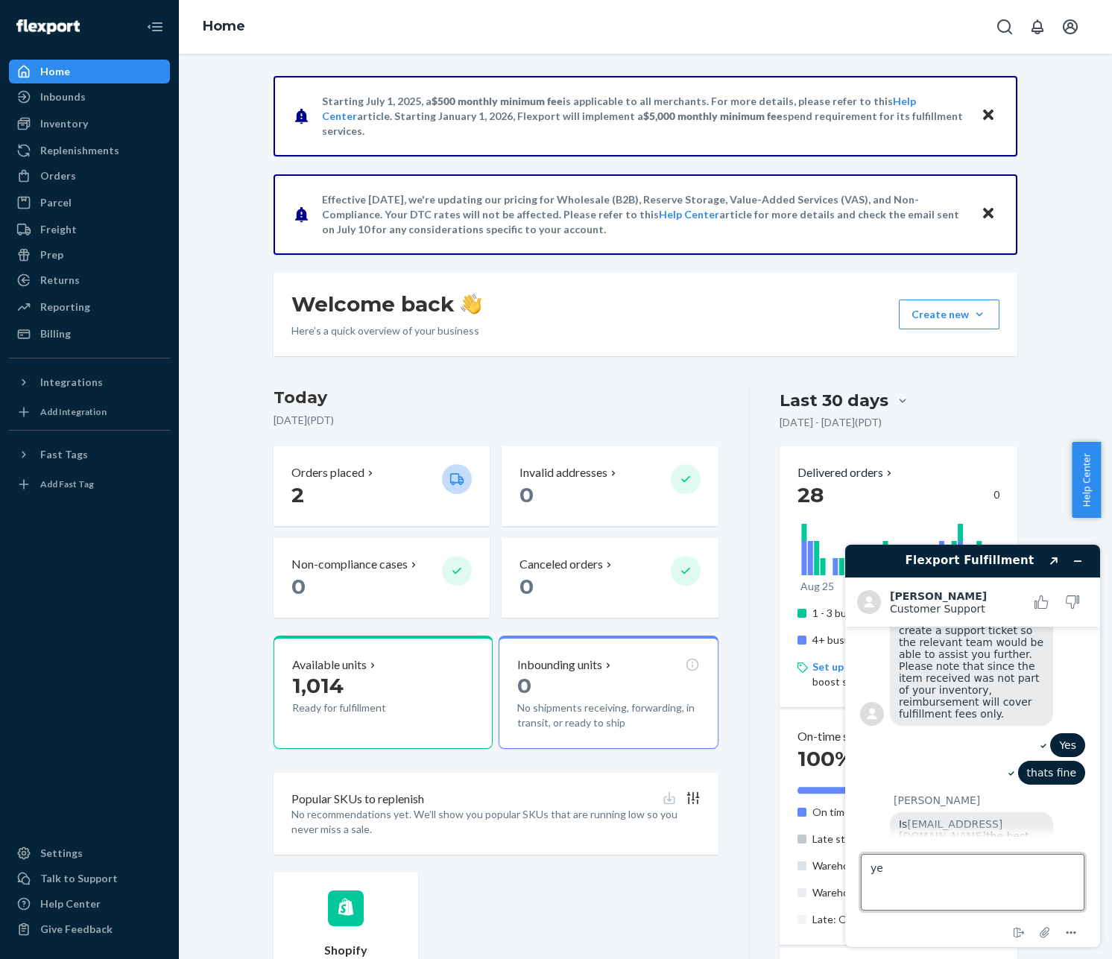
type textarea "yes"
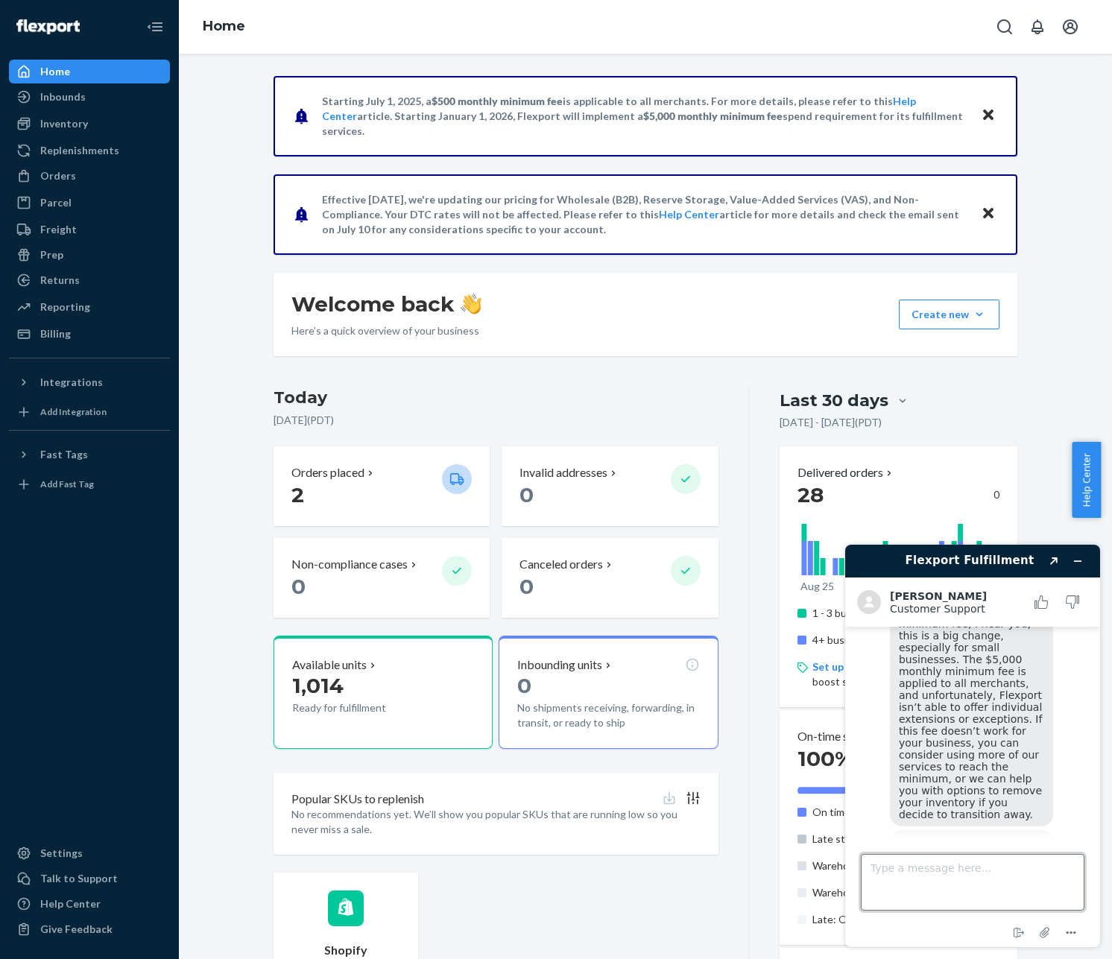
scroll to position [1042, 0]
click at [992, 893] on textarea "Type a message here..." at bounding box center [973, 882] width 224 height 57
type textarea "i want to transition away"
type textarea "i just need more time"
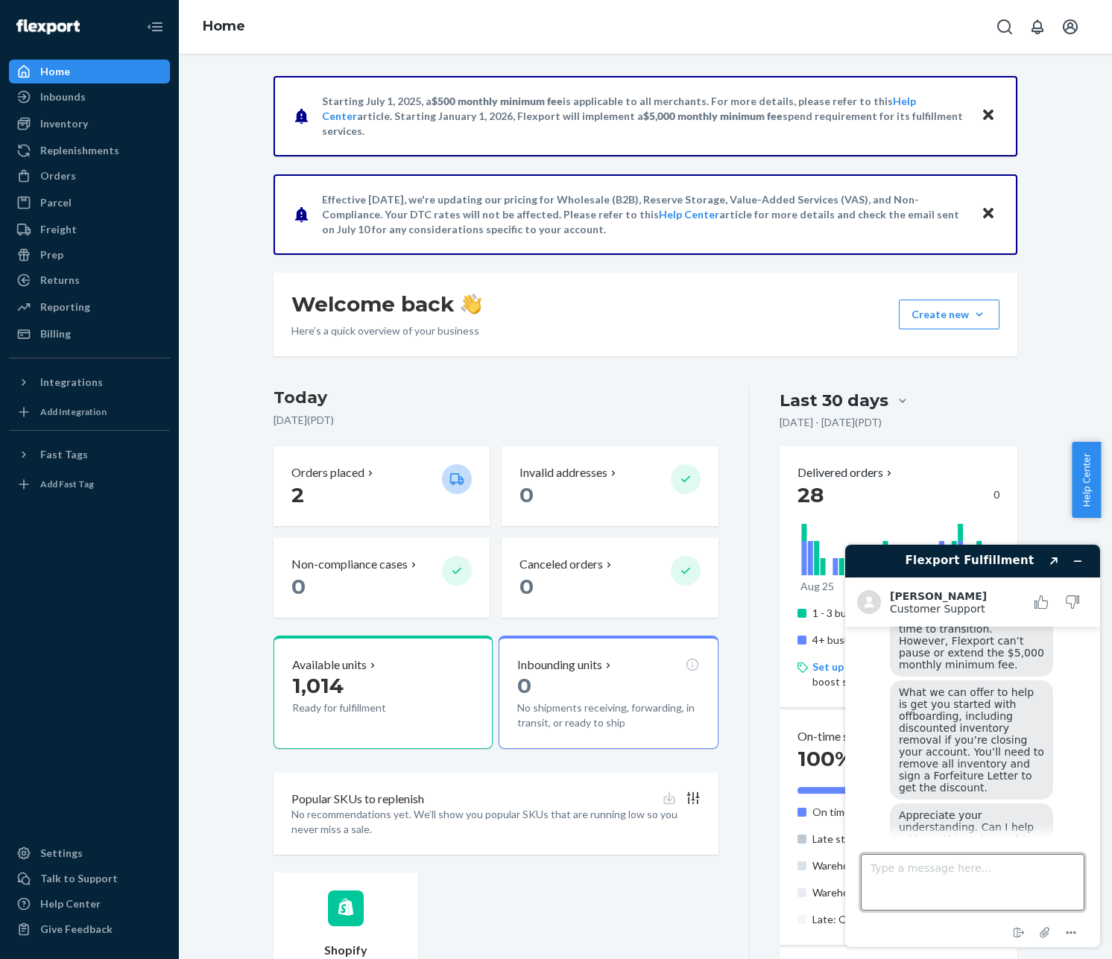
scroll to position [1399, 0]
click at [987, 879] on textarea "Type a message here..." at bounding box center [973, 882] width 224 height 57
type textarea "yes i will need help with inventory removal"
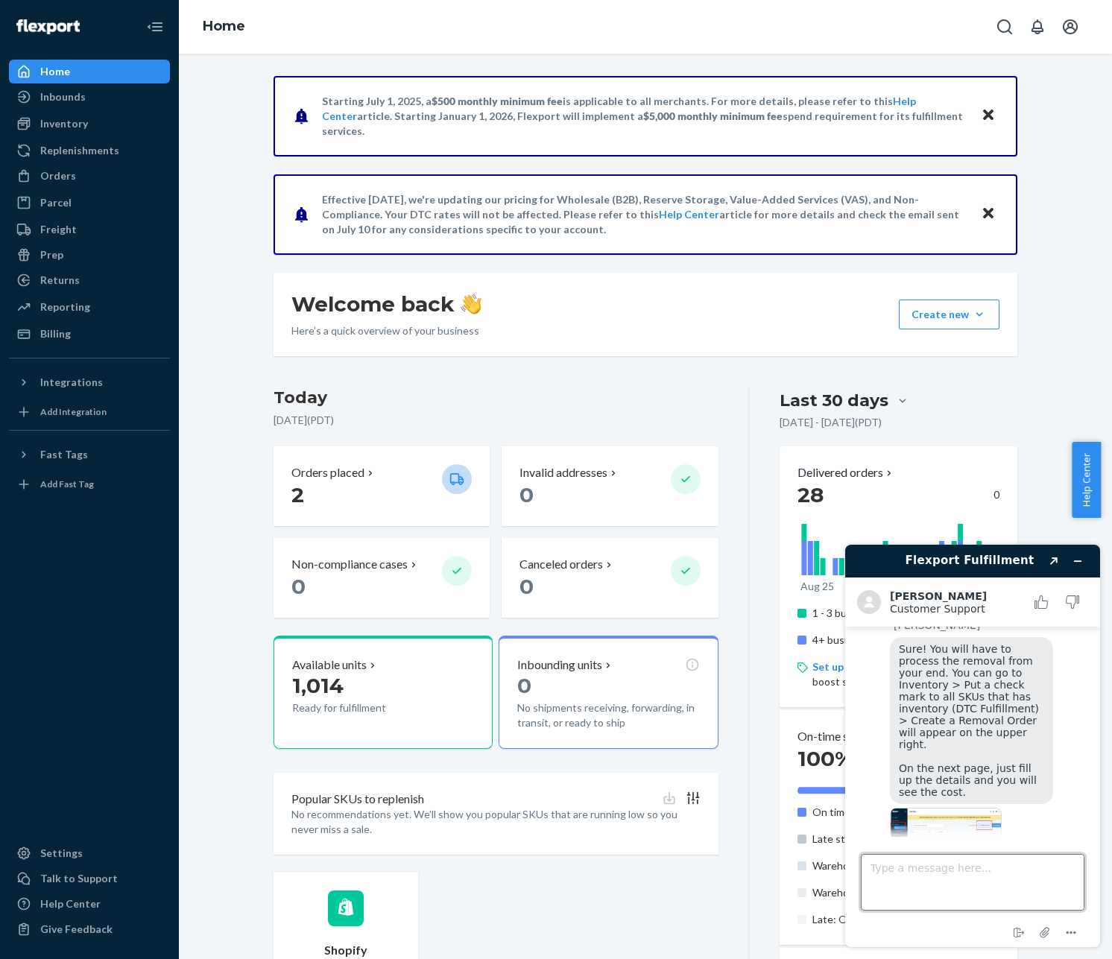
scroll to position [1709, 0]
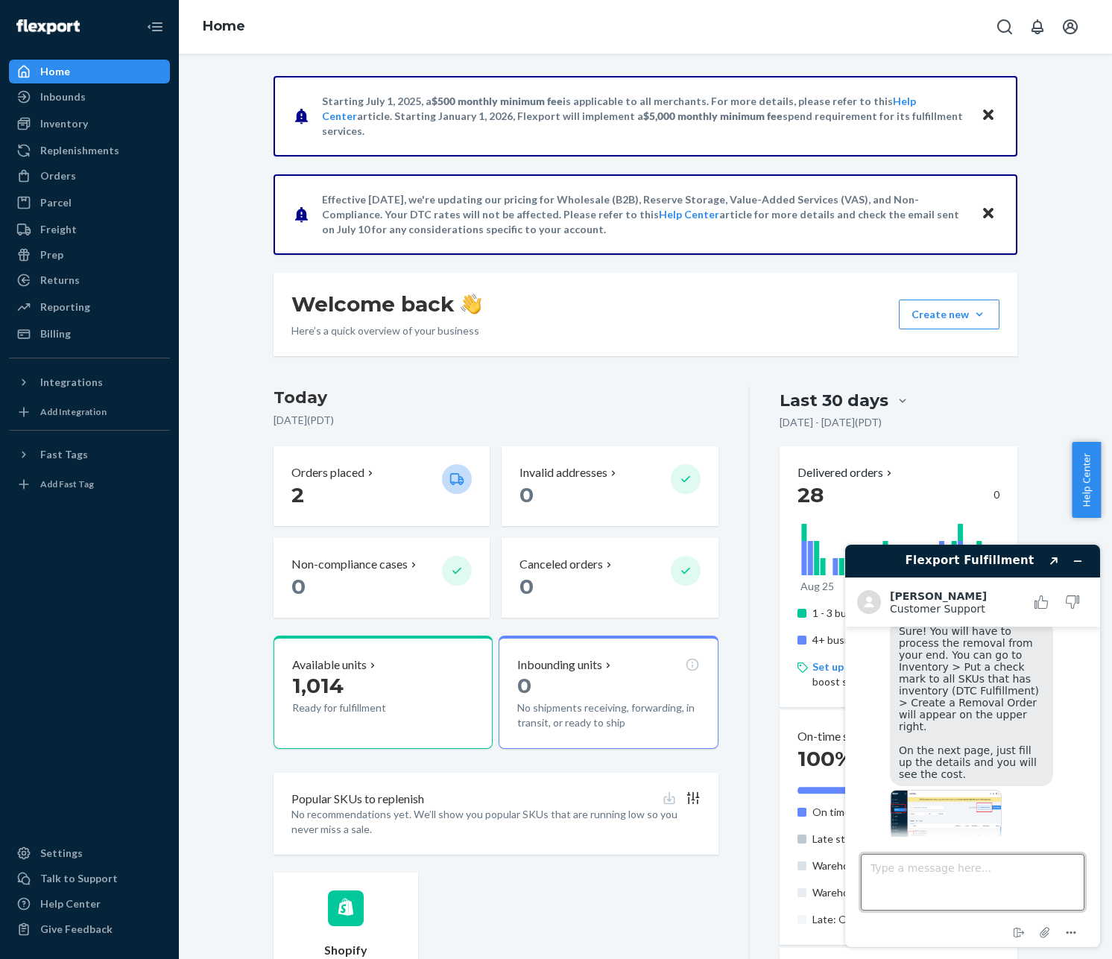
click at [971, 880] on textarea "Type a message here..." at bounding box center [973, 882] width 224 height 57
click at [979, 824] on img at bounding box center [946, 828] width 112 height 84
click at [880, 897] on textarea "Type a message here..." at bounding box center [973, 882] width 224 height 57
type textarea "ok ill contact"
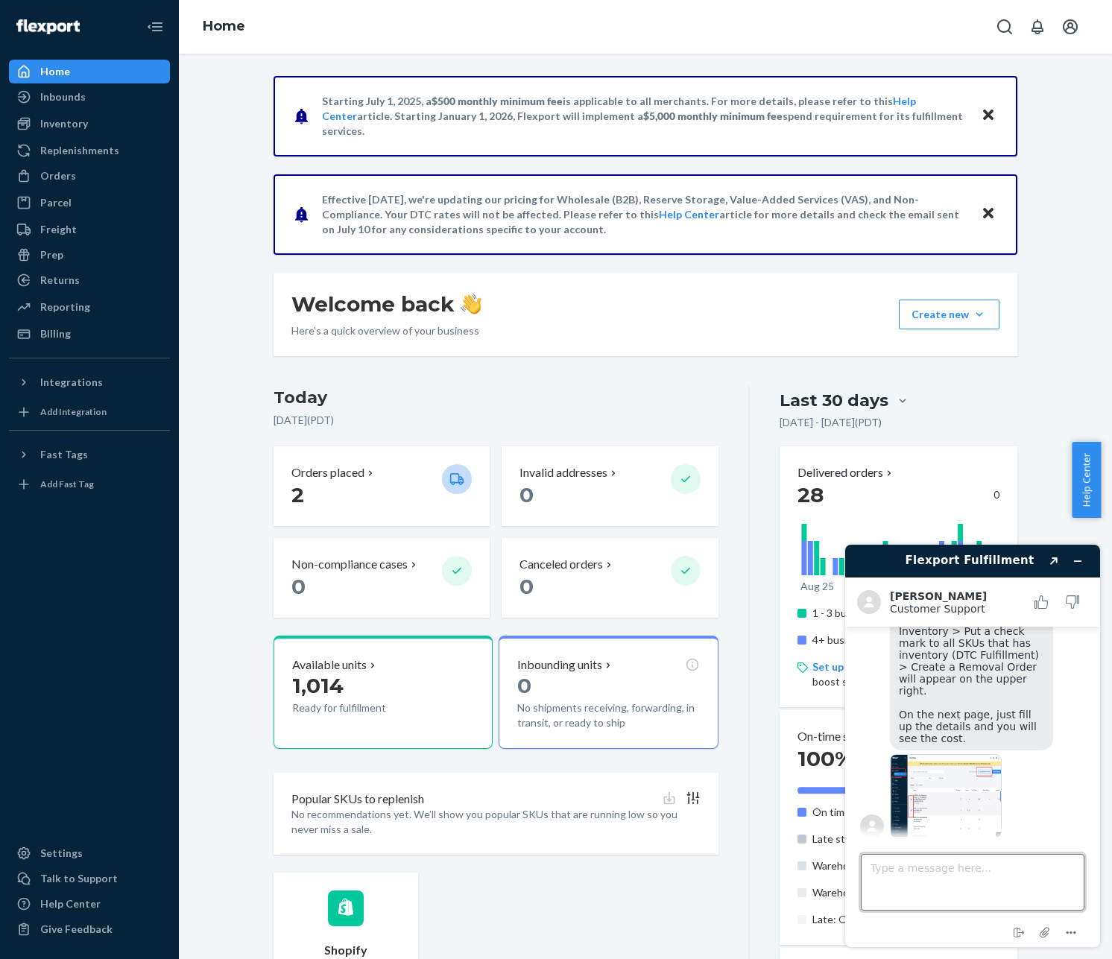
scroll to position [1745, 0]
type textarea "when im ready to emoce"
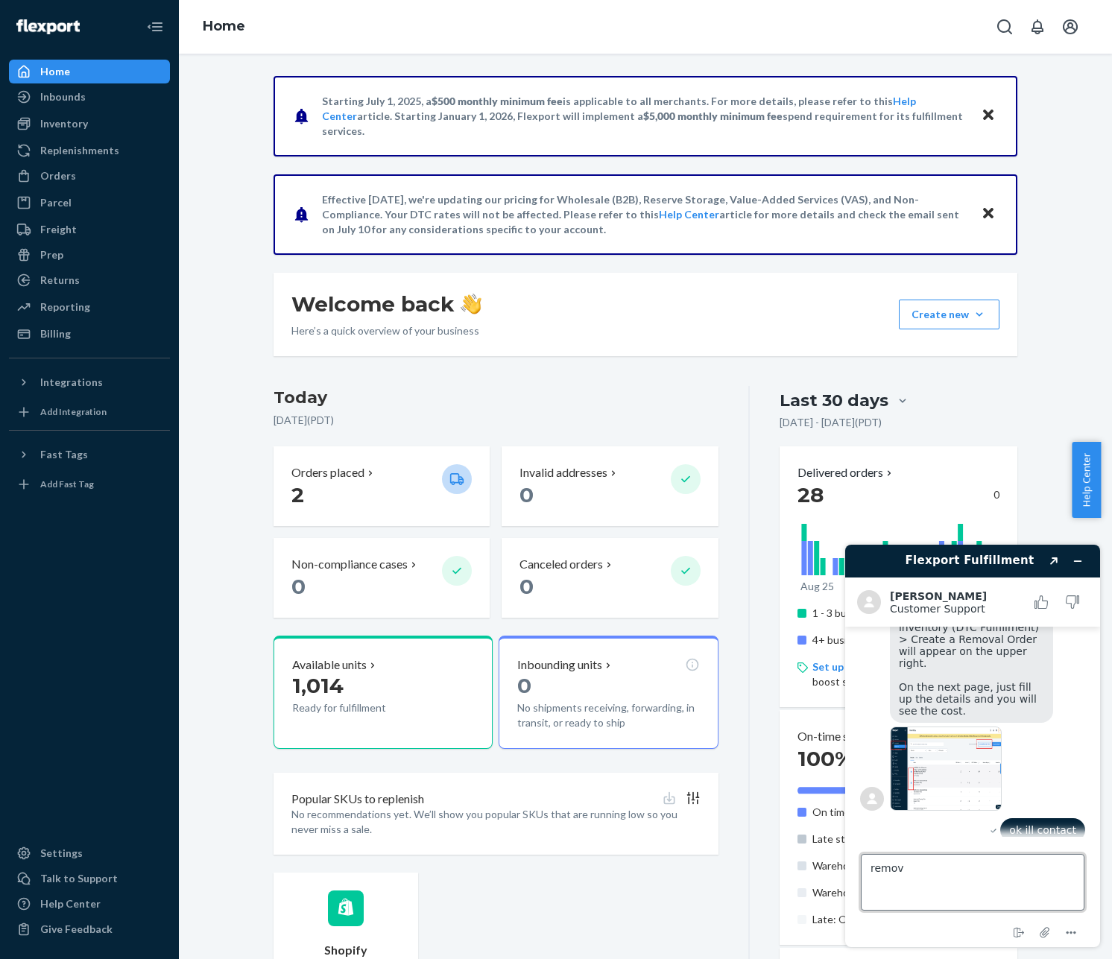
type textarea "remove"
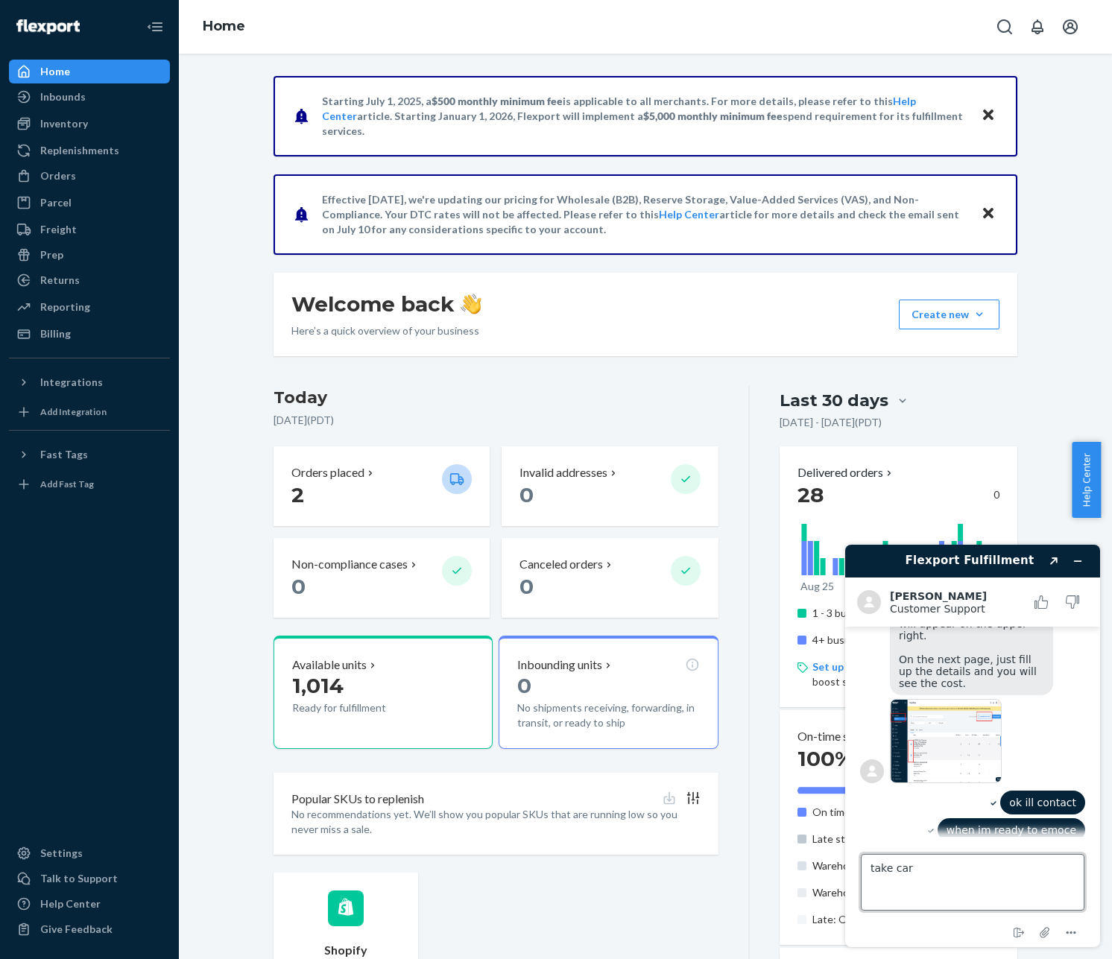
type textarea "take care"
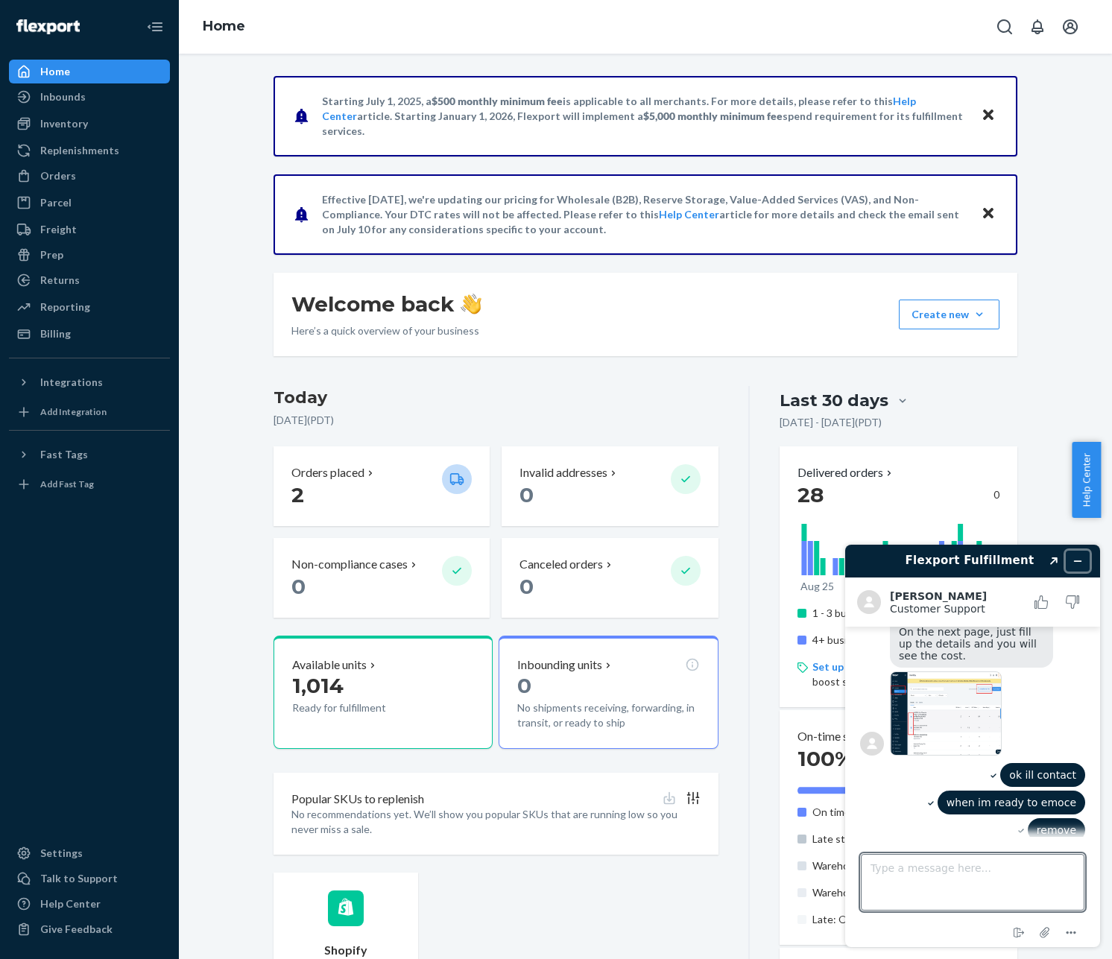
click at [1038, 567] on button "Minimize widget" at bounding box center [1078, 561] width 24 height 21
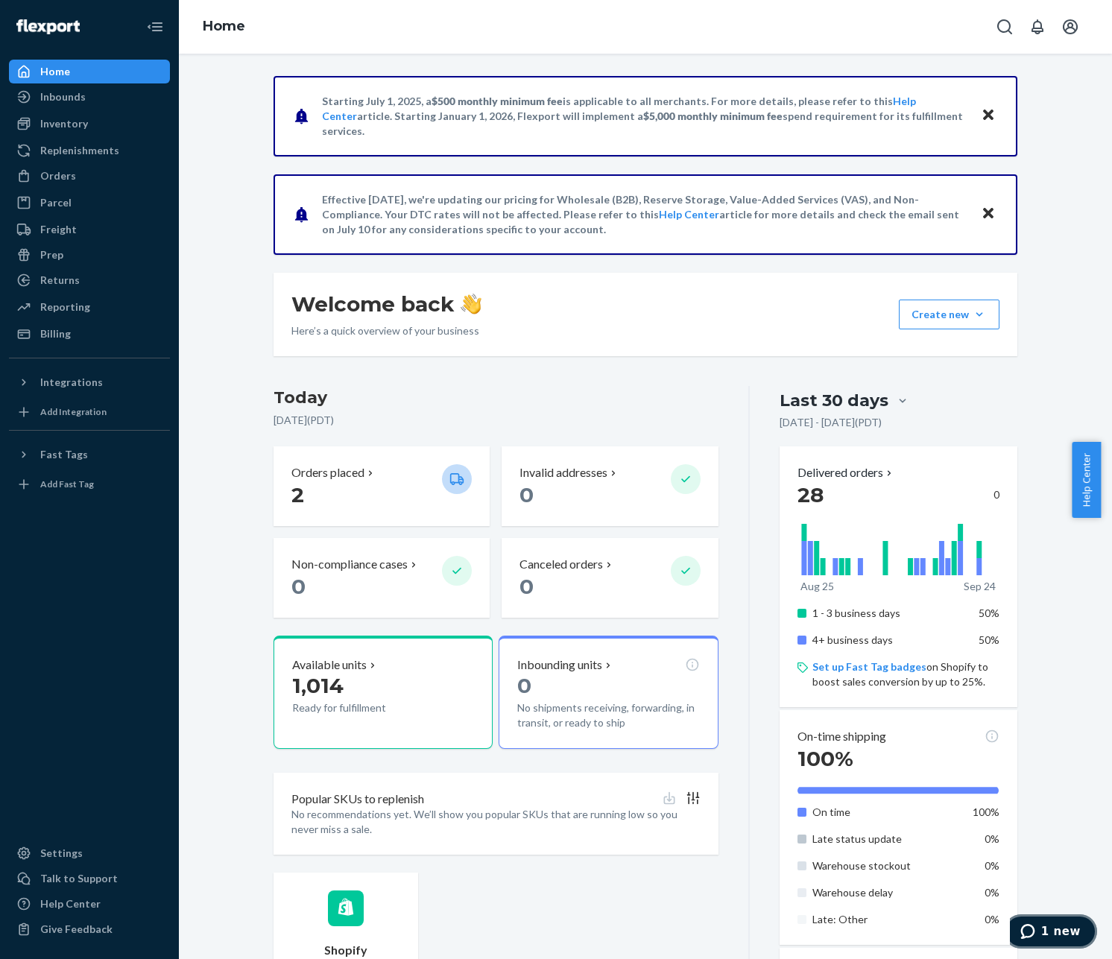
click at [1038, 937] on span "1 new" at bounding box center [1061, 931] width 40 height 13
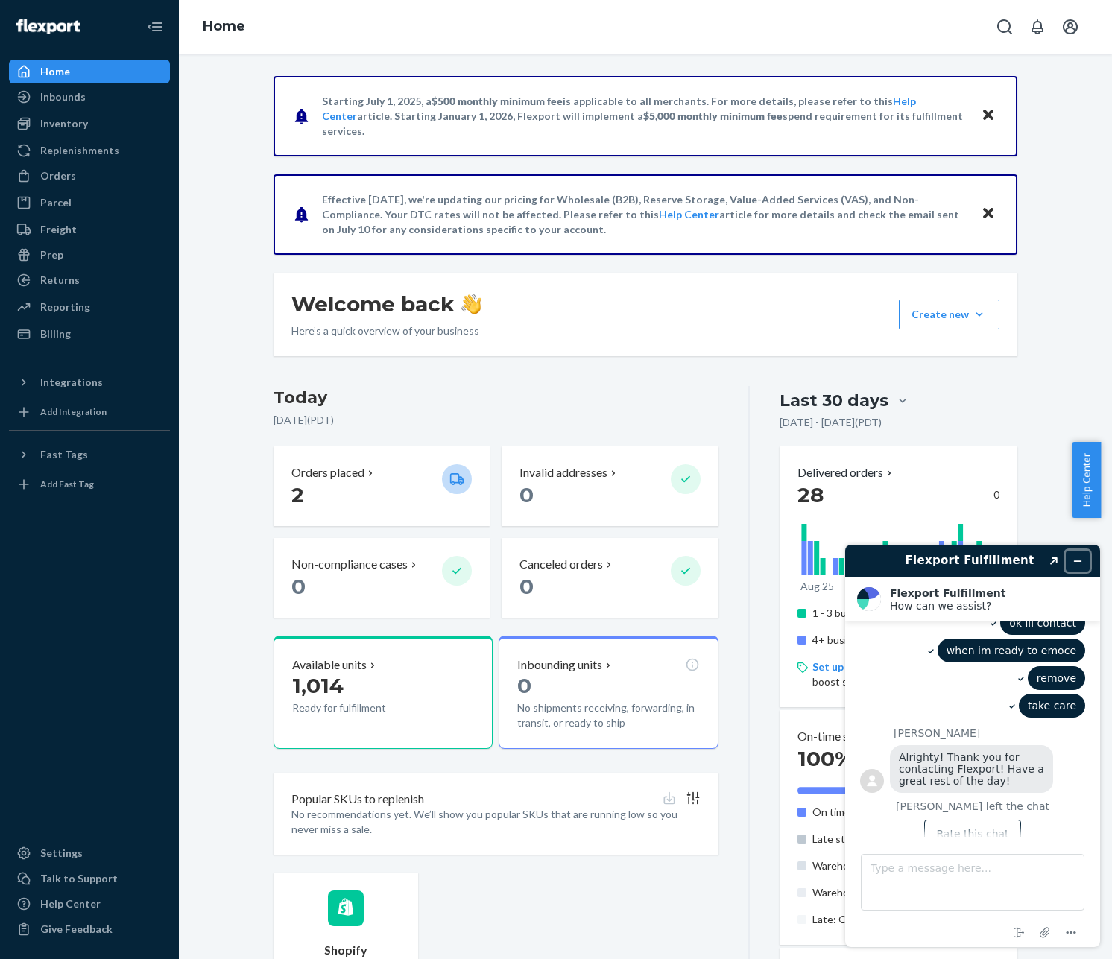
click at [1038, 562] on icon "Minimize widget" at bounding box center [1078, 561] width 10 height 10
